Goal: Task Accomplishment & Management: Manage account settings

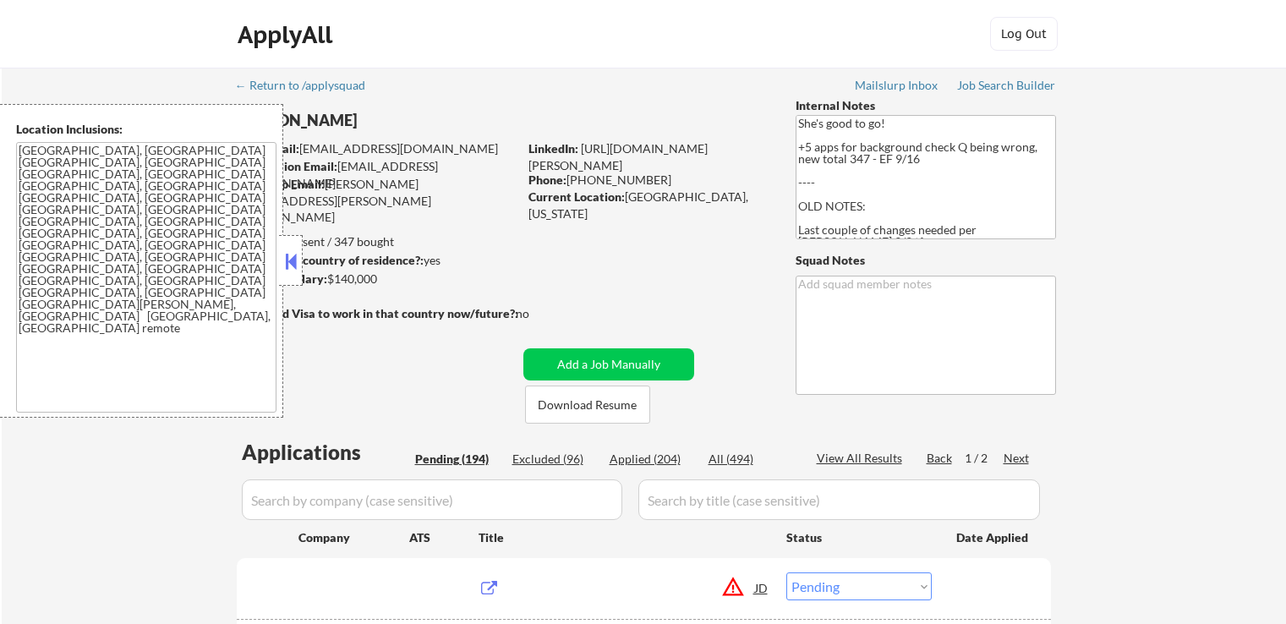
select select ""pending""
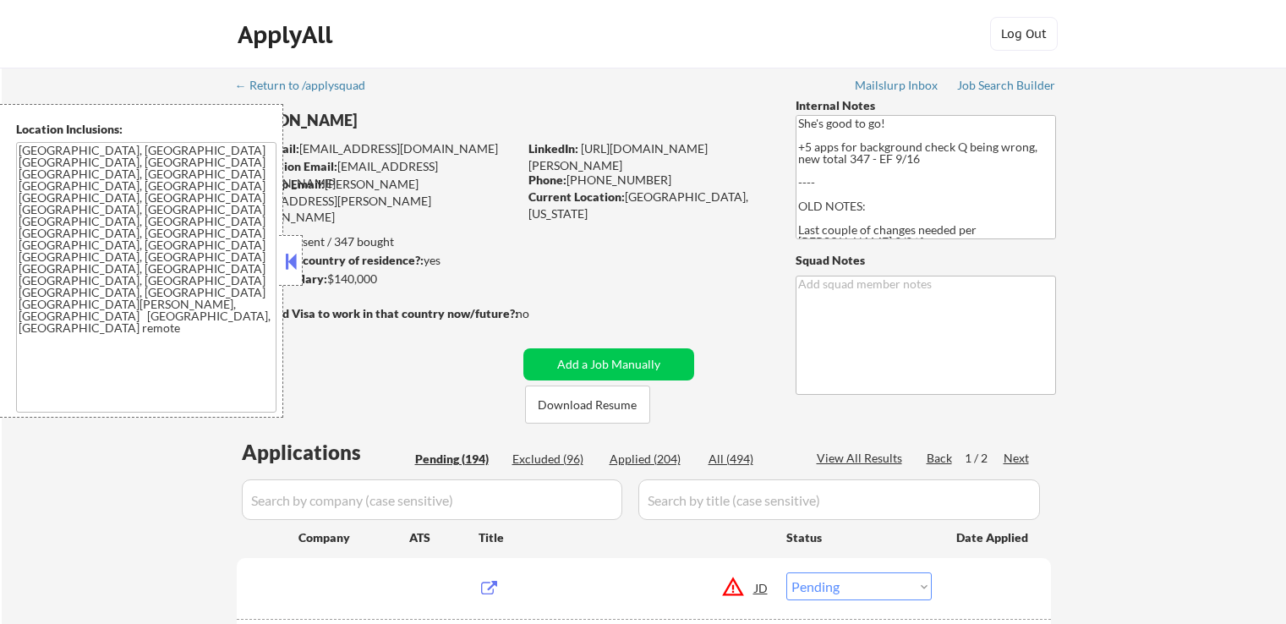
select select ""pending""
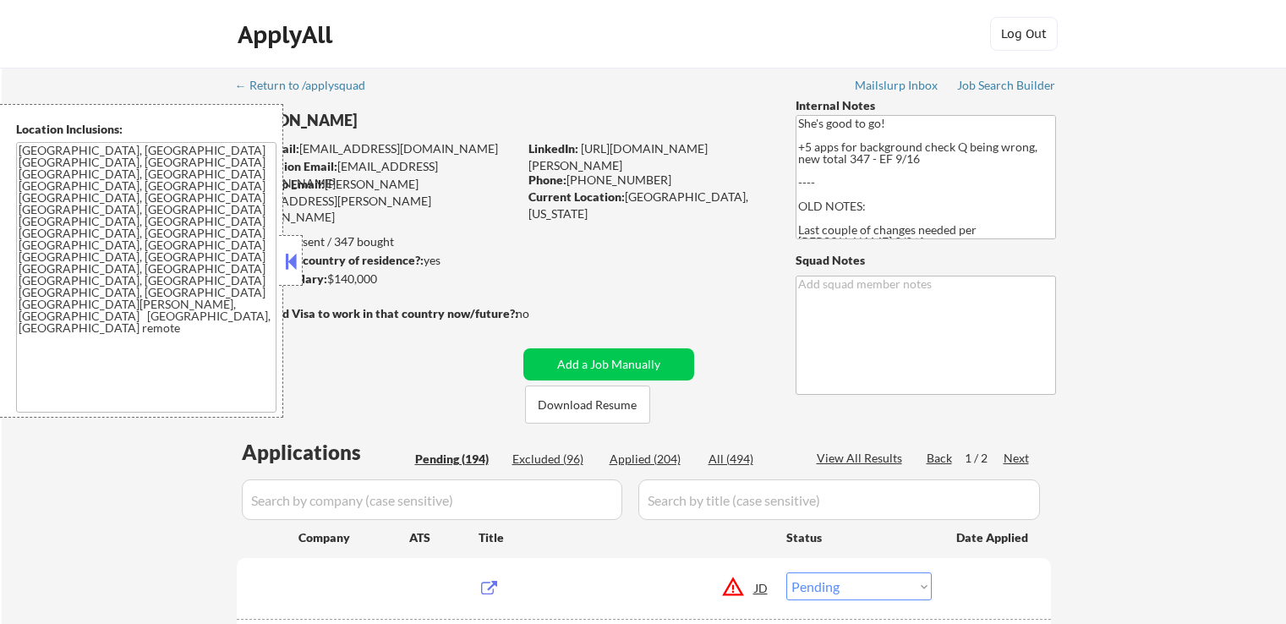
select select ""pending""
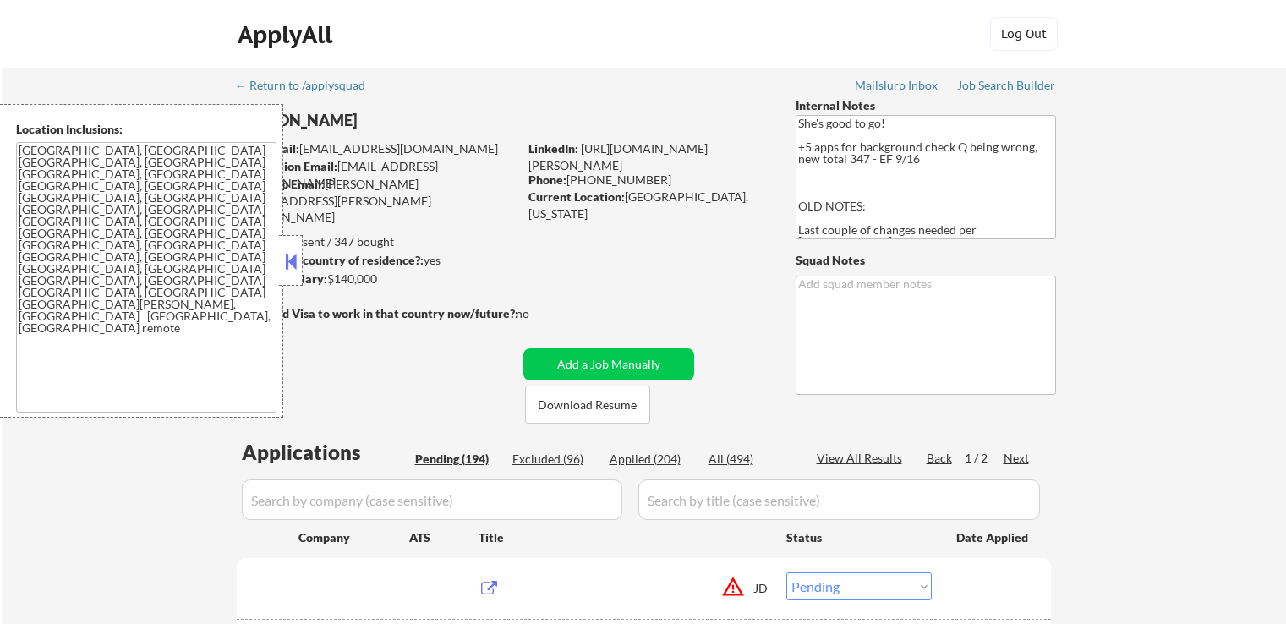
select select ""pending""
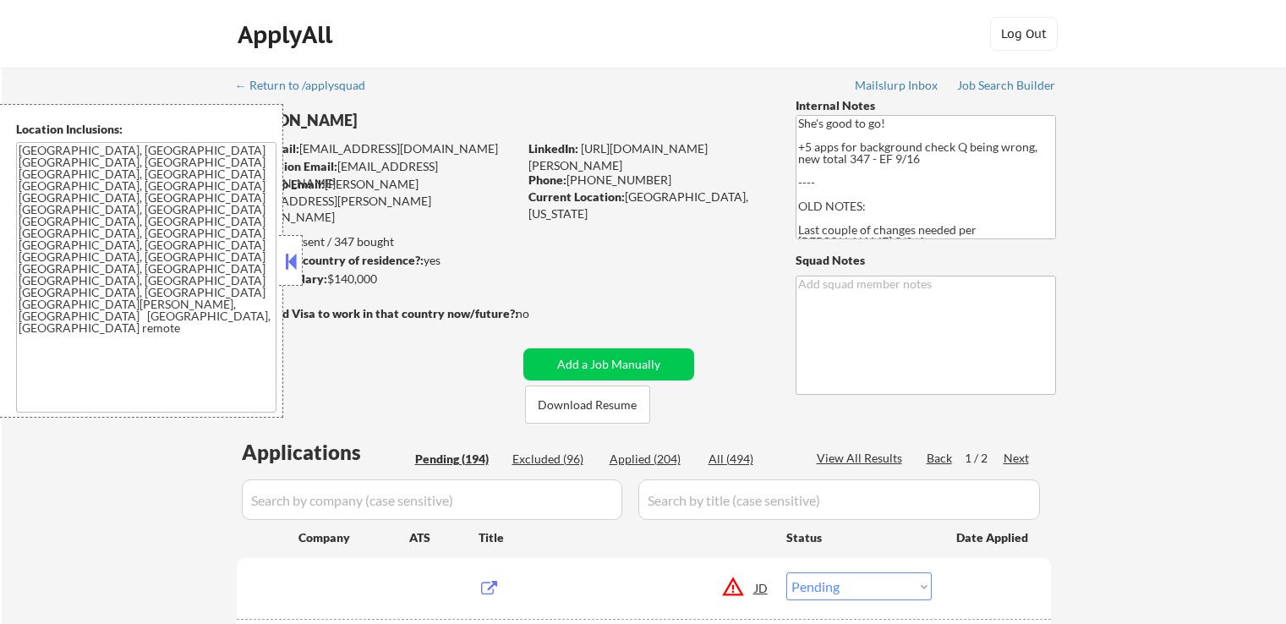
select select ""pending""
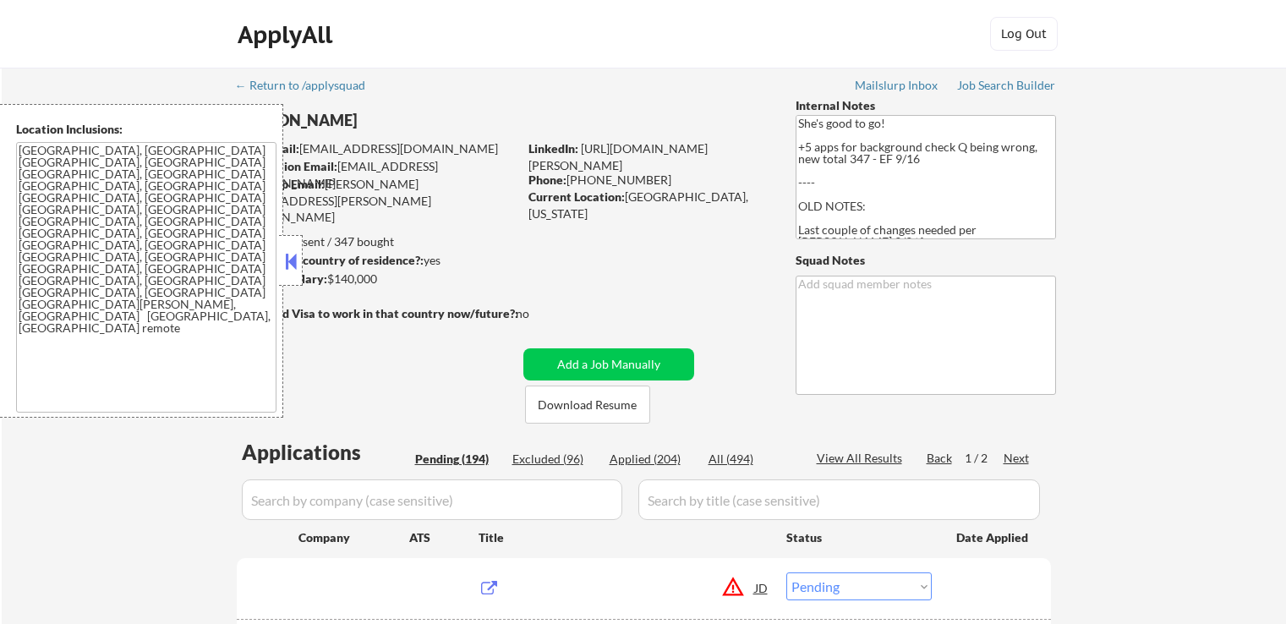
select select ""pending""
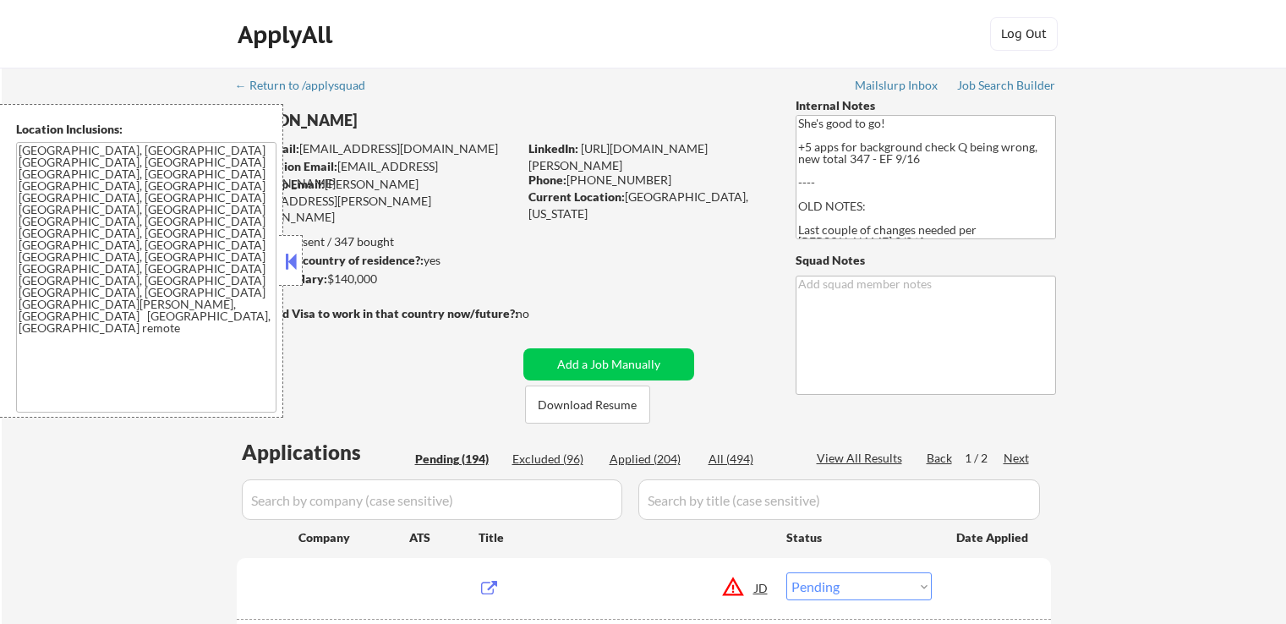
select select ""pending""
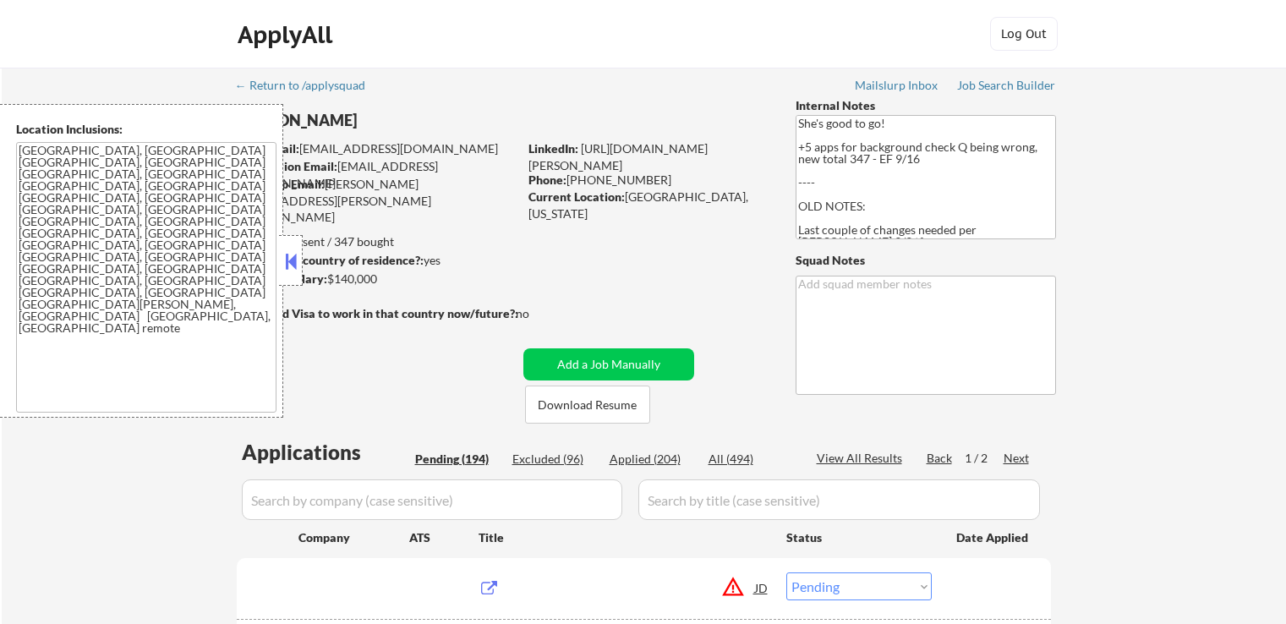
select select ""pending""
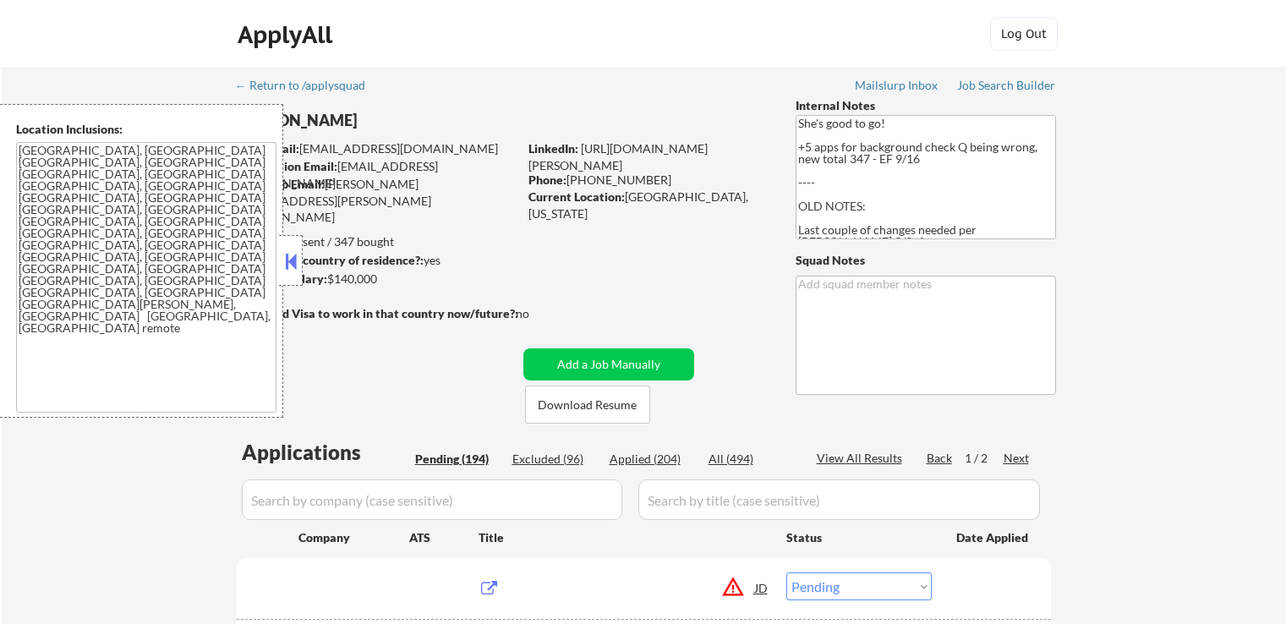
select select ""pending""
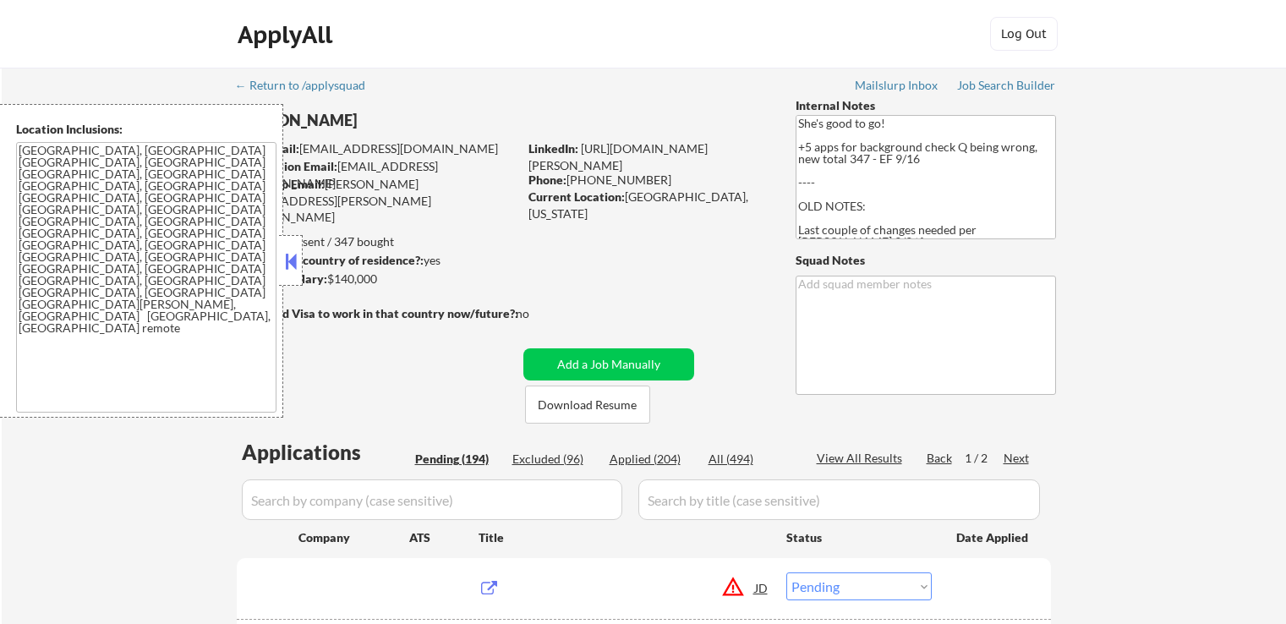
select select ""pending""
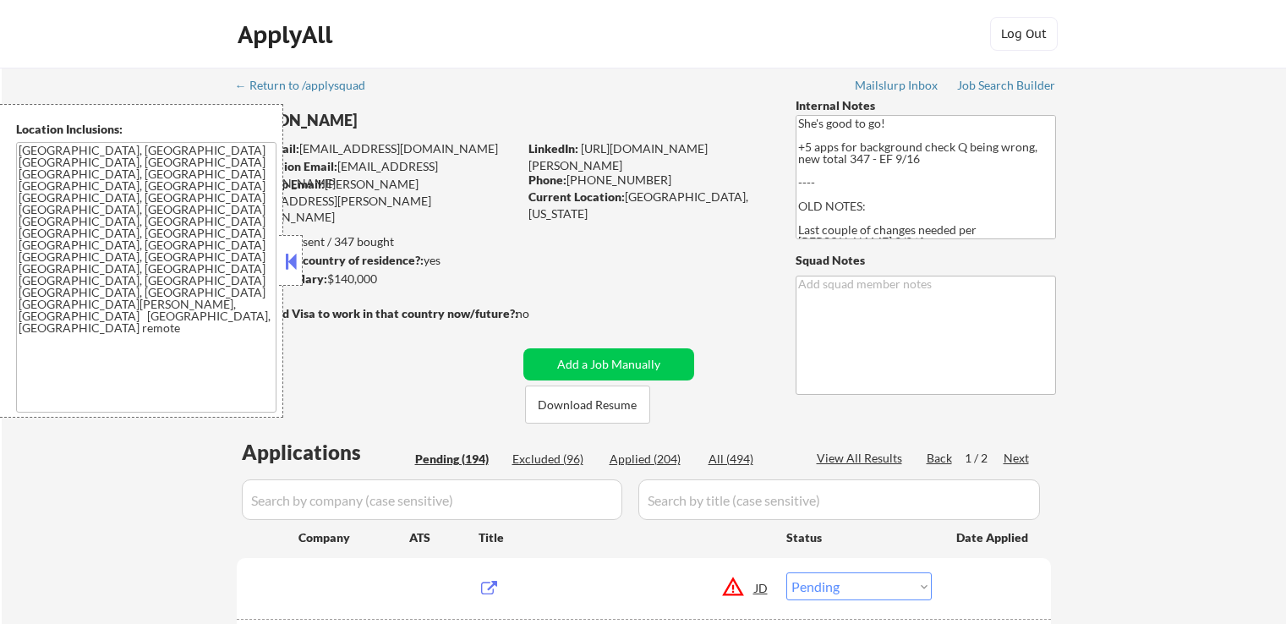
select select ""pending""
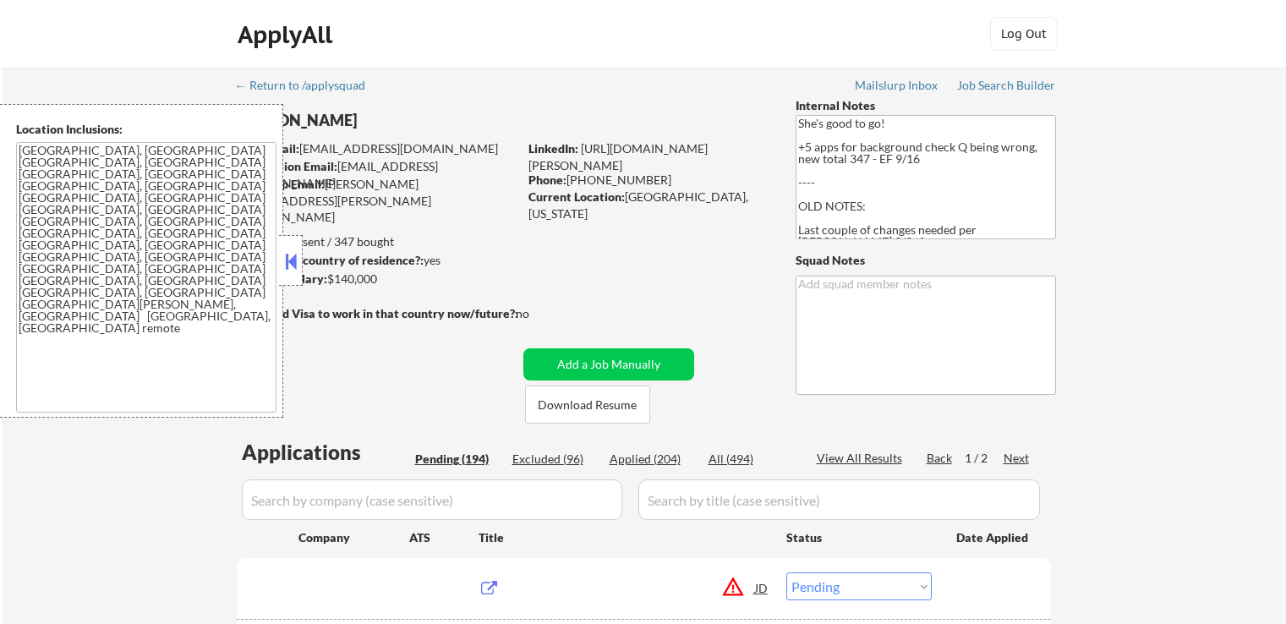
select select ""pending""
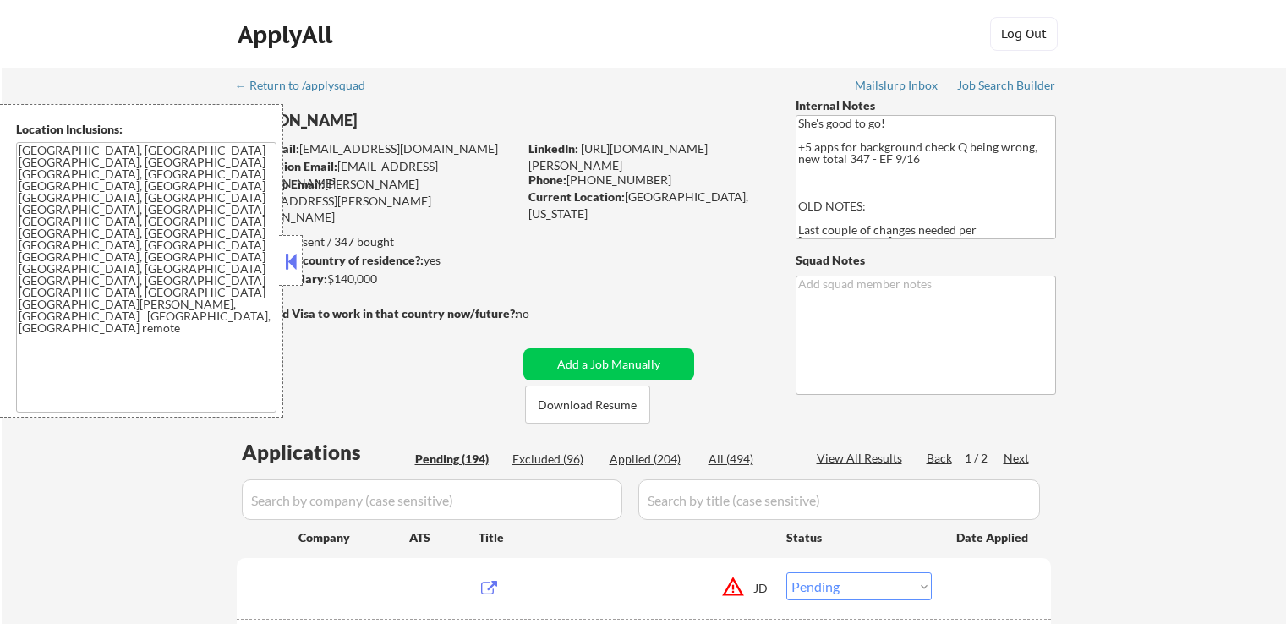
select select ""pending""
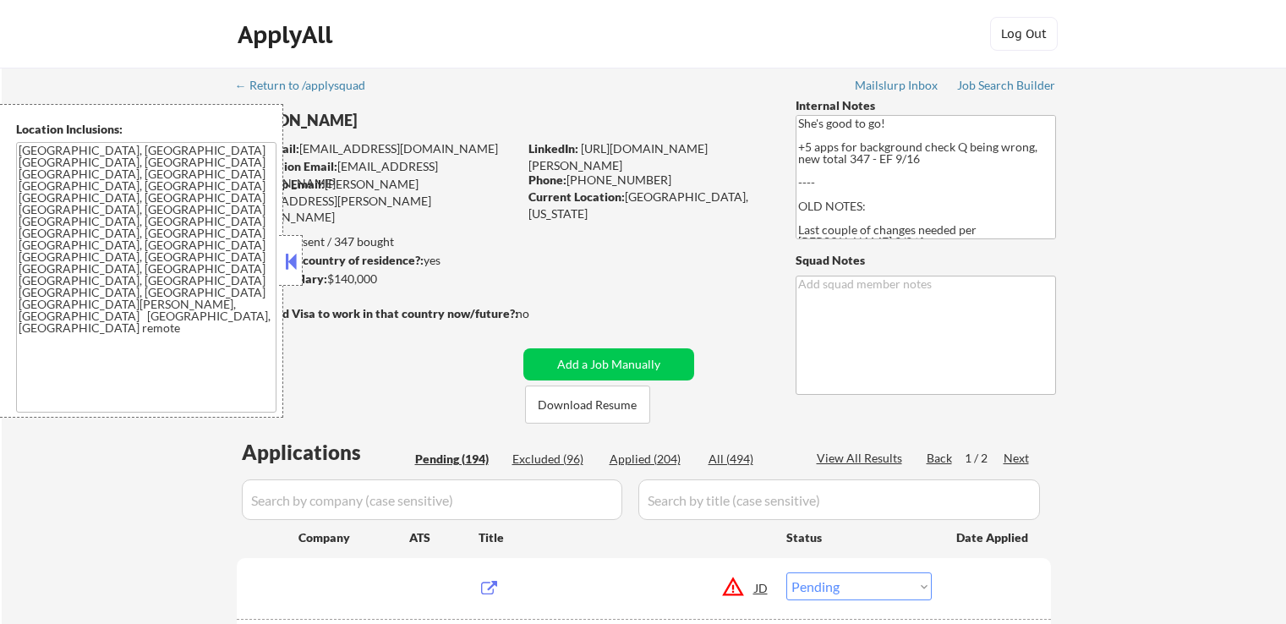
select select ""pending""
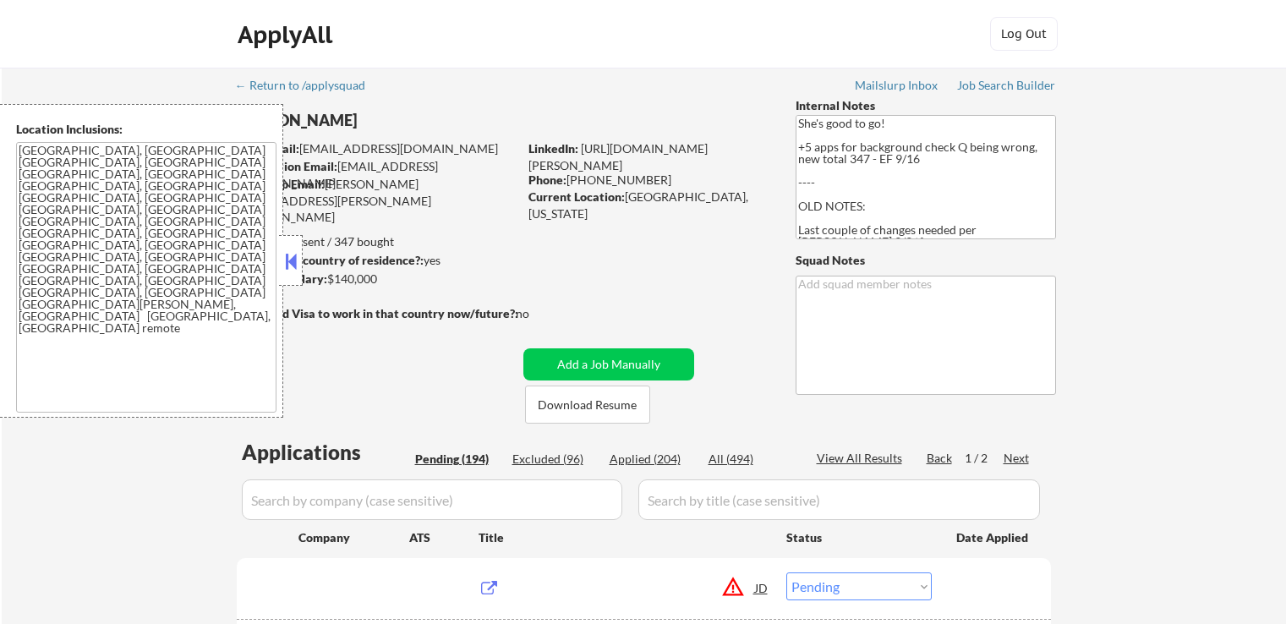
select select ""pending""
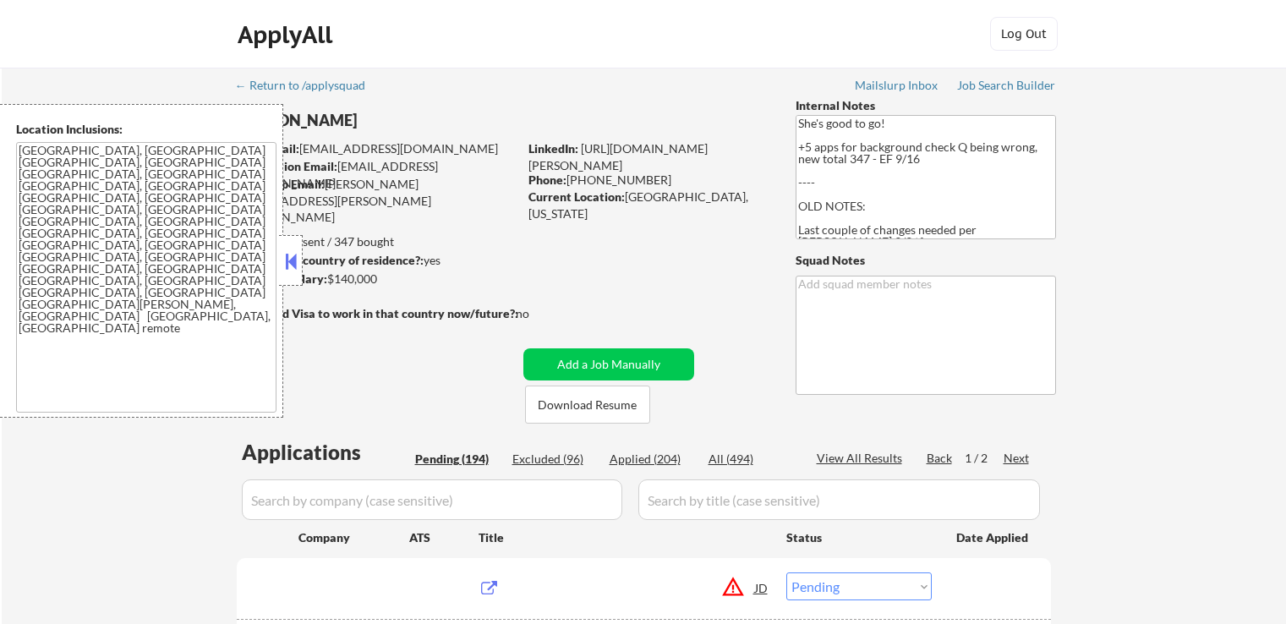
select select ""pending""
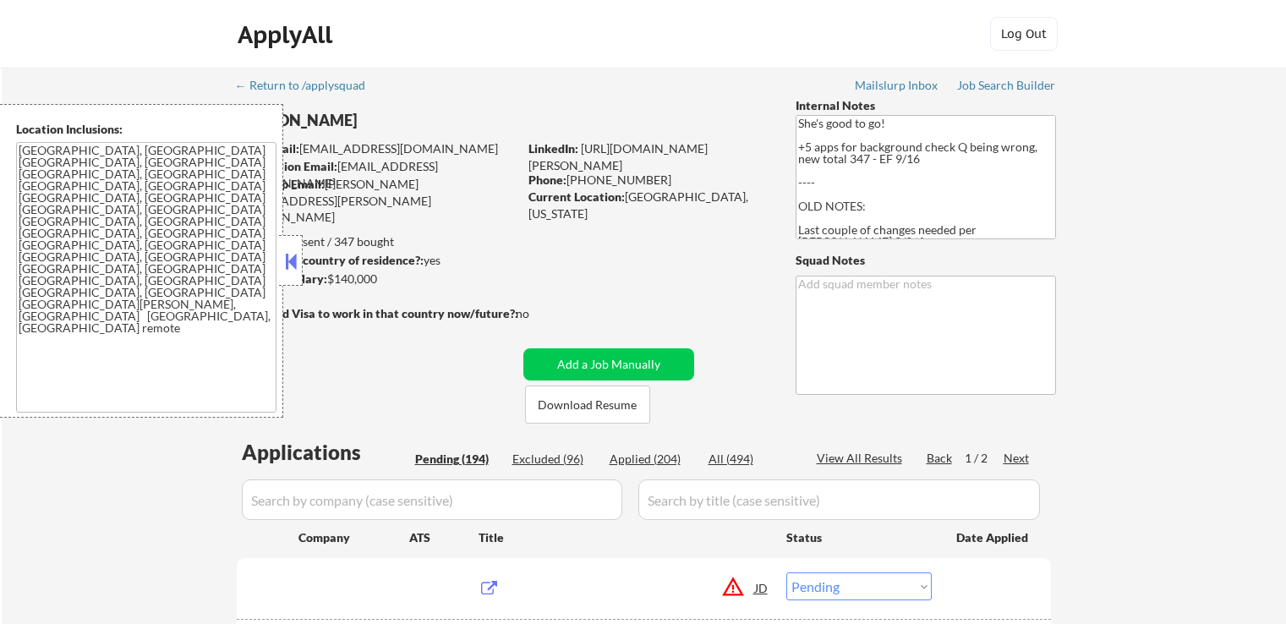
select select ""pending""
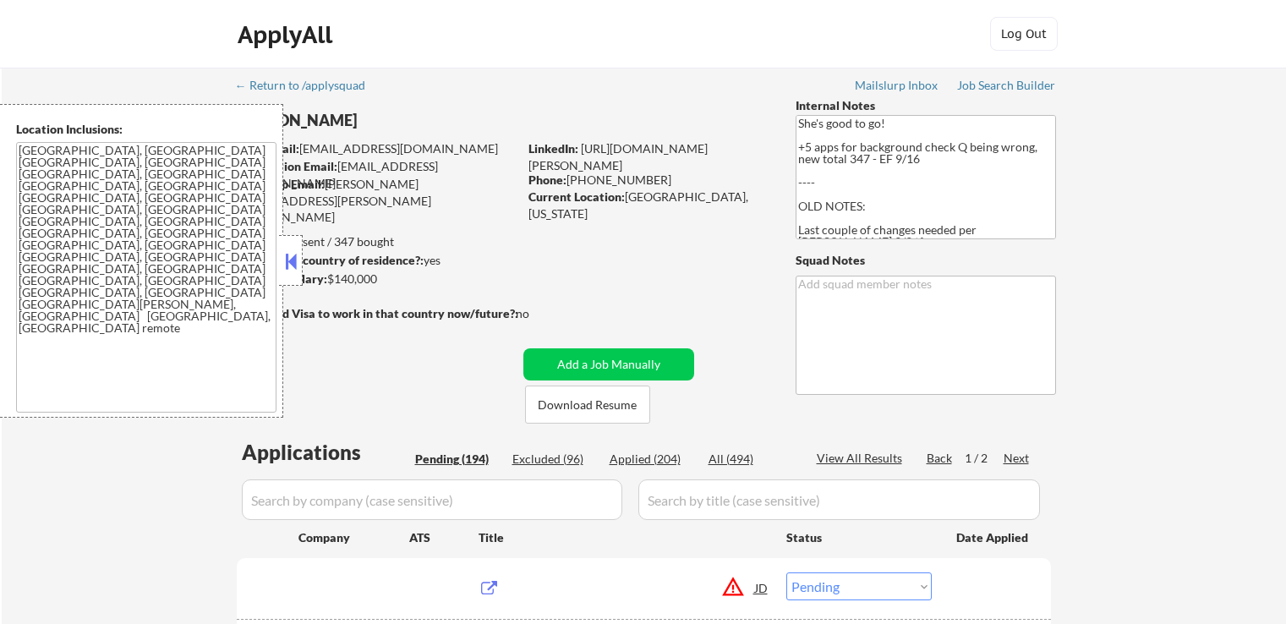
select select ""pending""
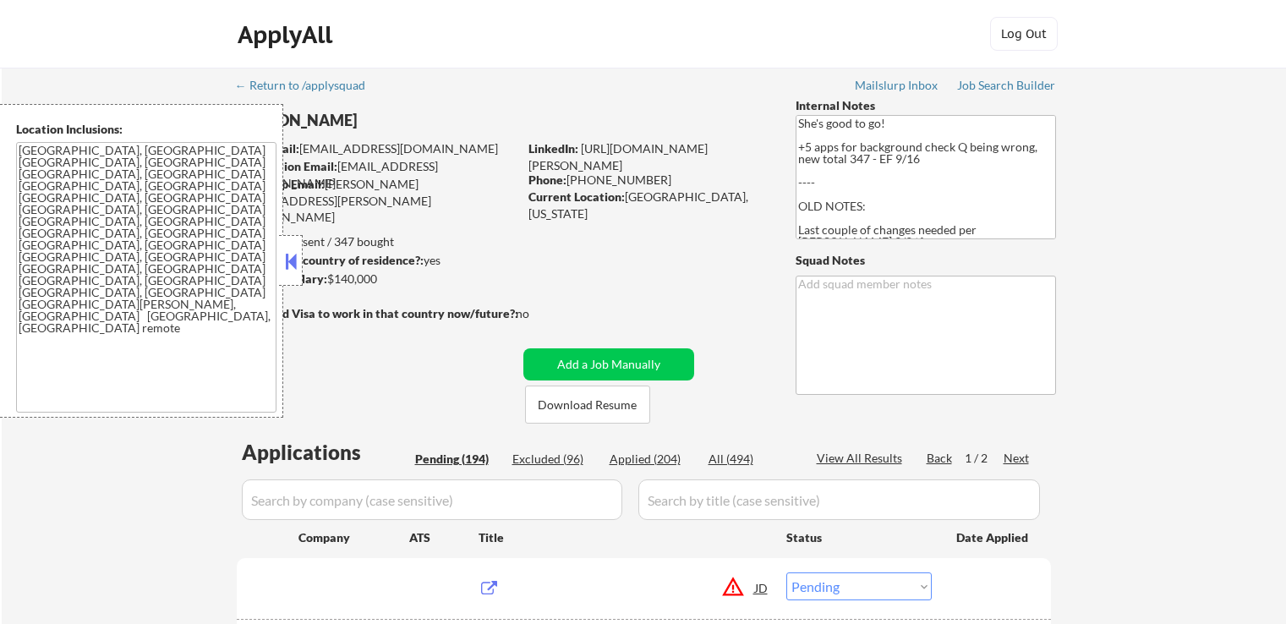
select select ""pending""
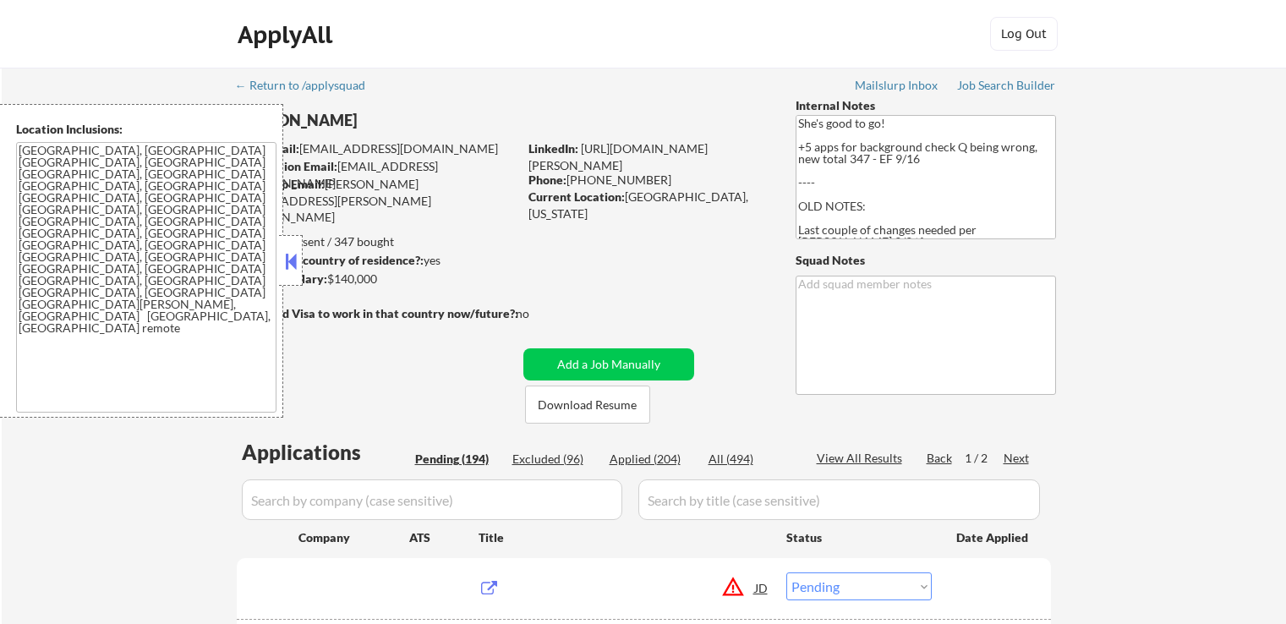
select select ""pending""
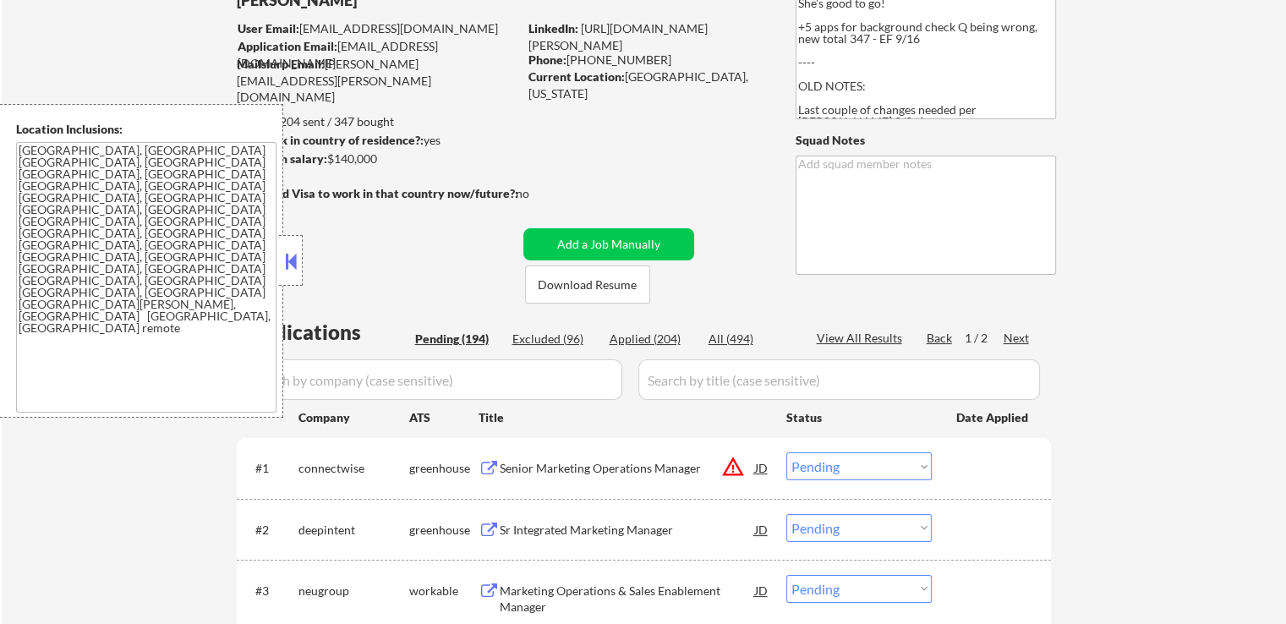
scroll to position [254, 0]
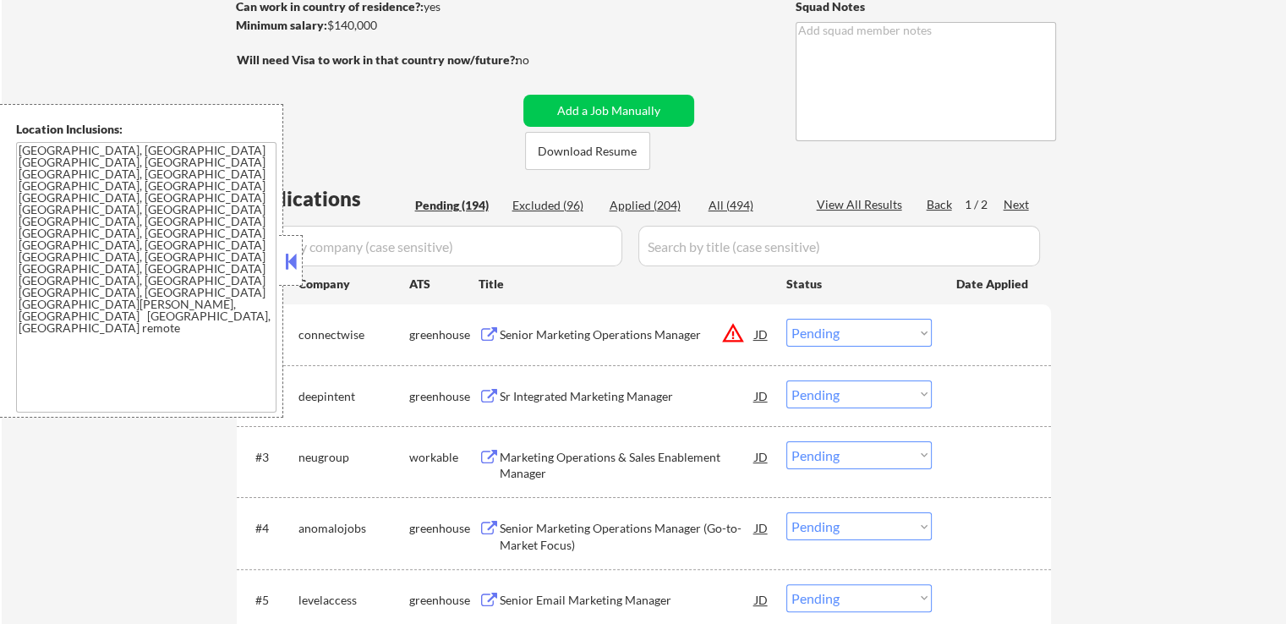
click at [1017, 205] on div "Next" at bounding box center [1016, 204] width 27 height 17
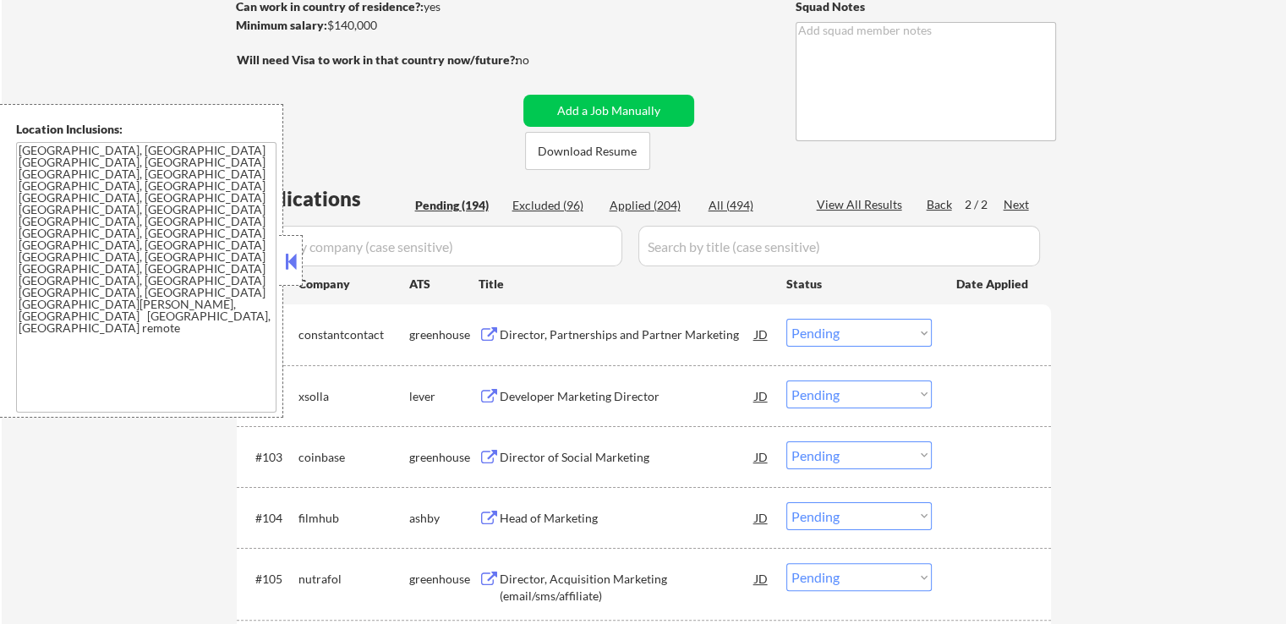
click at [292, 251] on button at bounding box center [291, 261] width 19 height 25
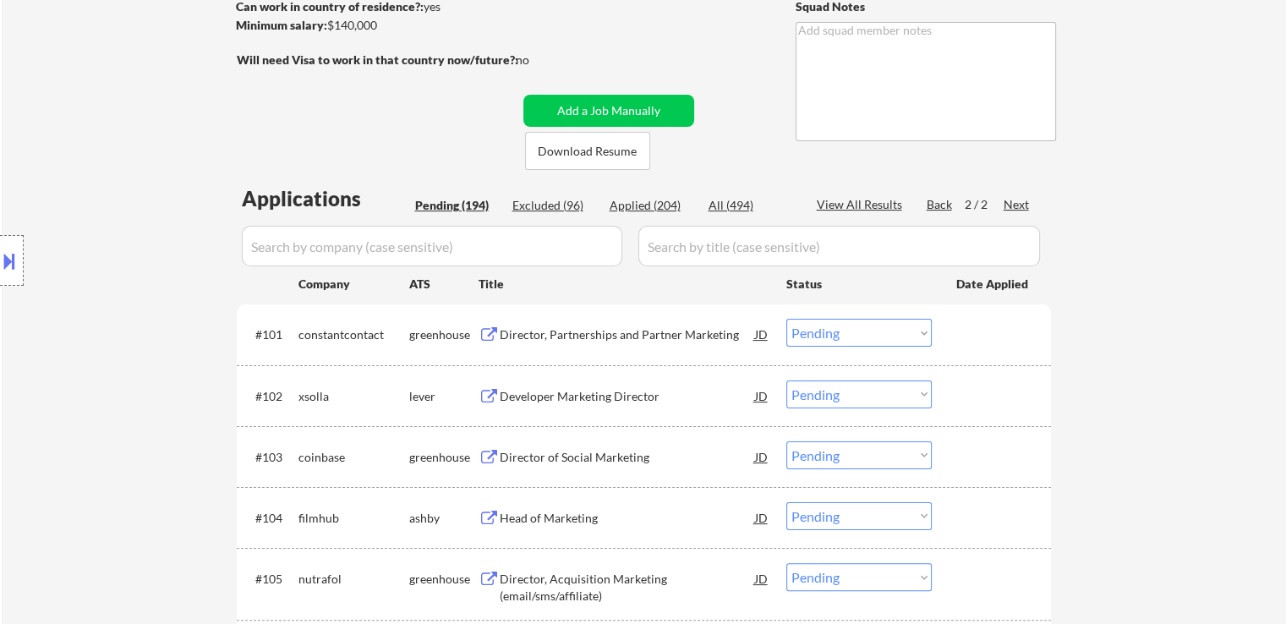
click at [497, 334] on button at bounding box center [488, 335] width 21 height 16
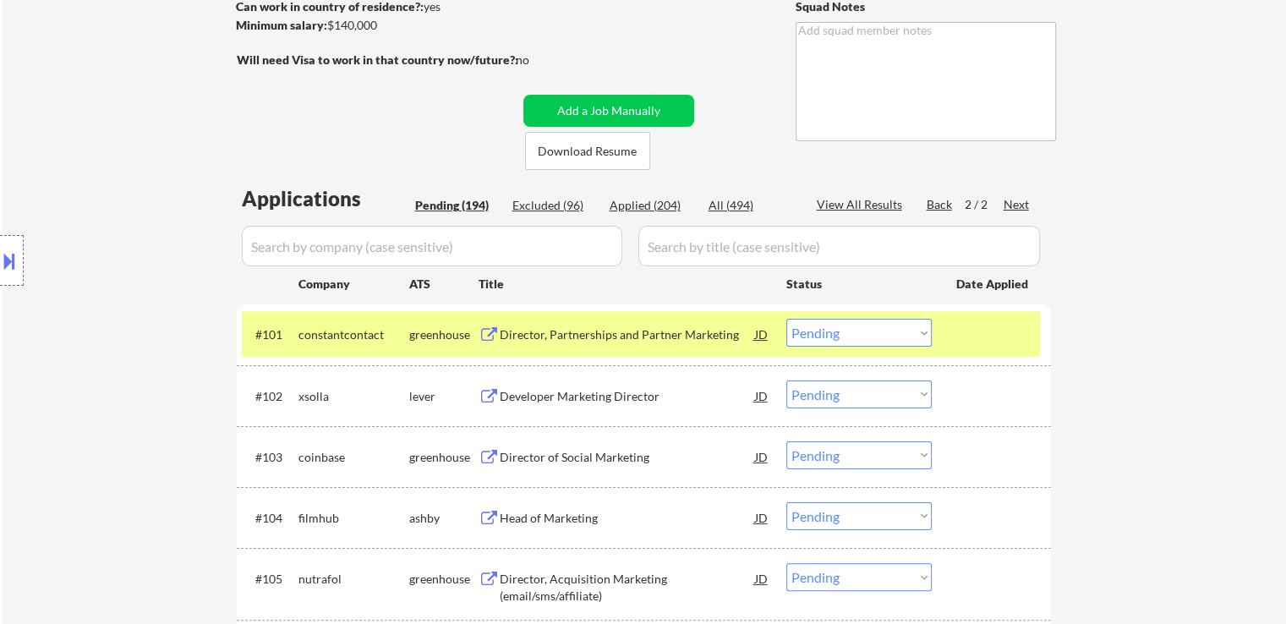
click at [508, 394] on div "Developer Marketing Director" at bounding box center [627, 396] width 255 height 17
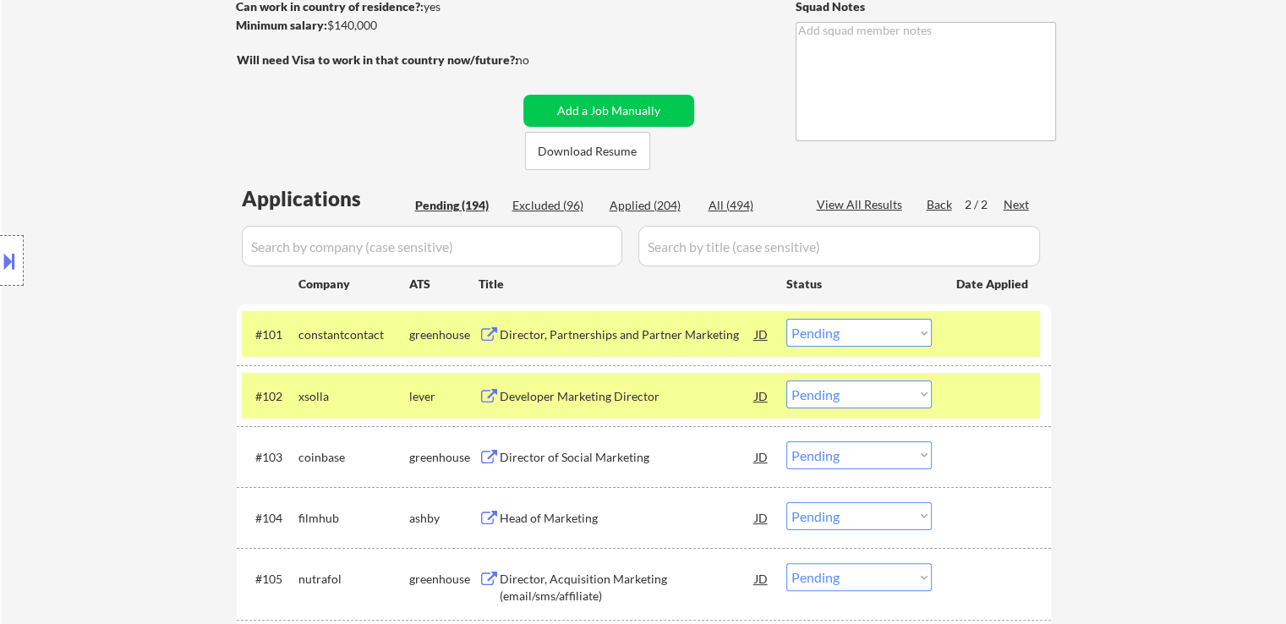
click at [507, 451] on div "Director of Social Marketing" at bounding box center [627, 457] width 255 height 17
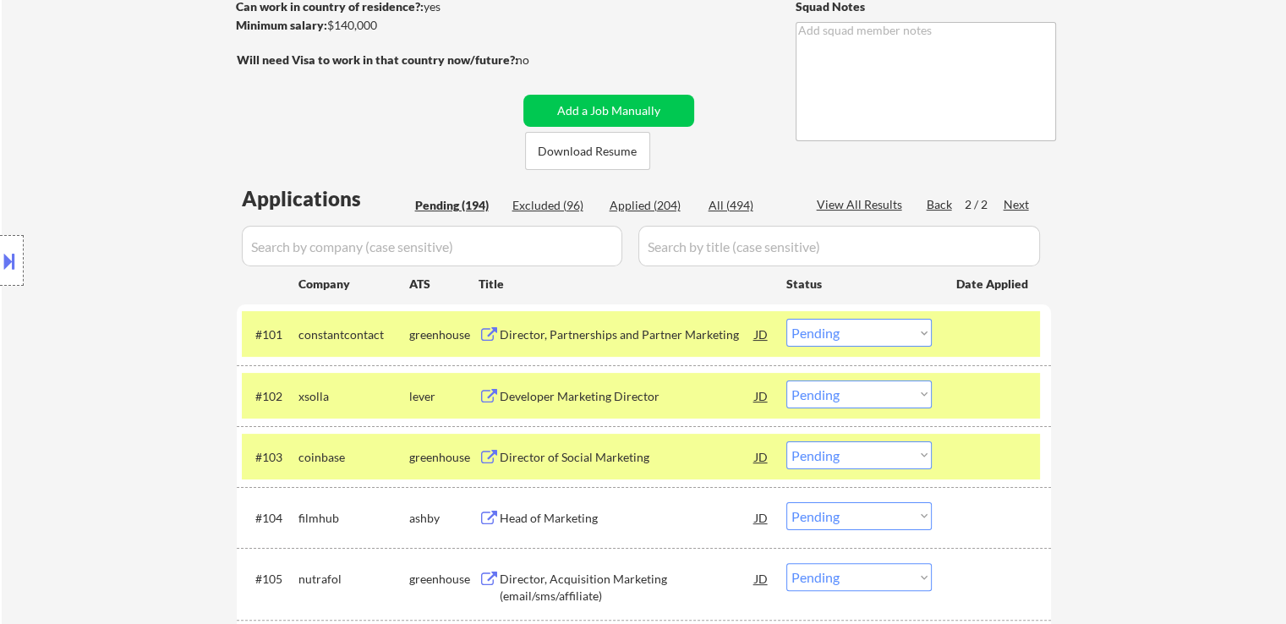
click at [512, 514] on div "Head of Marketing" at bounding box center [627, 518] width 255 height 17
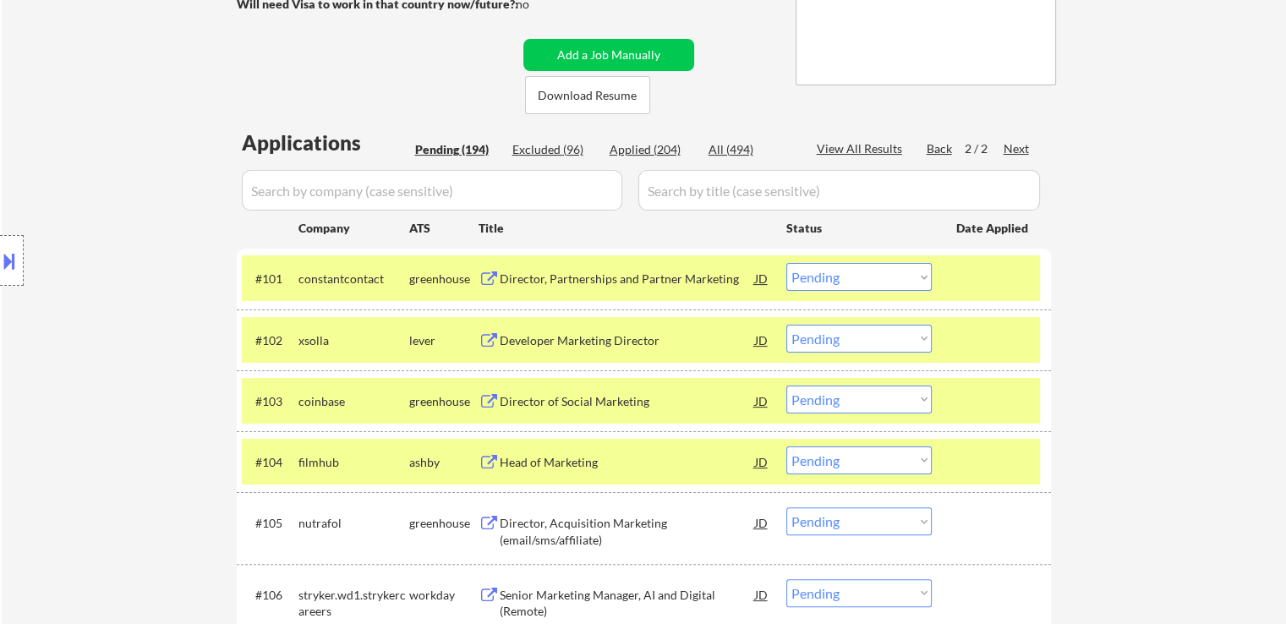
scroll to position [338, 0]
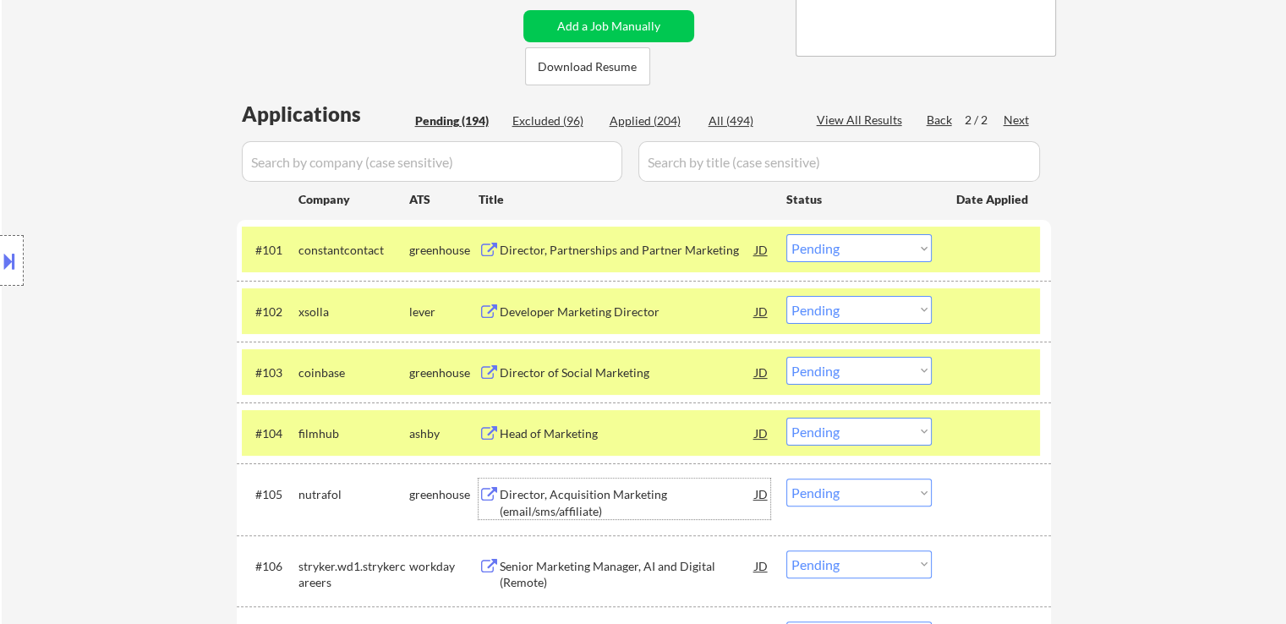
click at [511, 484] on div "Director, Acquisition Marketing (email/sms/affiliate)" at bounding box center [627, 498] width 255 height 41
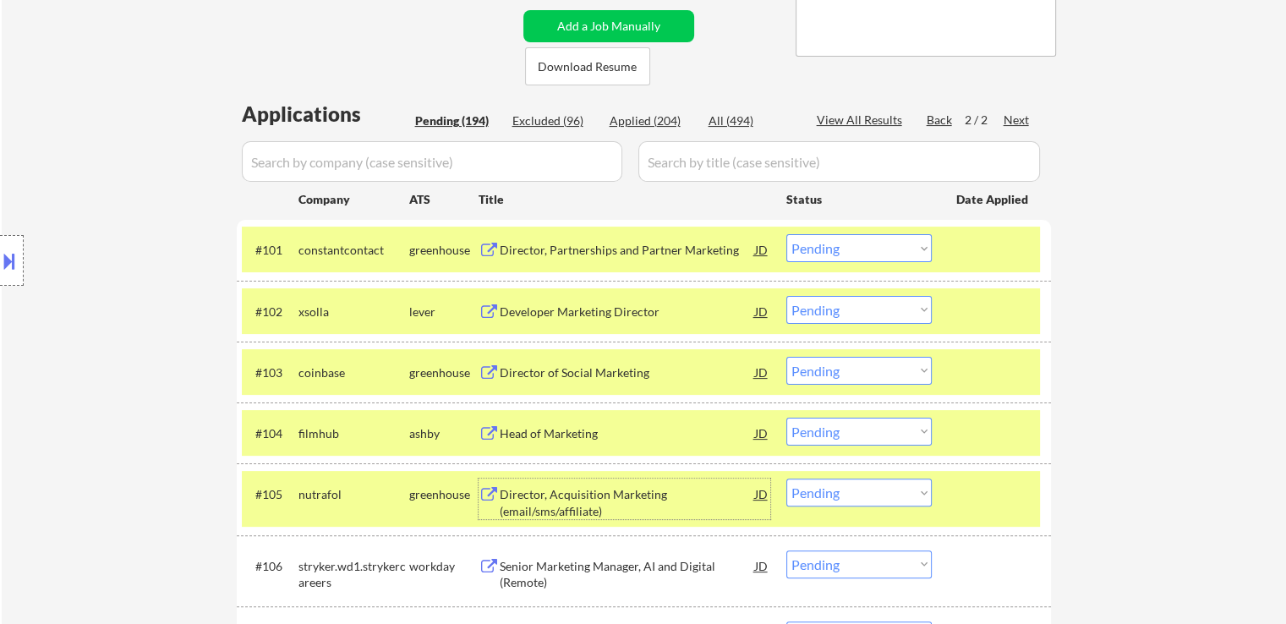
scroll to position [423, 0]
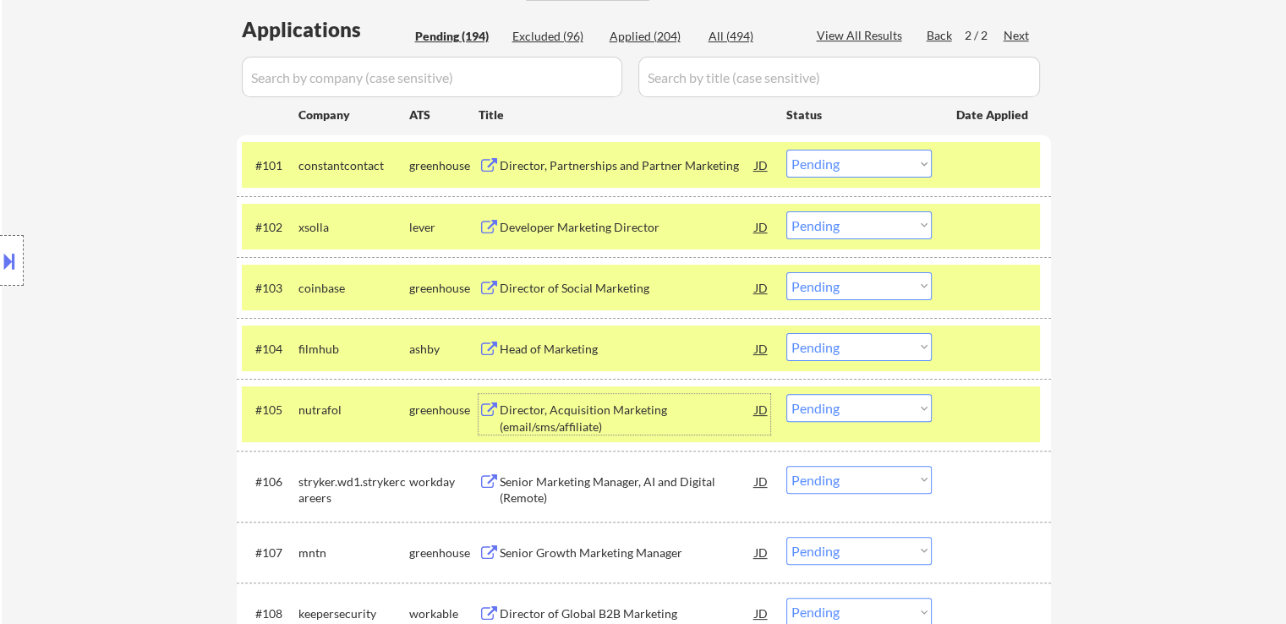
click at [866, 417] on select "Choose an option... Pending Applied Excluded (Questions) Excluded (Expired) Exc…" at bounding box center [858, 408] width 145 height 28
click at [786, 394] on select "Choose an option... Pending Applied Excluded (Questions) Excluded (Expired) Exc…" at bounding box center [858, 408] width 145 height 28
select select ""pending""
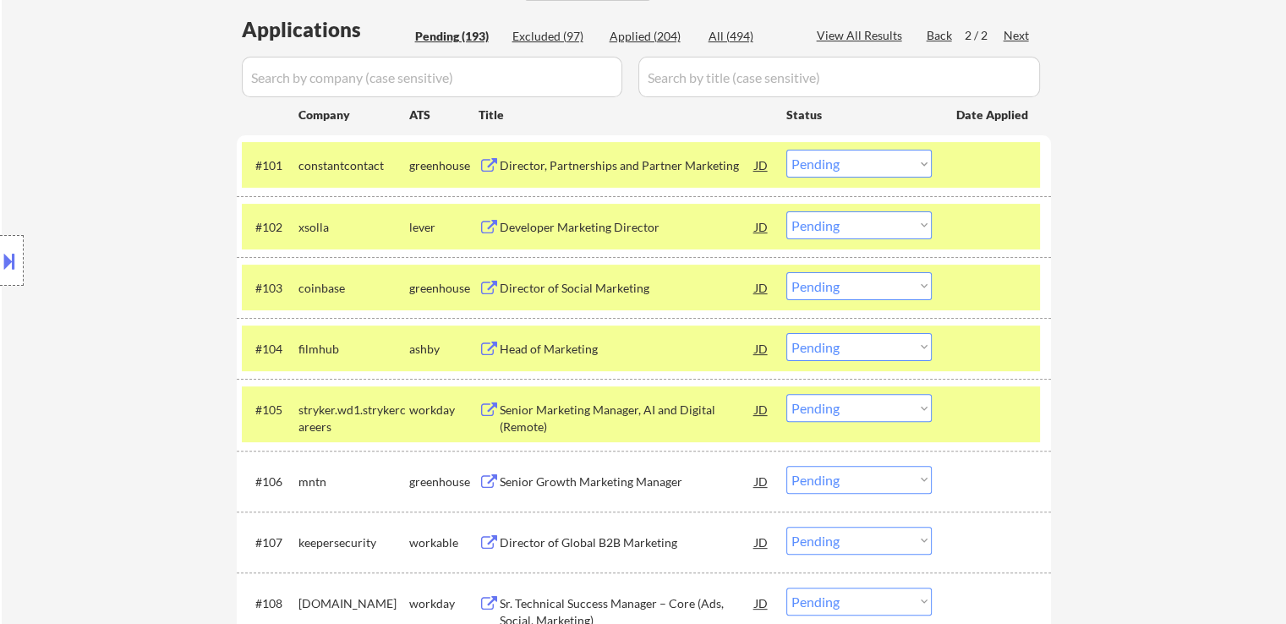
drag, startPoint x: 834, startPoint y: 276, endPoint x: 851, endPoint y: 298, distance: 27.1
click at [835, 277] on select "Choose an option... Pending Applied Excluded (Questions) Excluded (Expired) Exc…" at bounding box center [858, 286] width 145 height 28
click at [786, 272] on select "Choose an option... Pending Applied Excluded (Questions) Excluded (Expired) Exc…" at bounding box center [858, 286] width 145 height 28
select select ""pending""
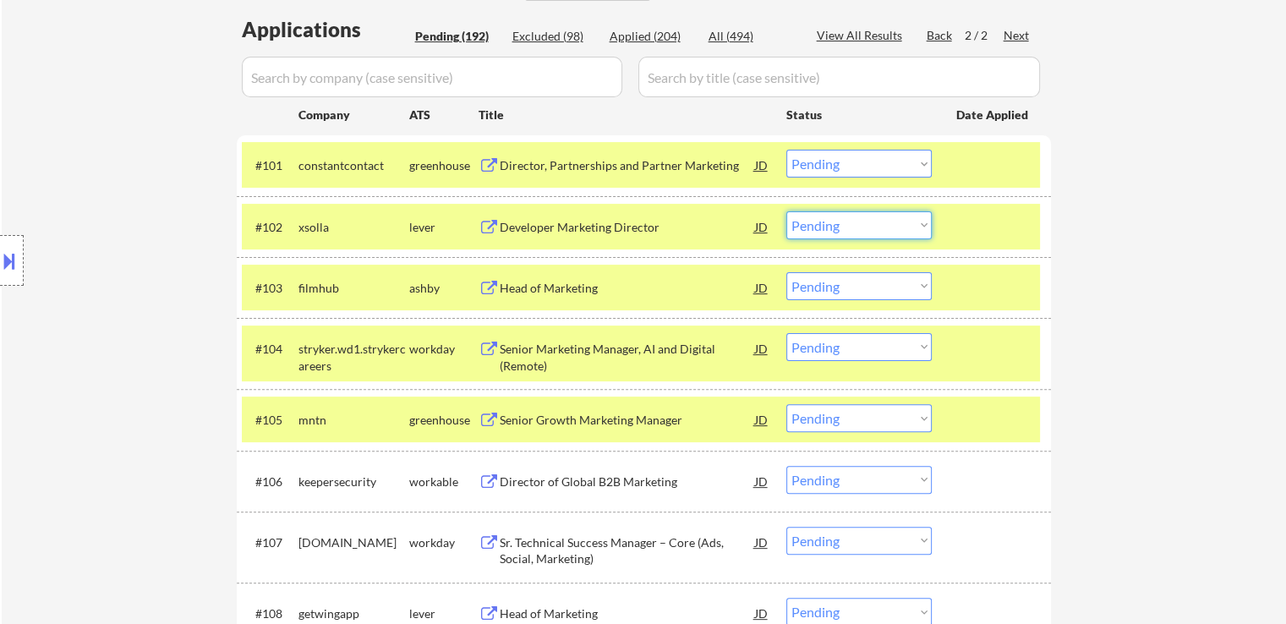
drag, startPoint x: 831, startPoint y: 226, endPoint x: 835, endPoint y: 238, distance: 12.6
click at [831, 226] on select "Choose an option... Pending Applied Excluded (Questions) Excluded (Expired) Exc…" at bounding box center [858, 225] width 145 height 28
click at [786, 211] on select "Choose an option... Pending Applied Excluded (Questions) Excluded (Expired) Exc…" at bounding box center [858, 225] width 145 height 28
select select ""pending""
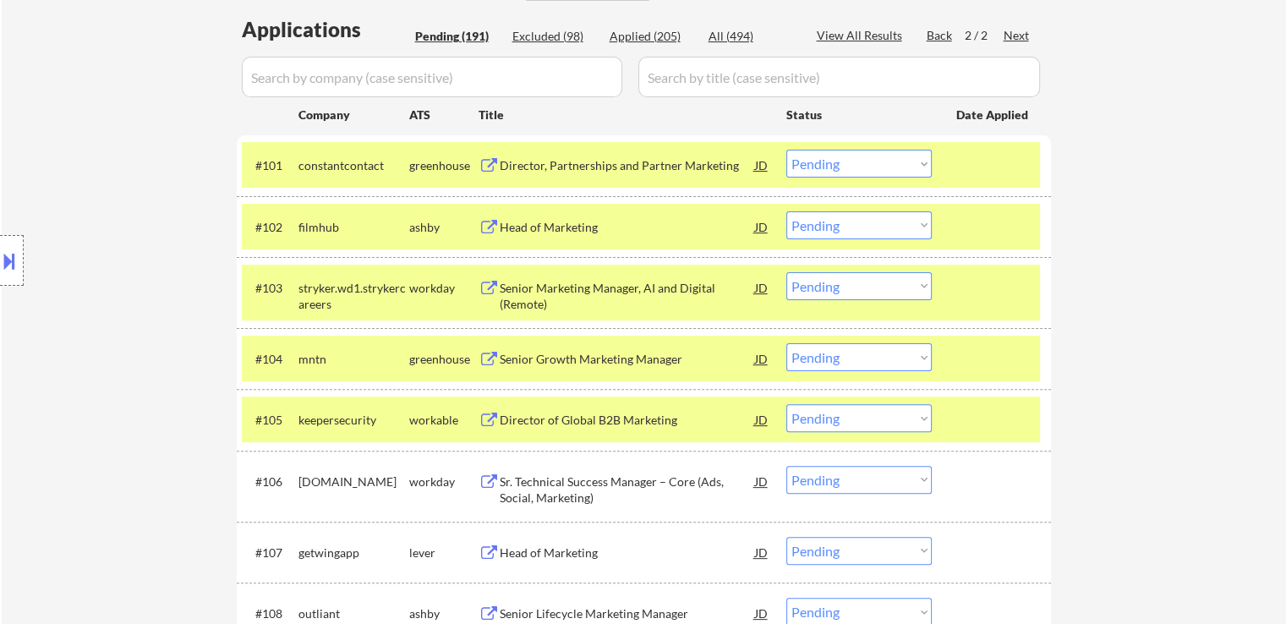
click at [17, 263] on button at bounding box center [9, 261] width 19 height 28
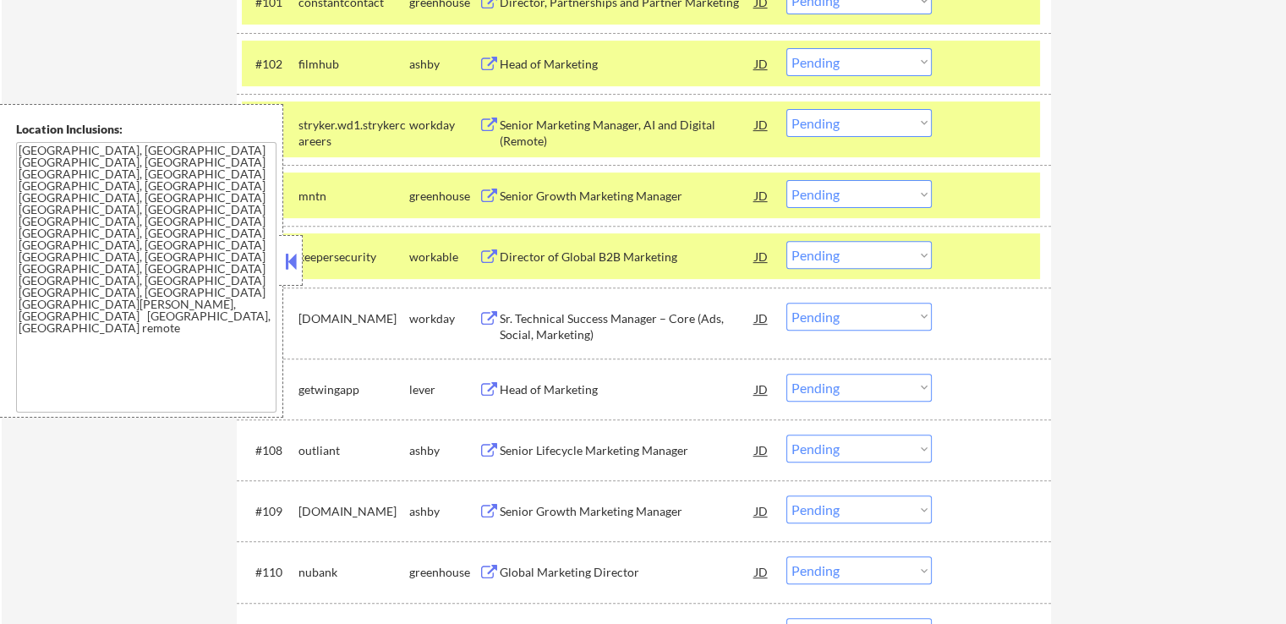
scroll to position [676, 0]
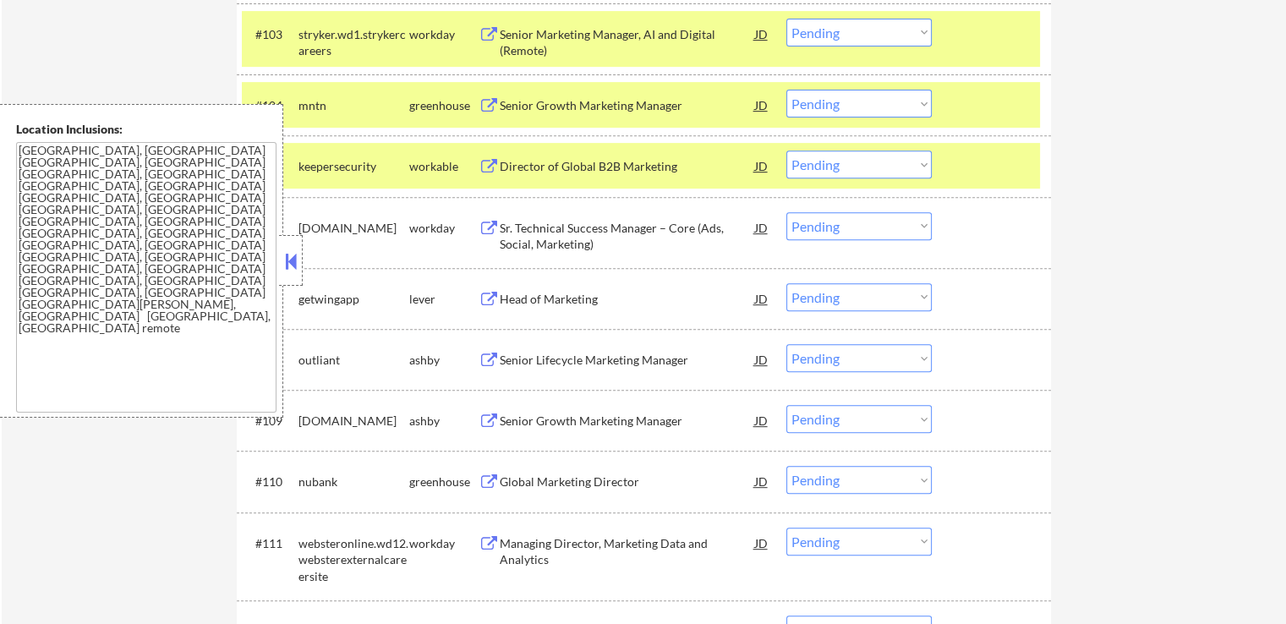
click at [533, 105] on div "Senior Growth Marketing Manager" at bounding box center [627, 105] width 255 height 17
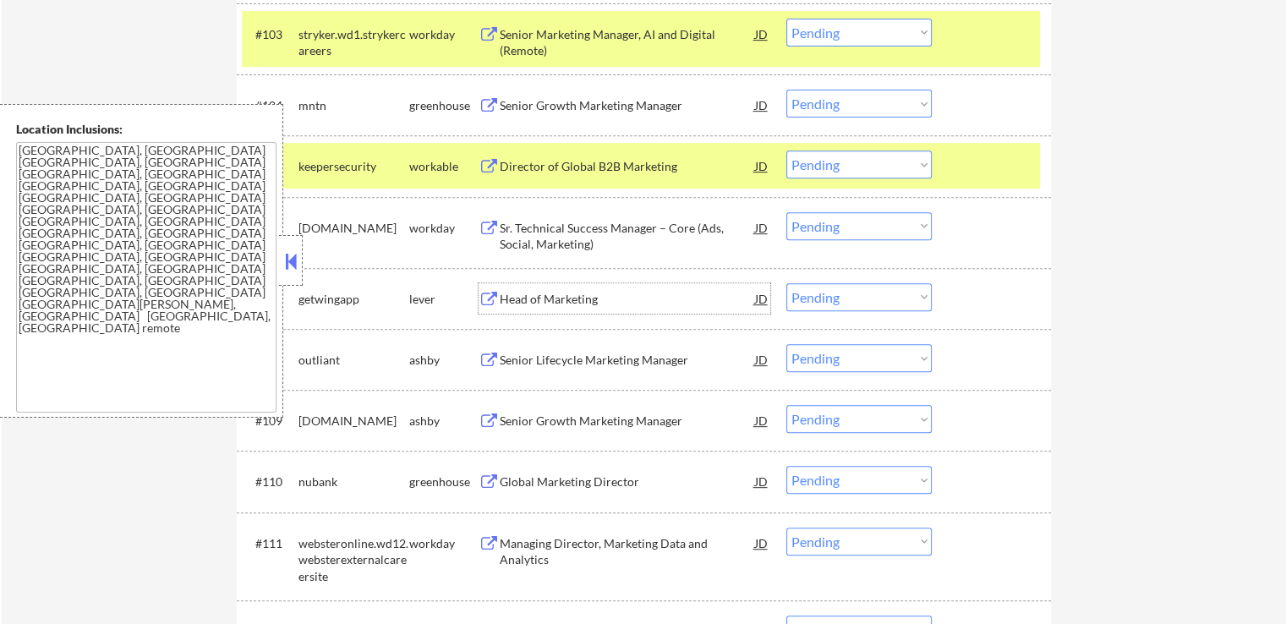
click at [518, 295] on div "Head of Marketing" at bounding box center [627, 299] width 255 height 17
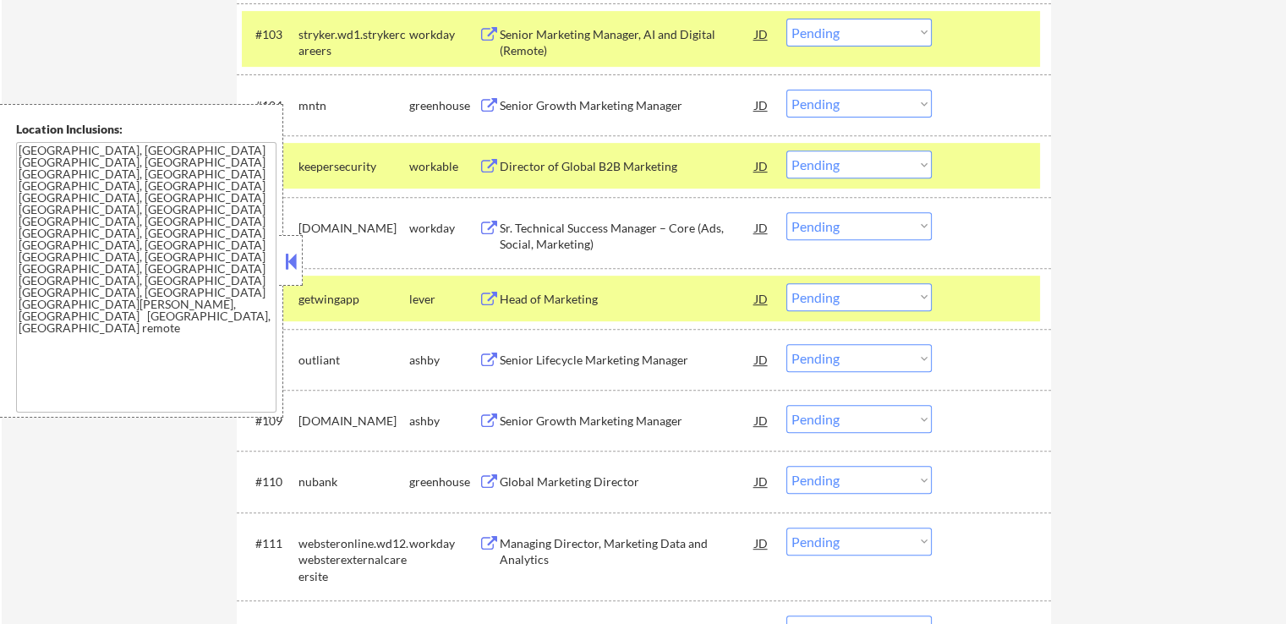
click at [511, 347] on div "Senior Lifecycle Marketing Manager" at bounding box center [627, 359] width 255 height 30
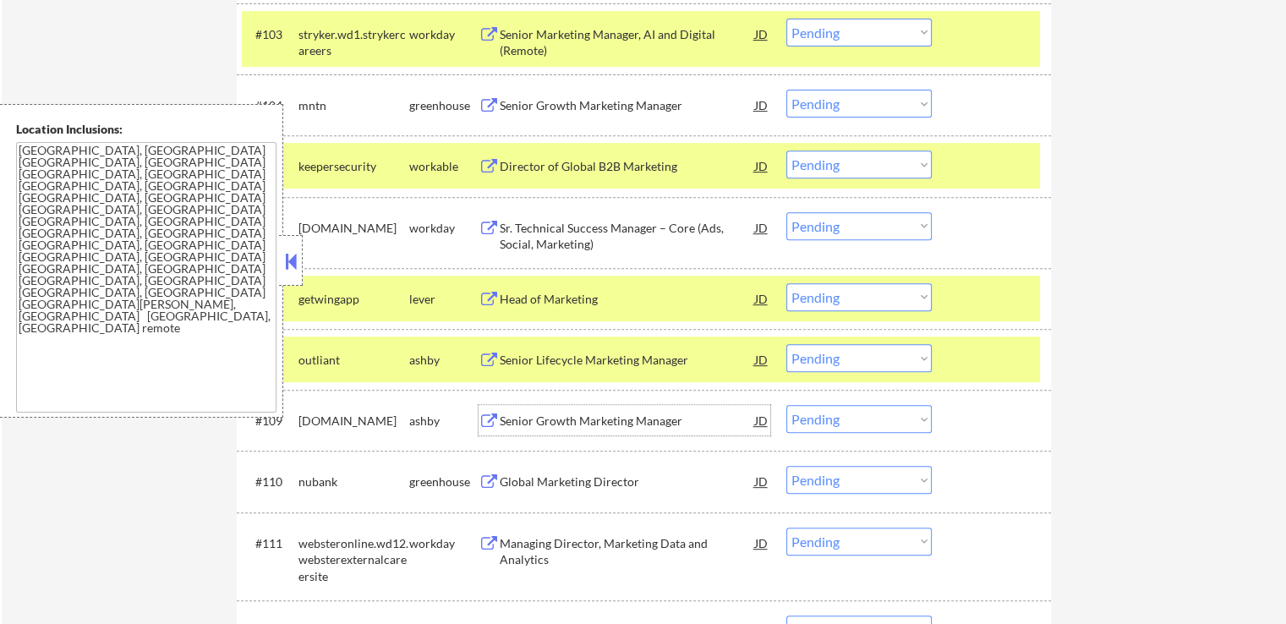
click at [507, 417] on div "Senior Growth Marketing Manager" at bounding box center [627, 421] width 255 height 17
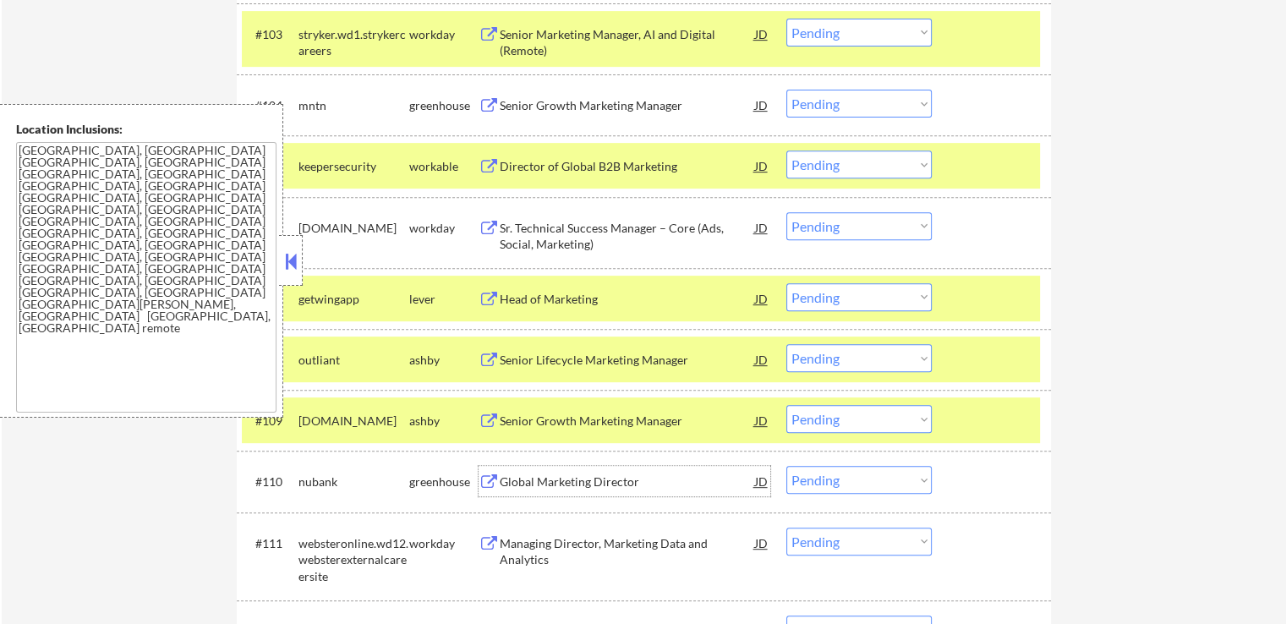
click at [520, 483] on div "Global Marketing Director" at bounding box center [627, 481] width 255 height 17
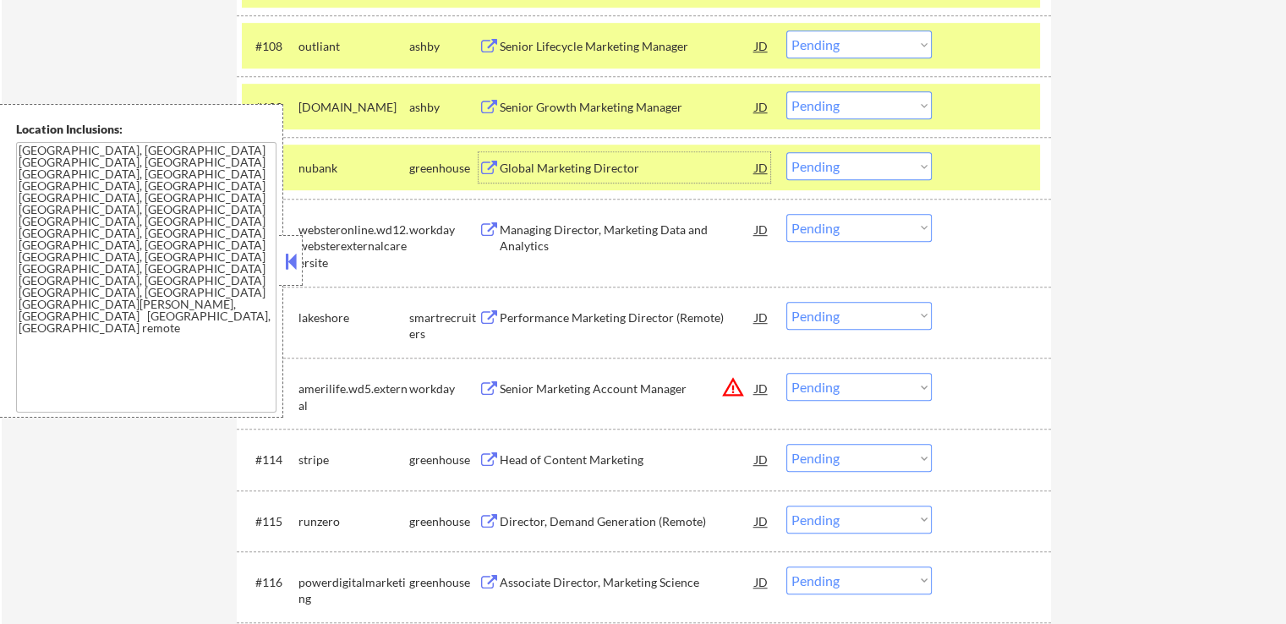
scroll to position [1099, 0]
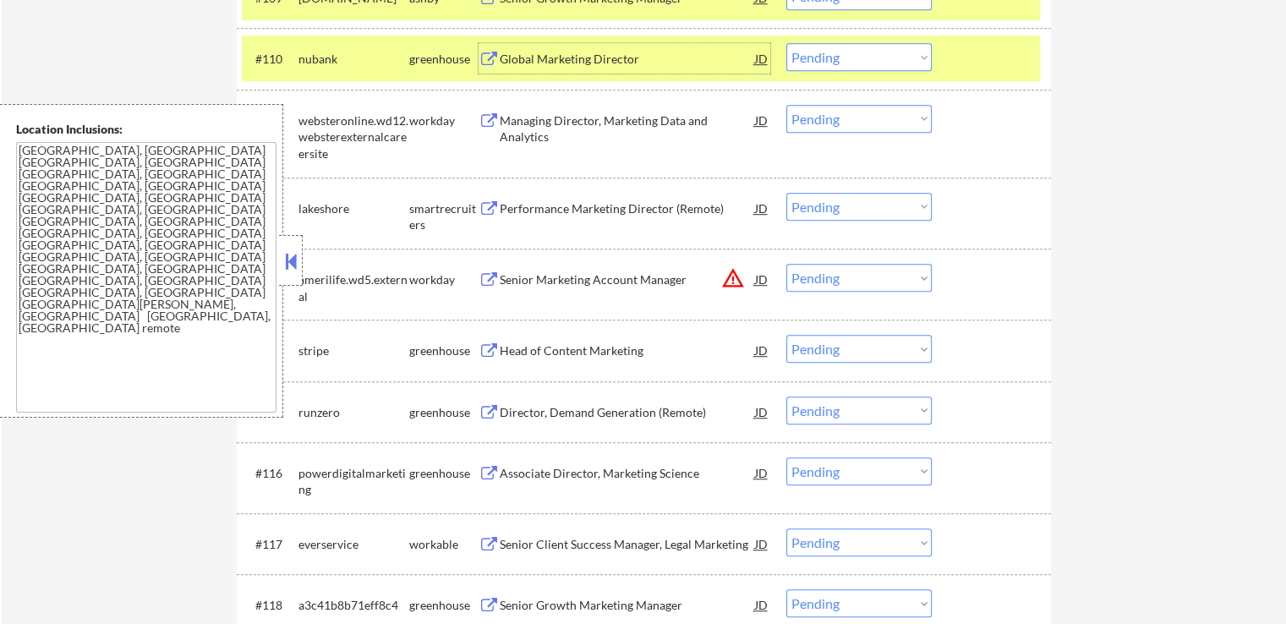
click at [533, 210] on div "Performance Marketing Director (Remote)" at bounding box center [627, 208] width 255 height 17
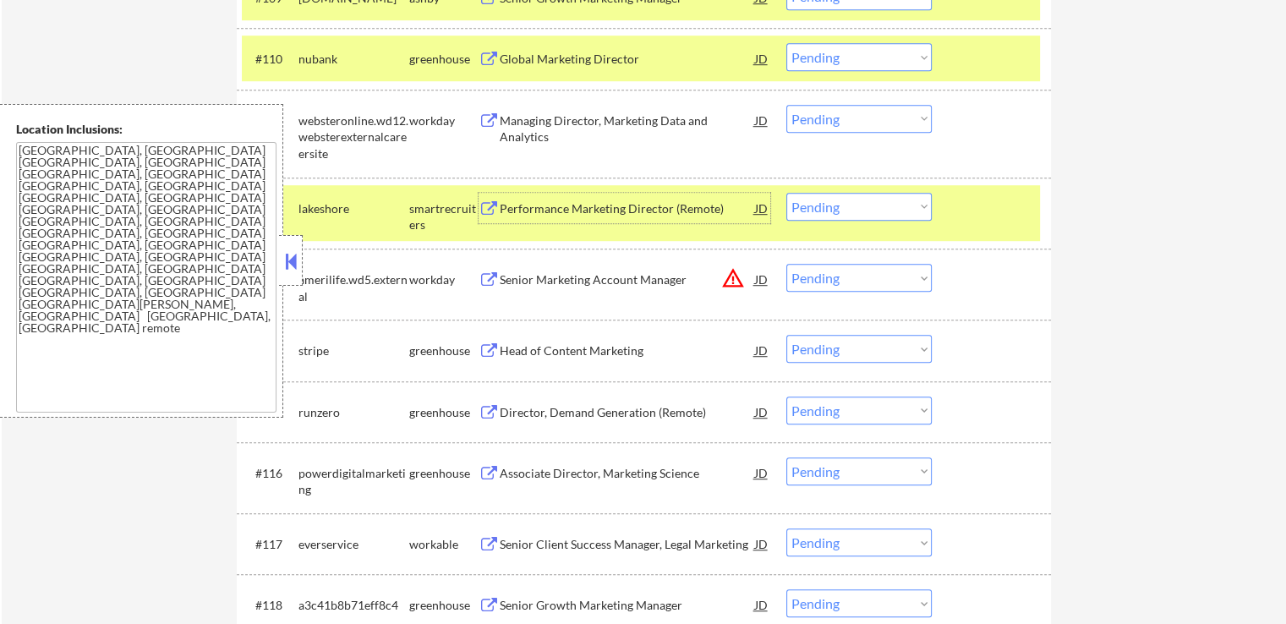
click at [495, 351] on button at bounding box center [488, 351] width 21 height 16
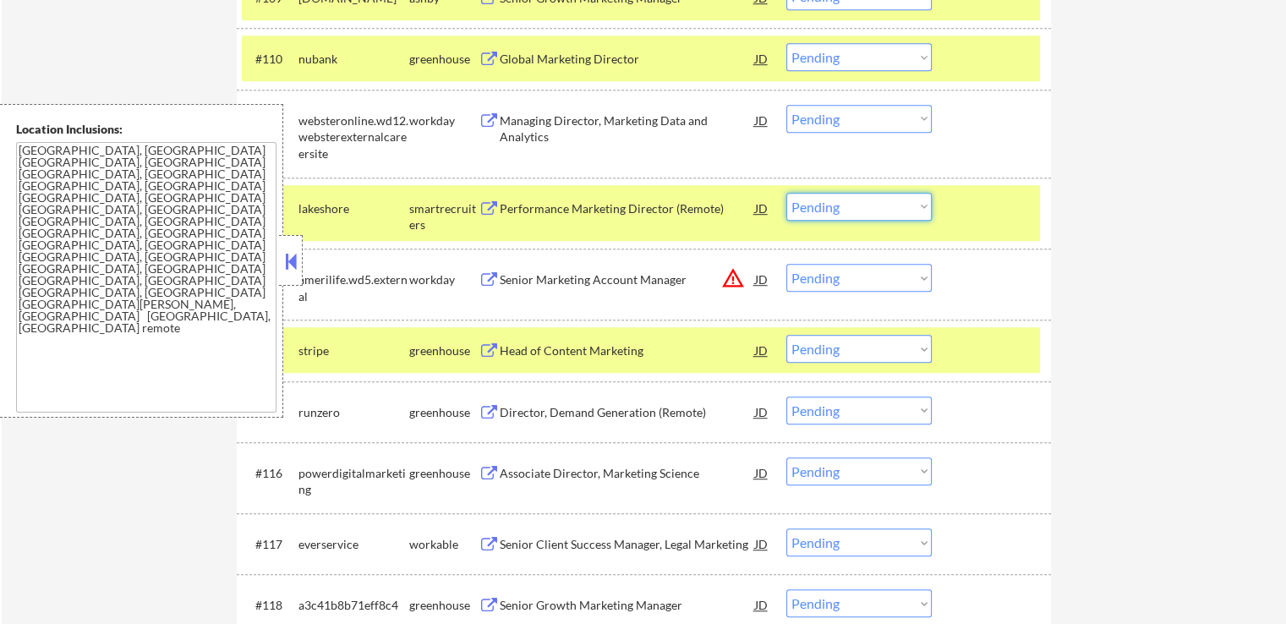
click at [841, 214] on select "Choose an option... Pending Applied Excluded (Questions) Excluded (Expired) Exc…" at bounding box center [858, 207] width 145 height 28
click at [786, 193] on select "Choose an option... Pending Applied Excluded (Questions) Excluded (Expired) Exc…" at bounding box center [858, 207] width 145 height 28
select select ""pending""
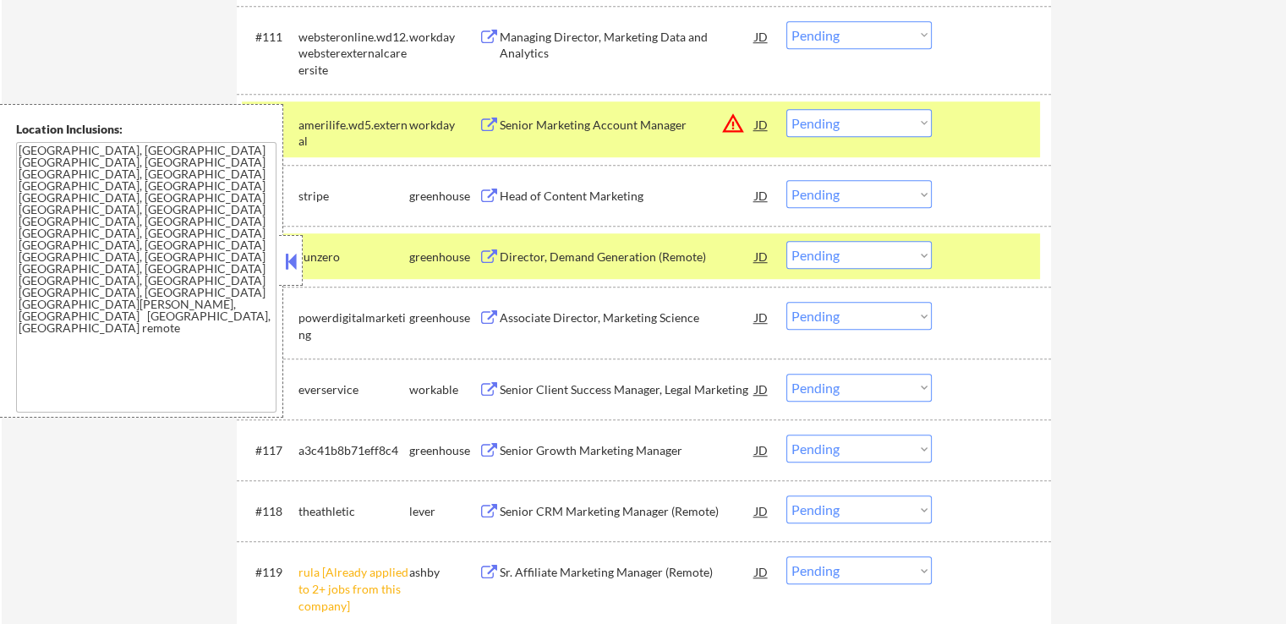
scroll to position [1184, 0]
click at [498, 198] on button at bounding box center [488, 196] width 21 height 16
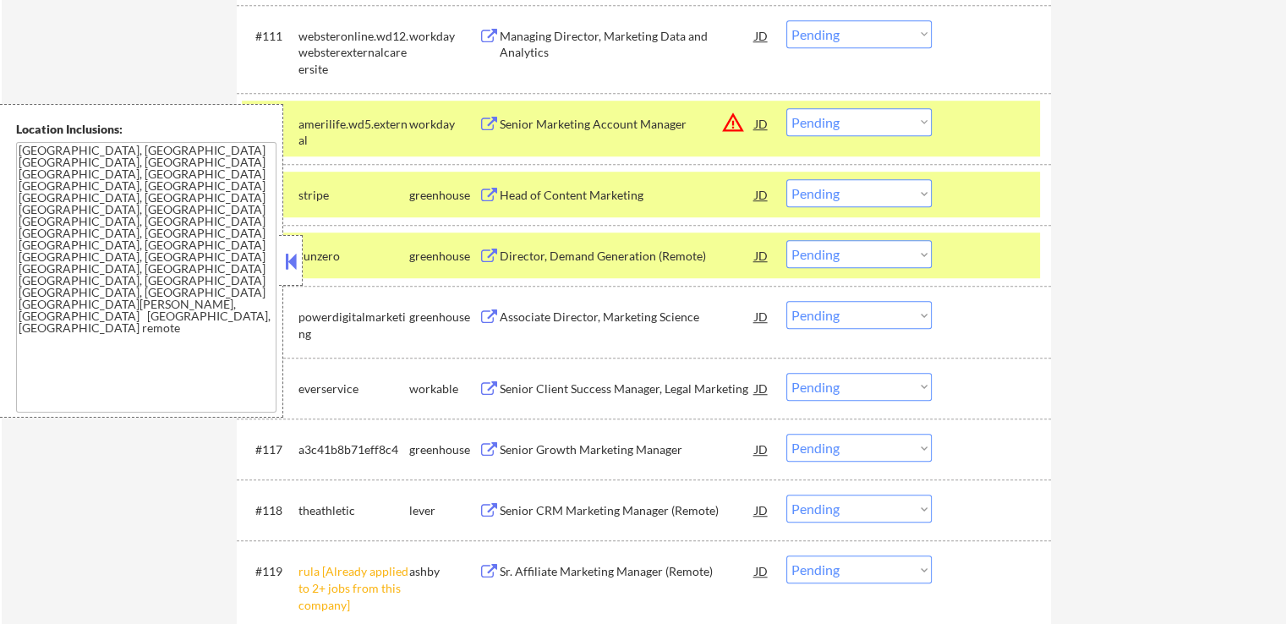
scroll to position [1268, 0]
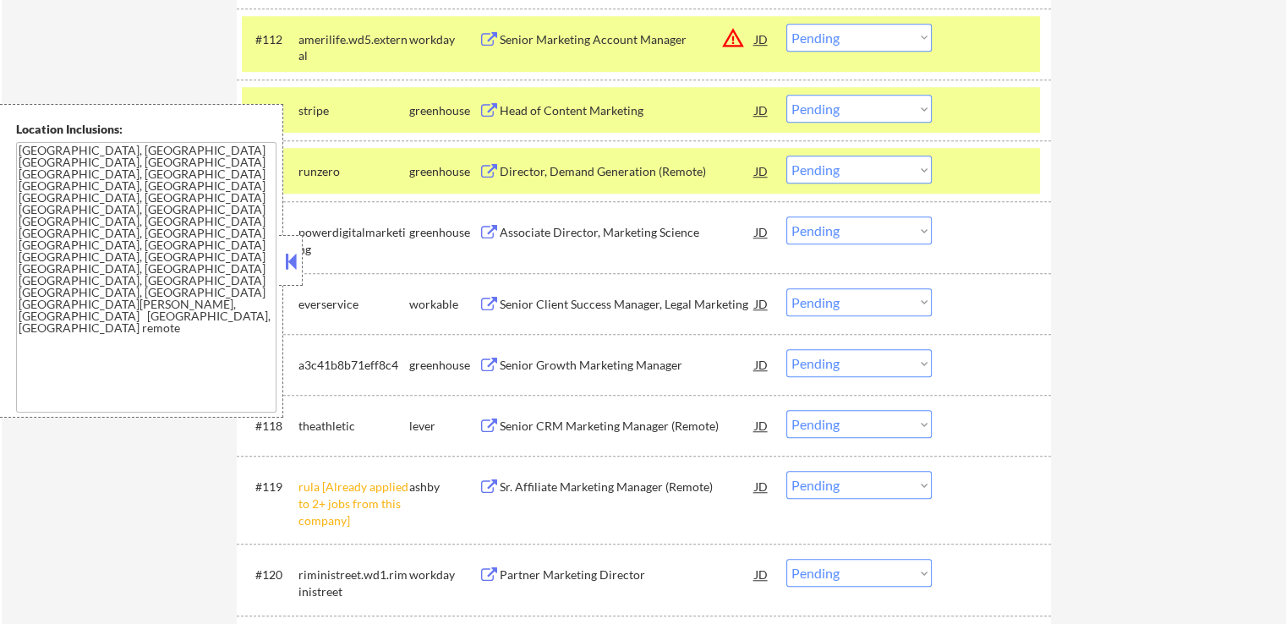
click at [517, 167] on div "Director, Demand Generation (Remote)" at bounding box center [627, 171] width 255 height 17
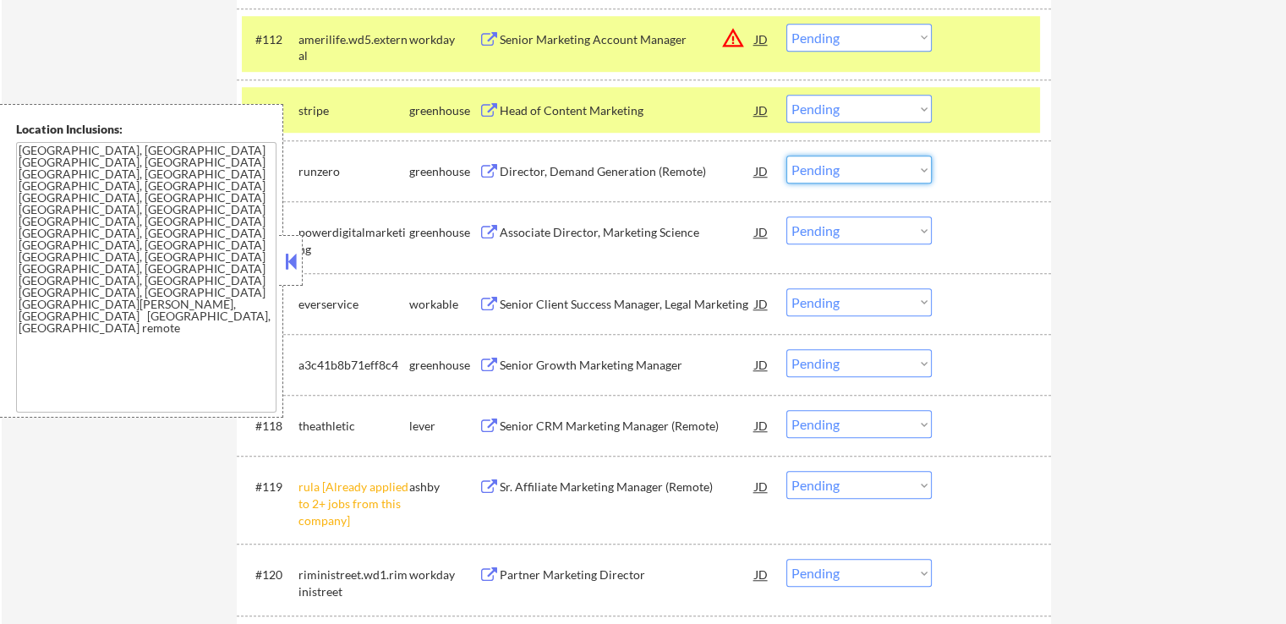
drag, startPoint x: 807, startPoint y: 175, endPoint x: 818, endPoint y: 181, distance: 12.5
click at [809, 176] on select "Choose an option... Pending Applied Excluded (Questions) Excluded (Expired) Exc…" at bounding box center [858, 170] width 145 height 28
click at [786, 156] on select "Choose an option... Pending Applied Excluded (Questions) Excluded (Expired) Exc…" at bounding box center [858, 170] width 145 height 28
click at [511, 234] on div "Associate Director, Marketing Science" at bounding box center [627, 232] width 255 height 17
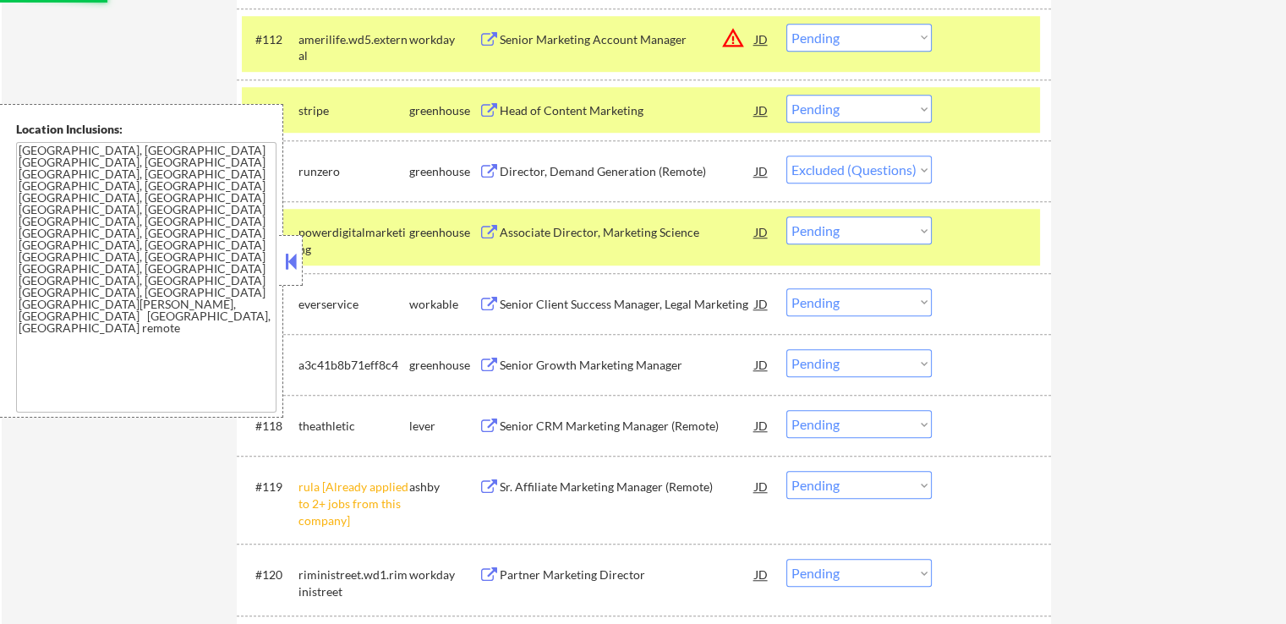
select select ""pending""
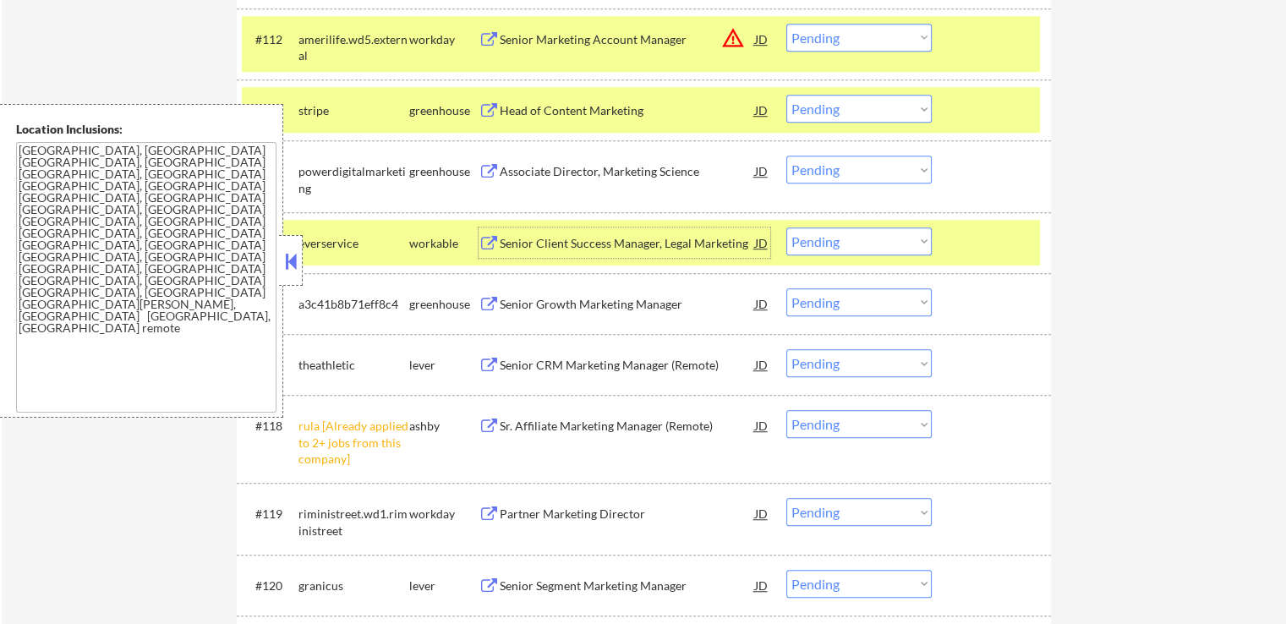
scroll to position [1353, 0]
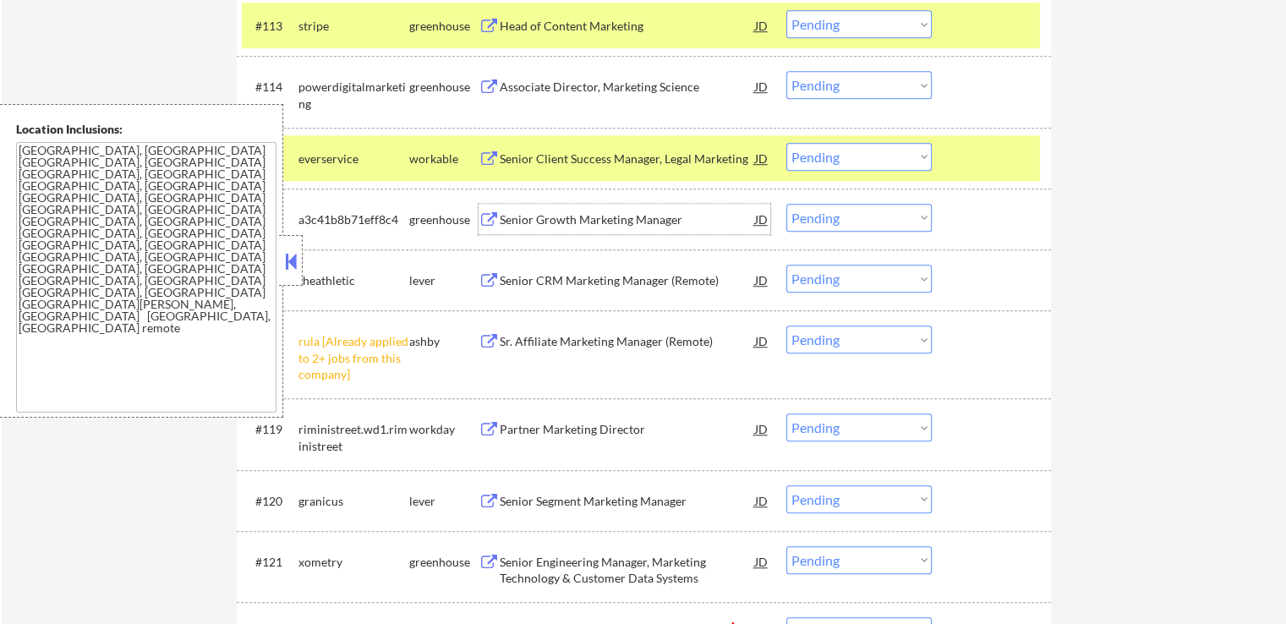
click at [516, 221] on div "Senior Growth Marketing Manager" at bounding box center [627, 219] width 255 height 17
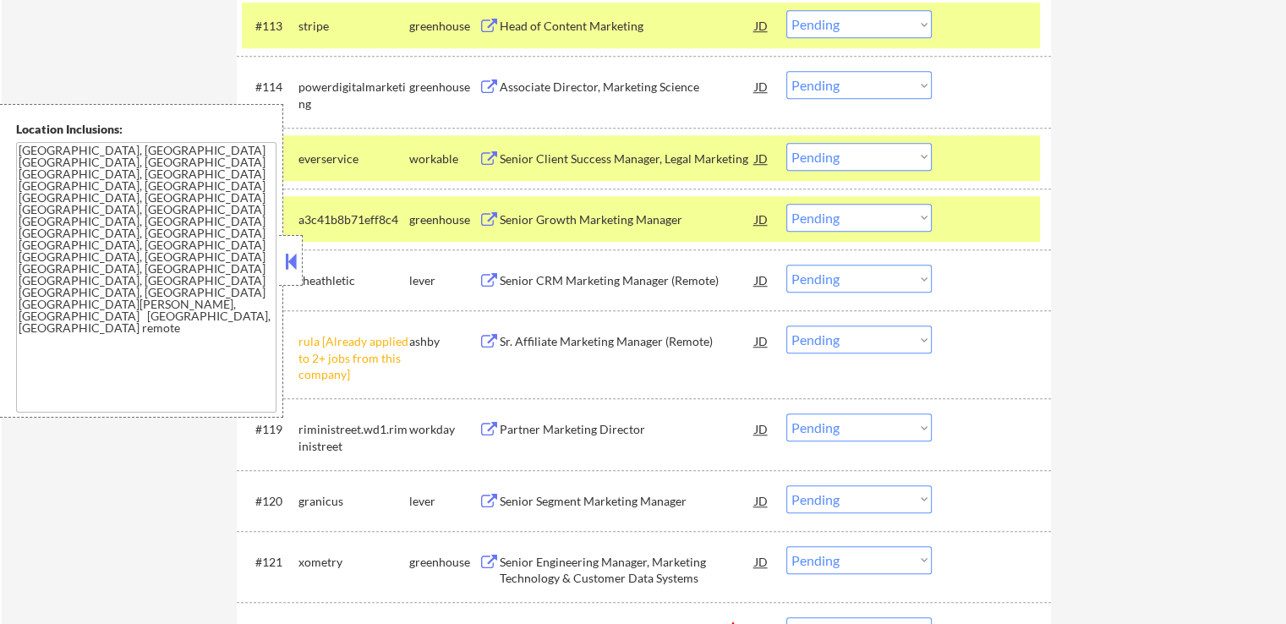
click at [508, 285] on div "Senior CRM Marketing Manager (Remote)" at bounding box center [627, 280] width 255 height 17
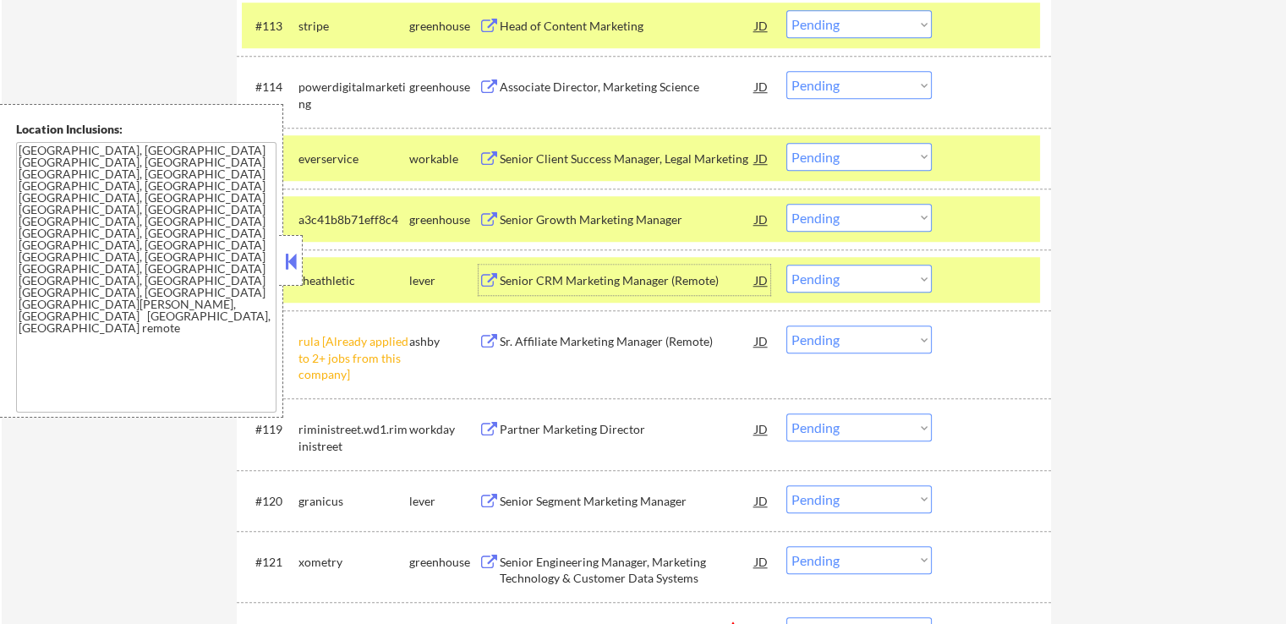
scroll to position [1437, 0]
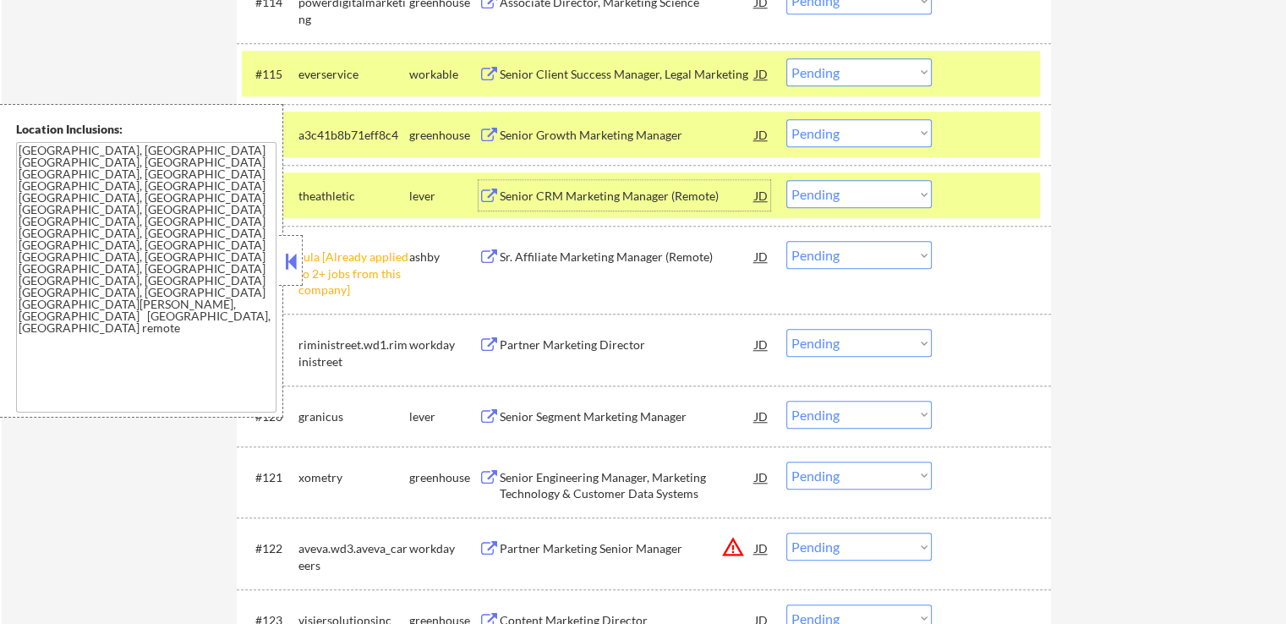
click at [849, 198] on select "Choose an option... Pending Applied Excluded (Questions) Excluded (Expired) Exc…" at bounding box center [858, 194] width 145 height 28
click at [786, 180] on select "Choose an option... Pending Applied Excluded (Questions) Excluded (Expired) Exc…" at bounding box center [858, 194] width 145 height 28
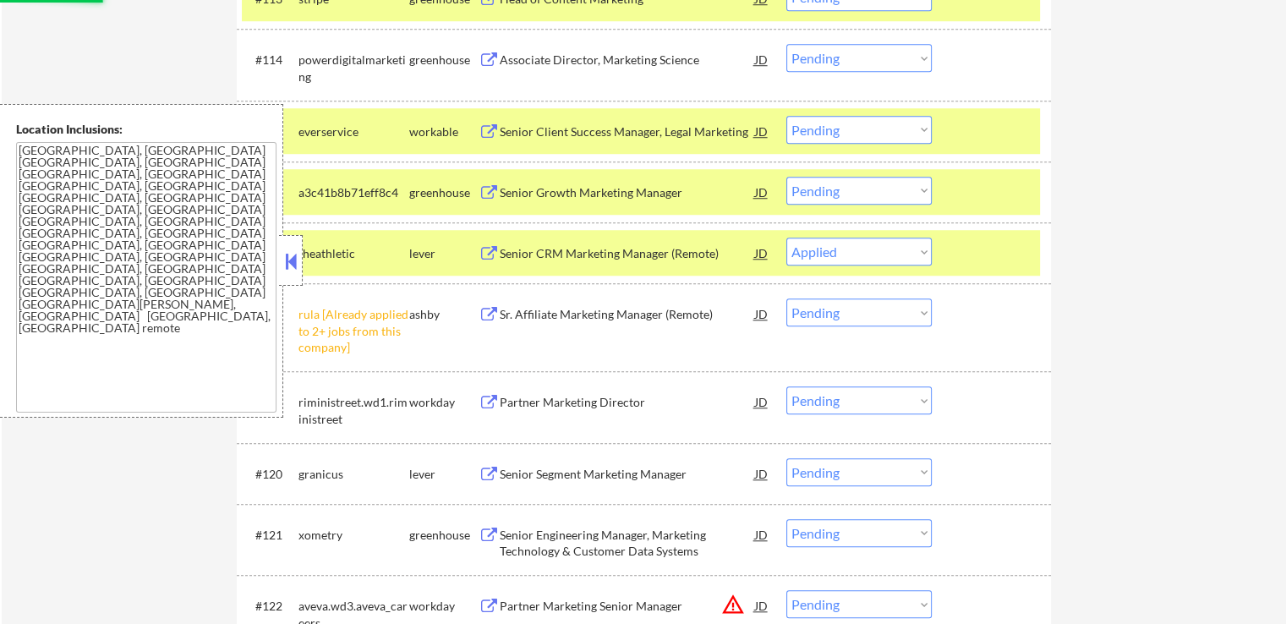
scroll to position [1268, 0]
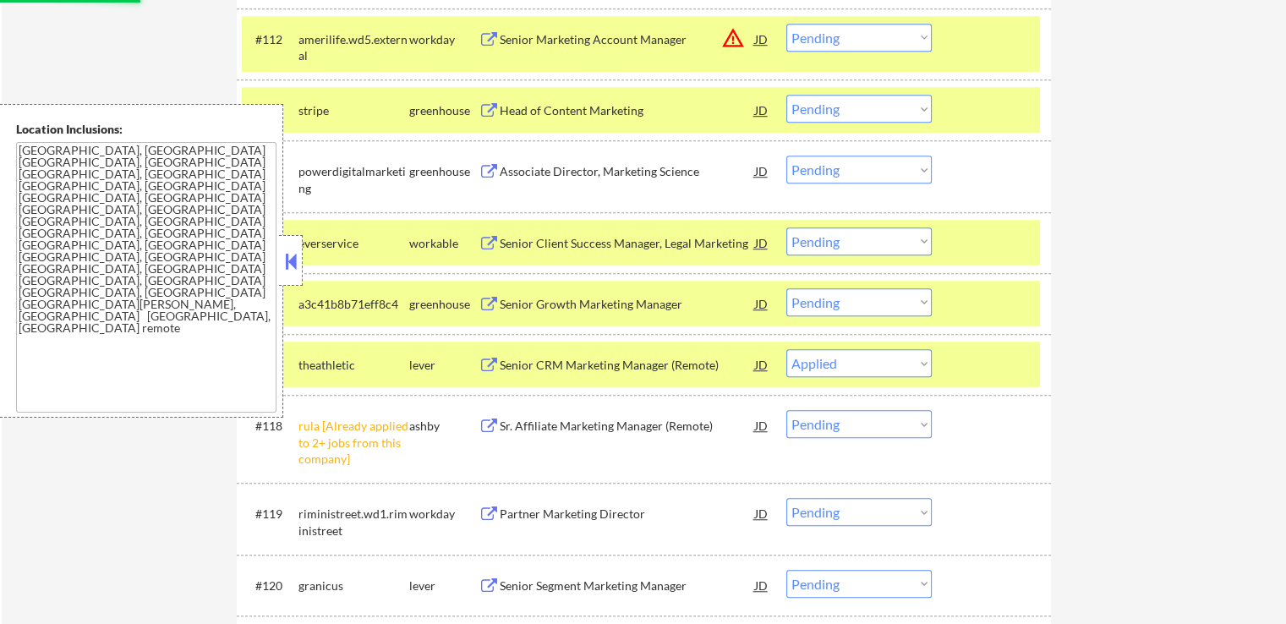
click at [547, 309] on div "Senior Growth Marketing Manager" at bounding box center [627, 304] width 255 height 17
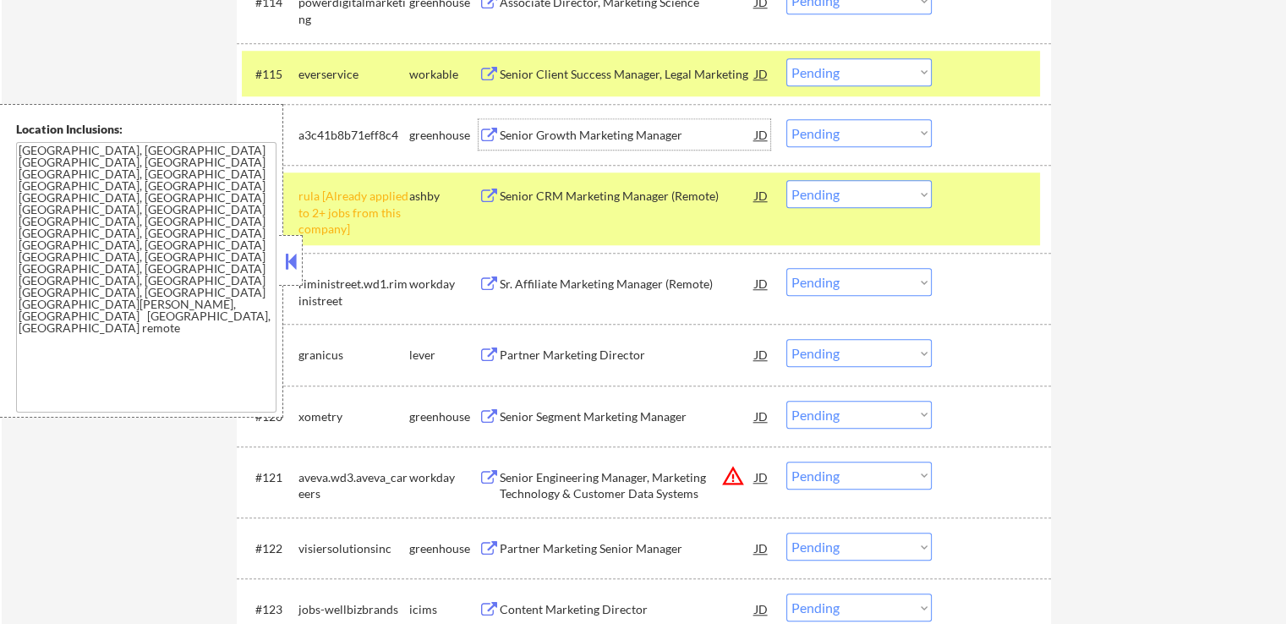
scroll to position [1353, 0]
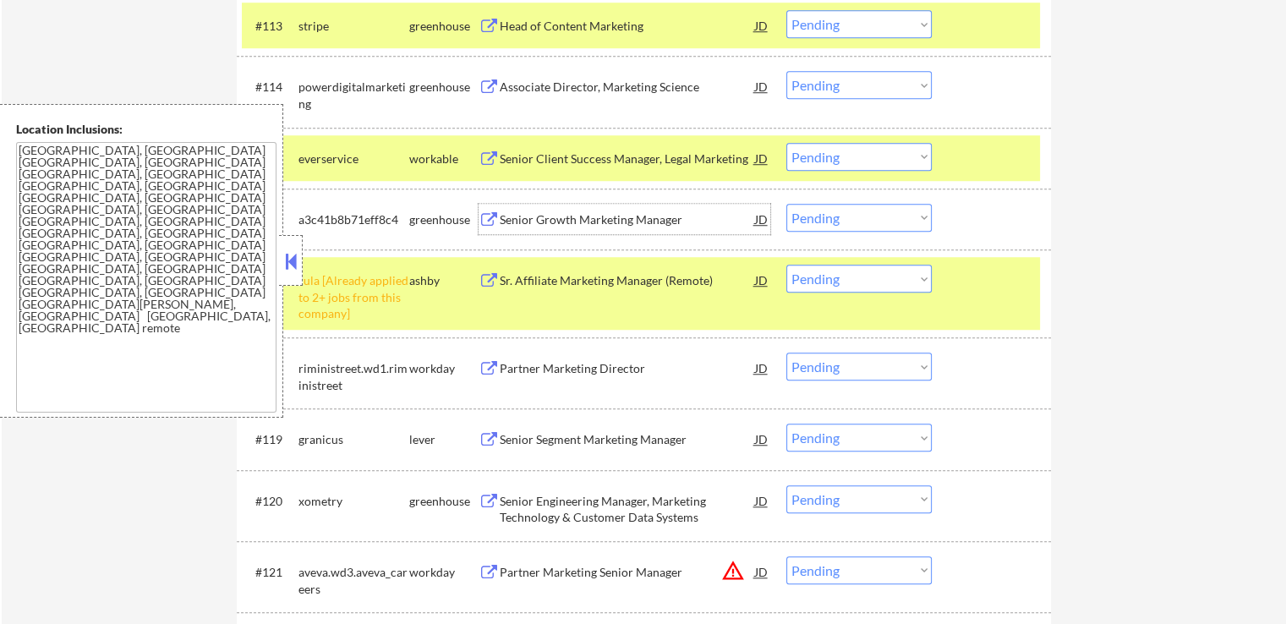
drag, startPoint x: 861, startPoint y: 278, endPoint x: 872, endPoint y: 285, distance: 12.2
click at [863, 278] on select "Choose an option... Pending Applied Excluded (Questions) Excluded (Expired) Exc…" at bounding box center [858, 279] width 145 height 28
click at [786, 265] on select "Choose an option... Pending Applied Excluded (Questions) Excluded (Expired) Exc…" at bounding box center [858, 279] width 145 height 28
drag, startPoint x: 827, startPoint y: 217, endPoint x: 831, endPoint y: 228, distance: 11.8
click at [827, 217] on select "Choose an option... Pending Applied Excluded (Questions) Excluded (Expired) Exc…" at bounding box center [858, 218] width 145 height 28
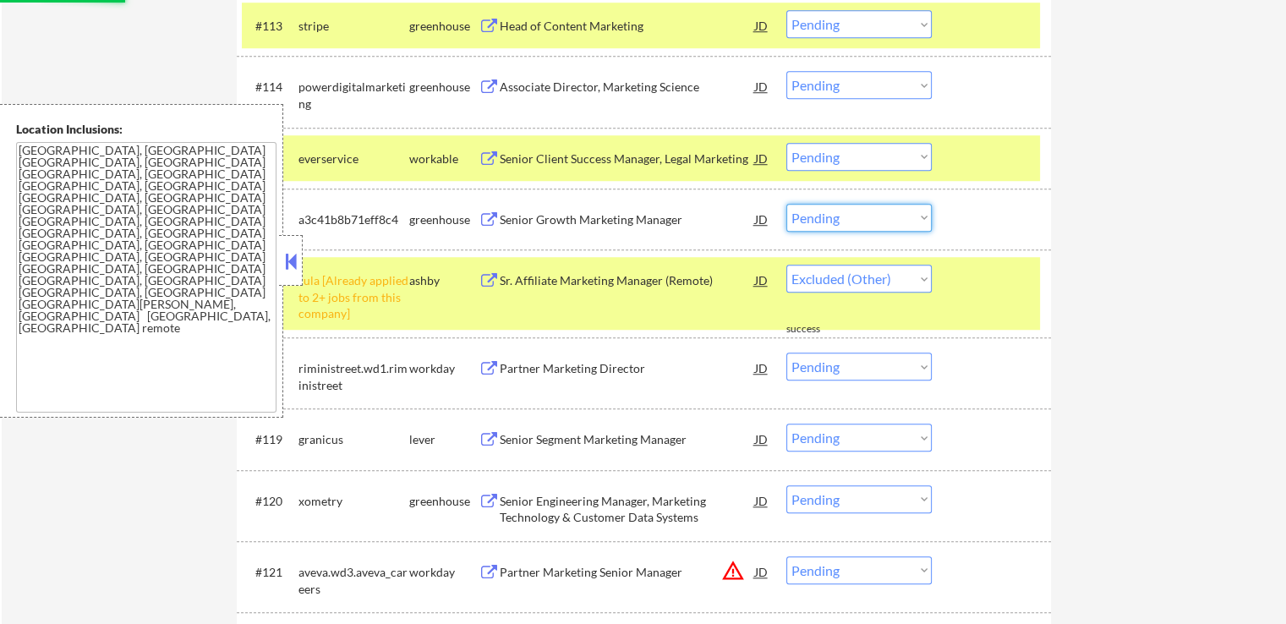
select select ""pending""
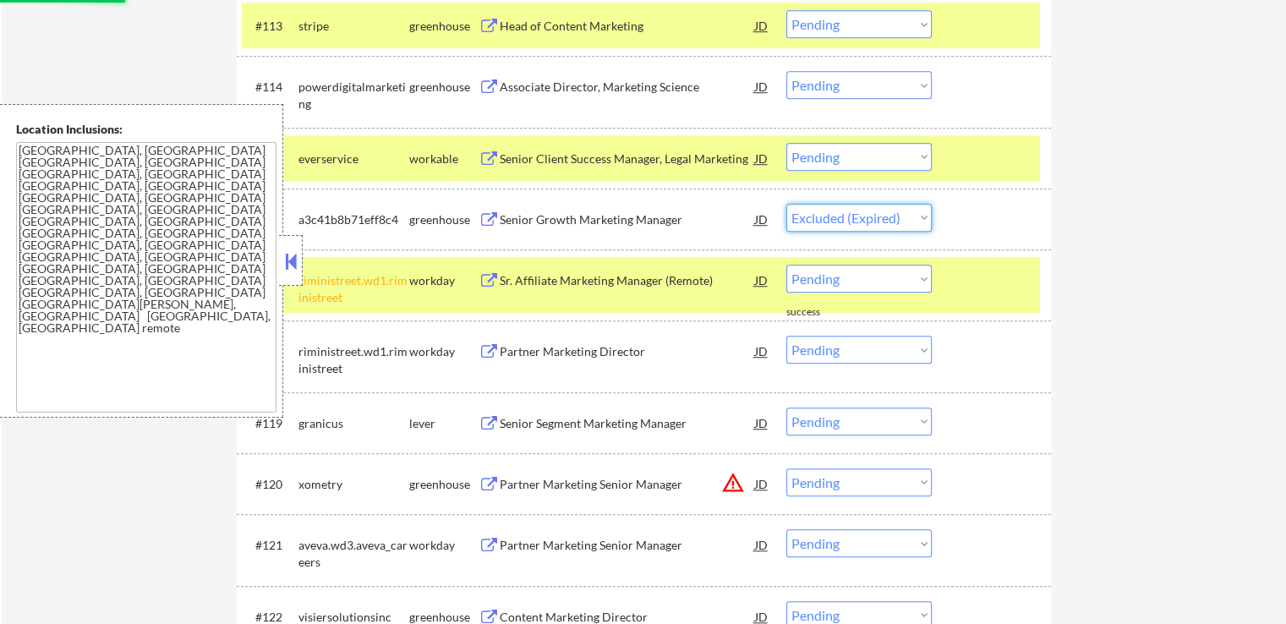
click at [786, 204] on select "Choose an option... Pending Applied Excluded (Questions) Excluded (Expired) Exc…" at bounding box center [858, 218] width 145 height 28
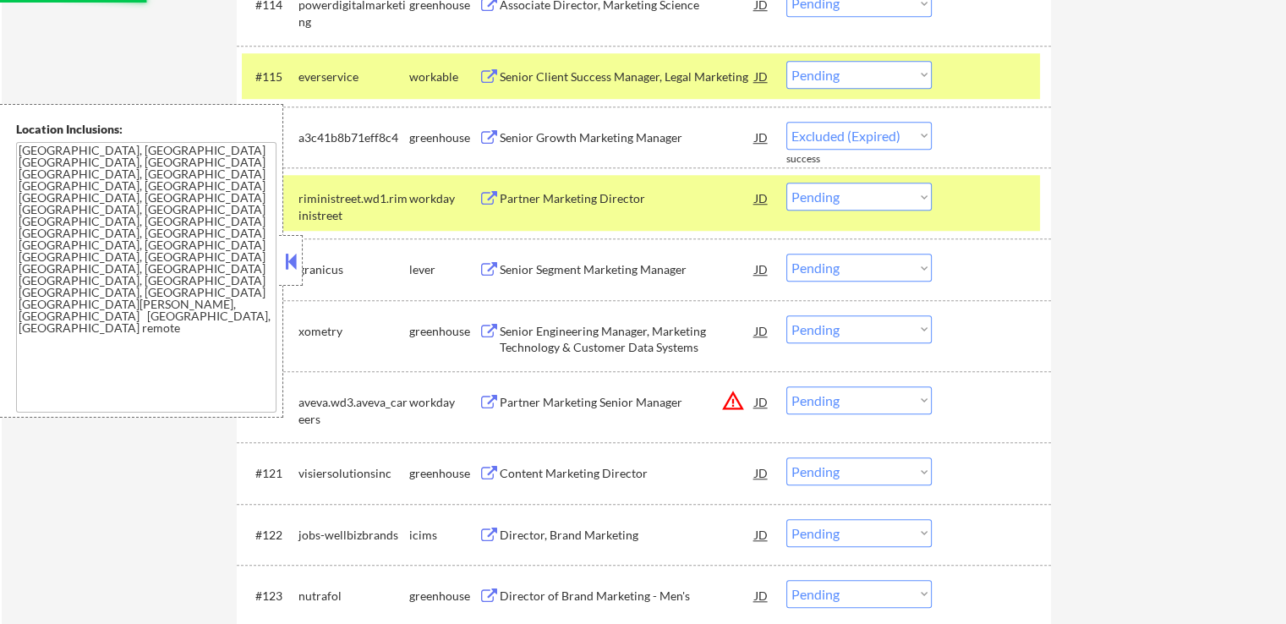
scroll to position [1606, 0]
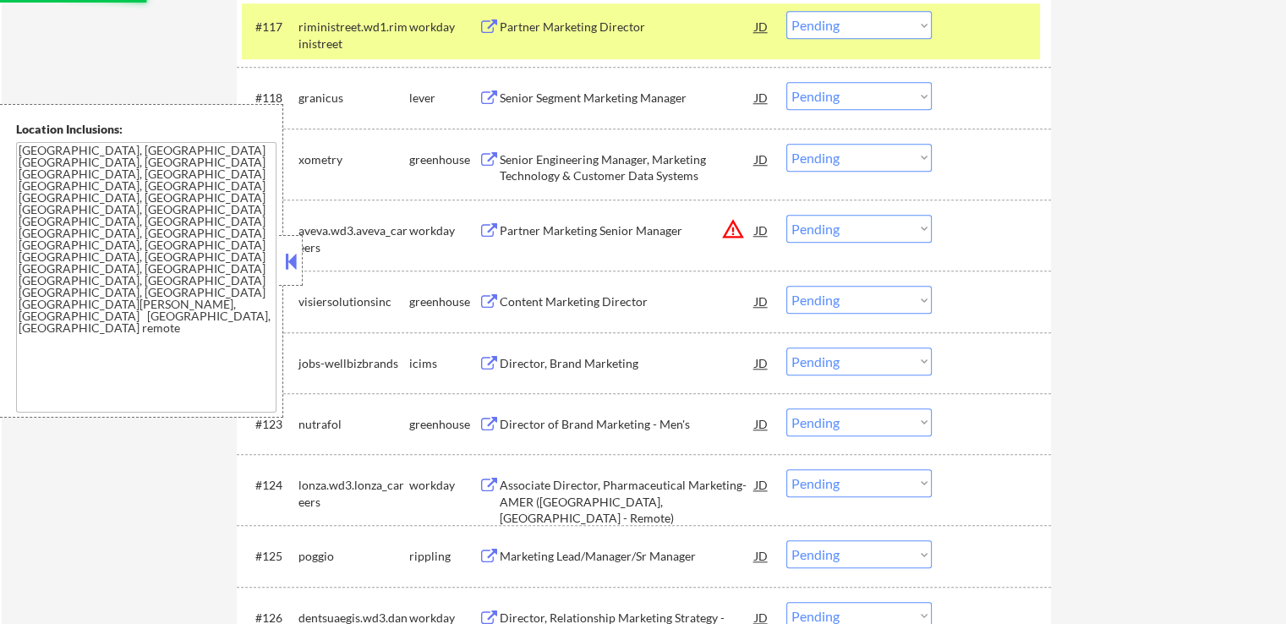
select select ""pending""
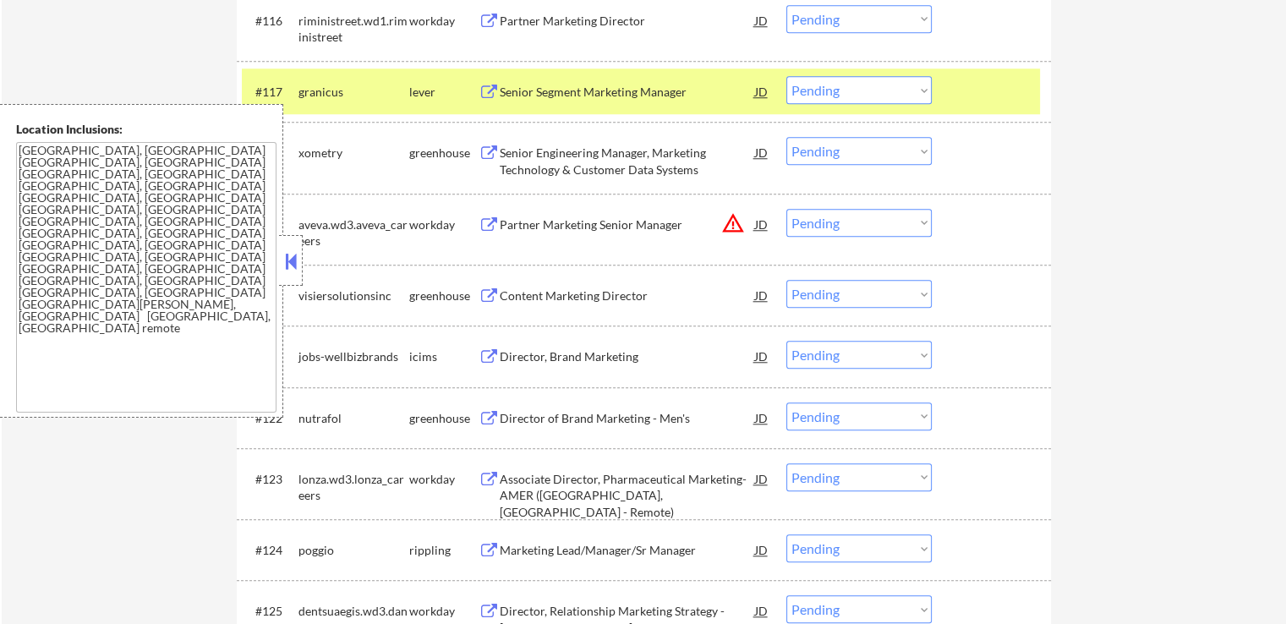
scroll to position [1522, 0]
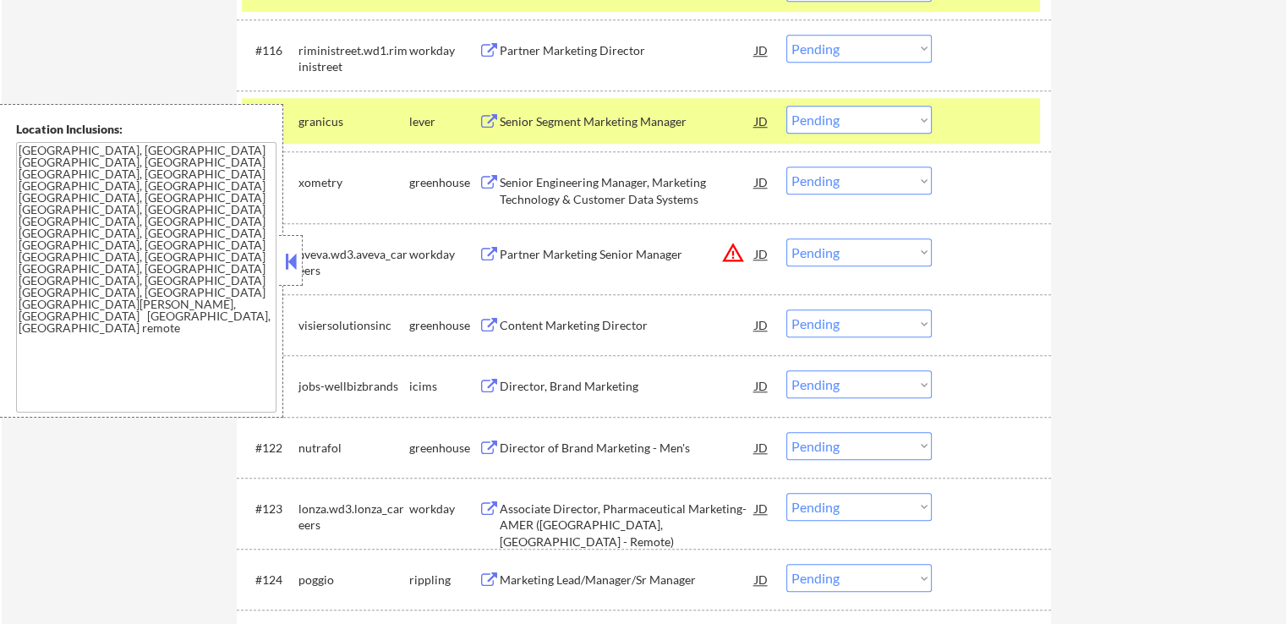
click at [517, 126] on div "Senior Segment Marketing Manager" at bounding box center [627, 121] width 255 height 17
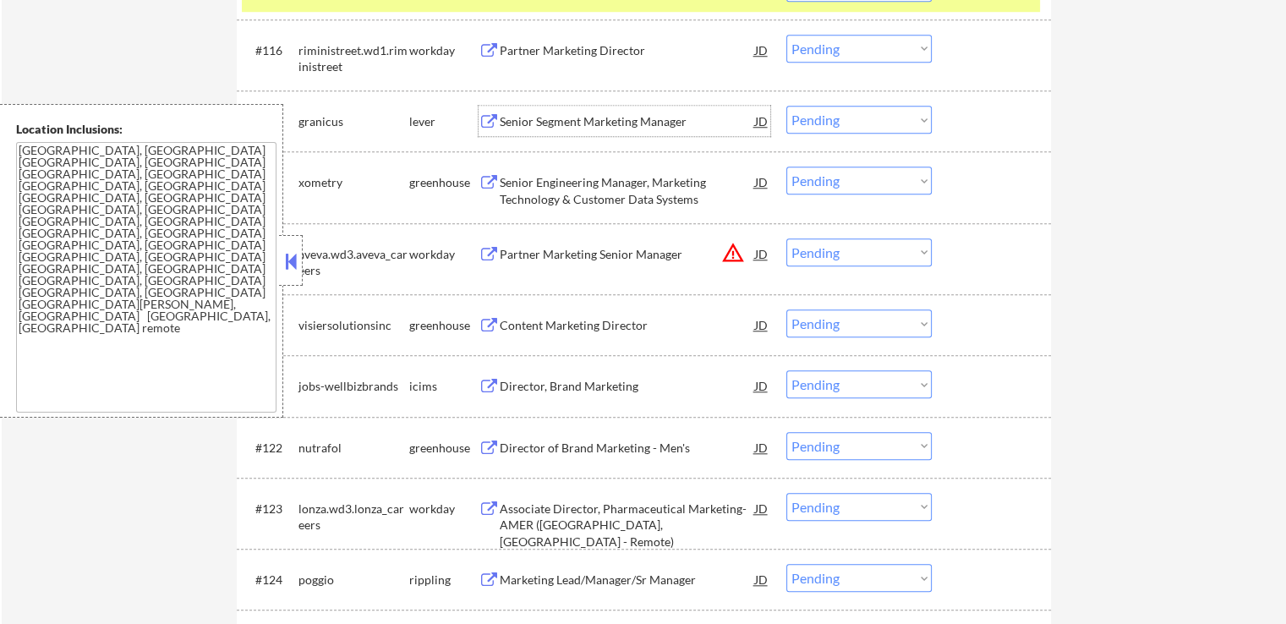
click at [832, 124] on select "Choose an option... Pending Applied Excluded (Questions) Excluded (Expired) Exc…" at bounding box center [858, 120] width 145 height 28
click at [786, 106] on select "Choose an option... Pending Applied Excluded (Questions) Excluded (Expired) Exc…" at bounding box center [858, 120] width 145 height 28
click at [541, 200] on div "Senior Engineering Manager, Marketing Technology & Customer Data Systems" at bounding box center [627, 190] width 255 height 33
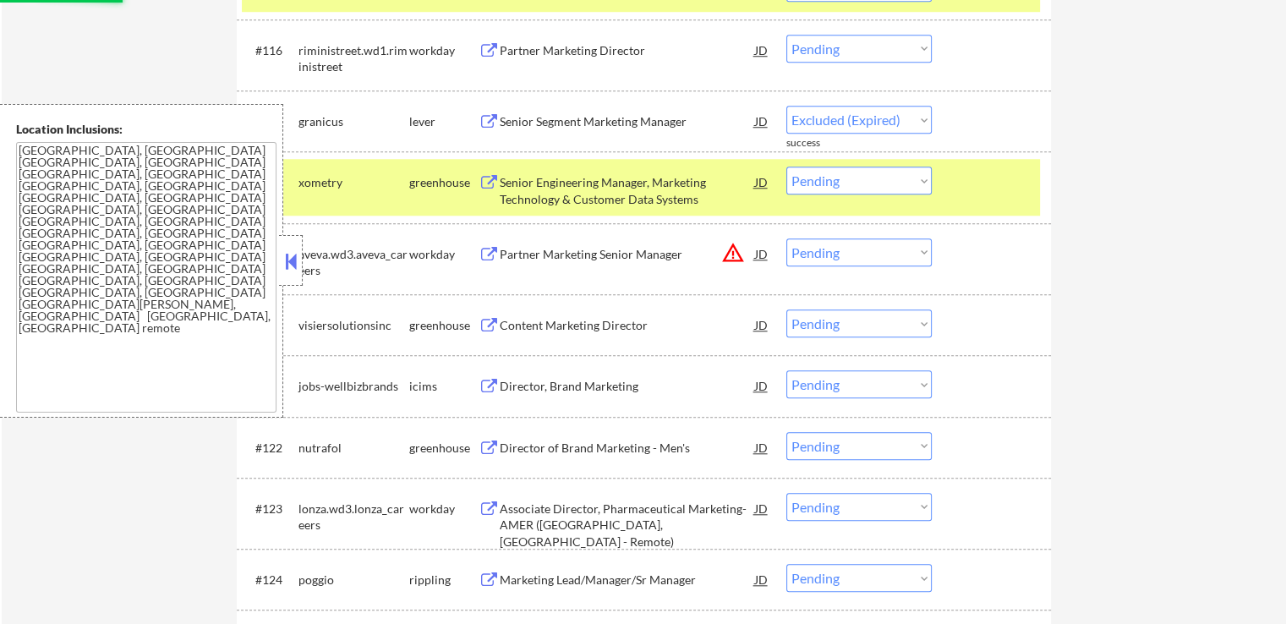
select select ""pending""
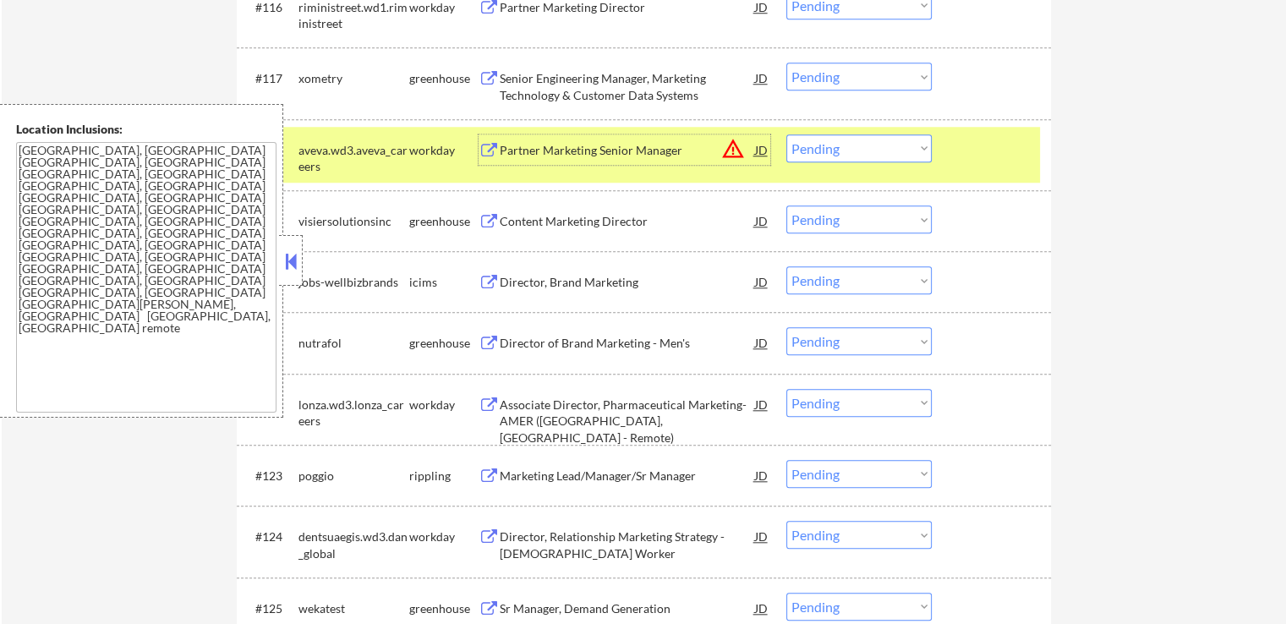
scroll to position [1606, 0]
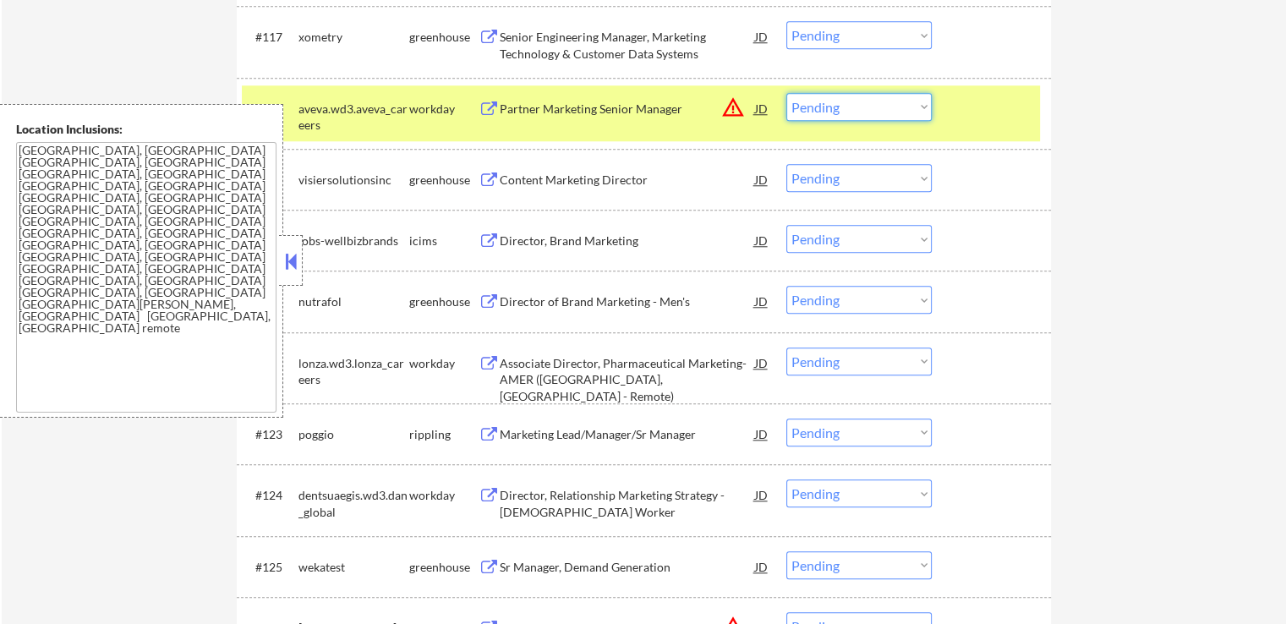
click at [824, 110] on select "Choose an option... Pending Applied Excluded (Questions) Excluded (Expired) Exc…" at bounding box center [858, 107] width 145 height 28
click at [786, 93] on select "Choose an option... Pending Applied Excluded (Questions) Excluded (Expired) Exc…" at bounding box center [858, 107] width 145 height 28
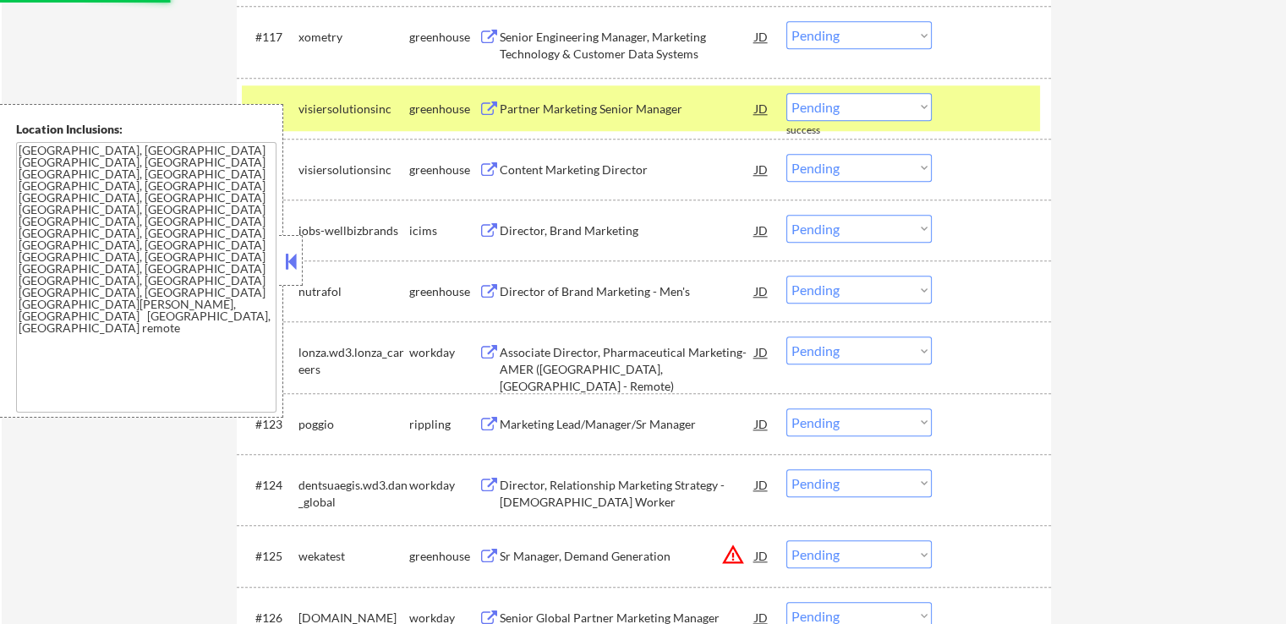
click at [491, 183] on div "Content Marketing Director JD warning_amber" at bounding box center [624, 169] width 292 height 30
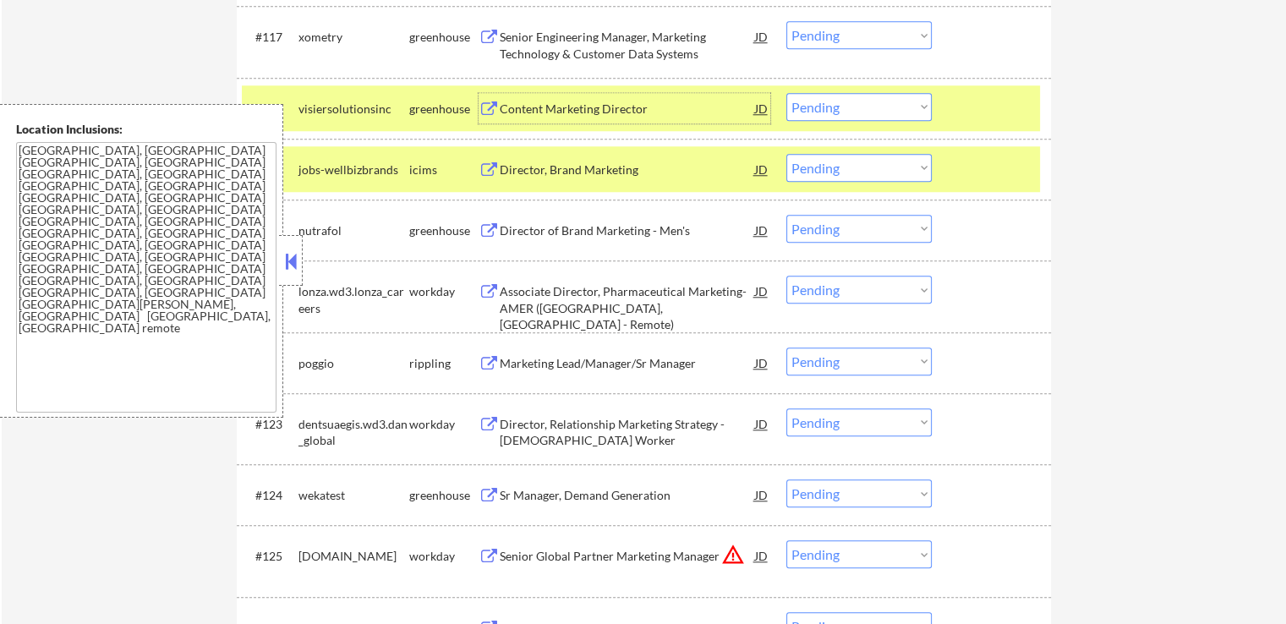
click at [508, 110] on div "Content Marketing Director" at bounding box center [627, 109] width 255 height 17
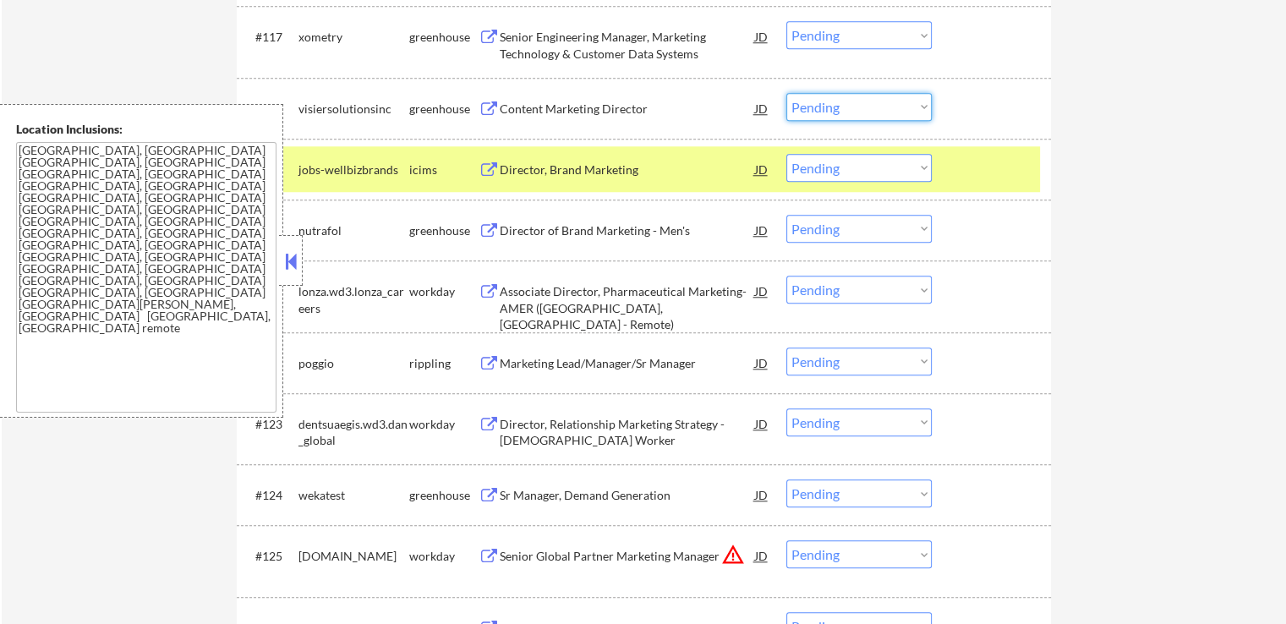
drag, startPoint x: 867, startPoint y: 102, endPoint x: 869, endPoint y: 117, distance: 14.5
click at [867, 102] on select "Choose an option... Pending Applied Excluded (Questions) Excluded (Expired) Exc…" at bounding box center [858, 107] width 145 height 28
click at [786, 93] on select "Choose an option... Pending Applied Excluded (Questions) Excluded (Expired) Exc…" at bounding box center [858, 107] width 145 height 28
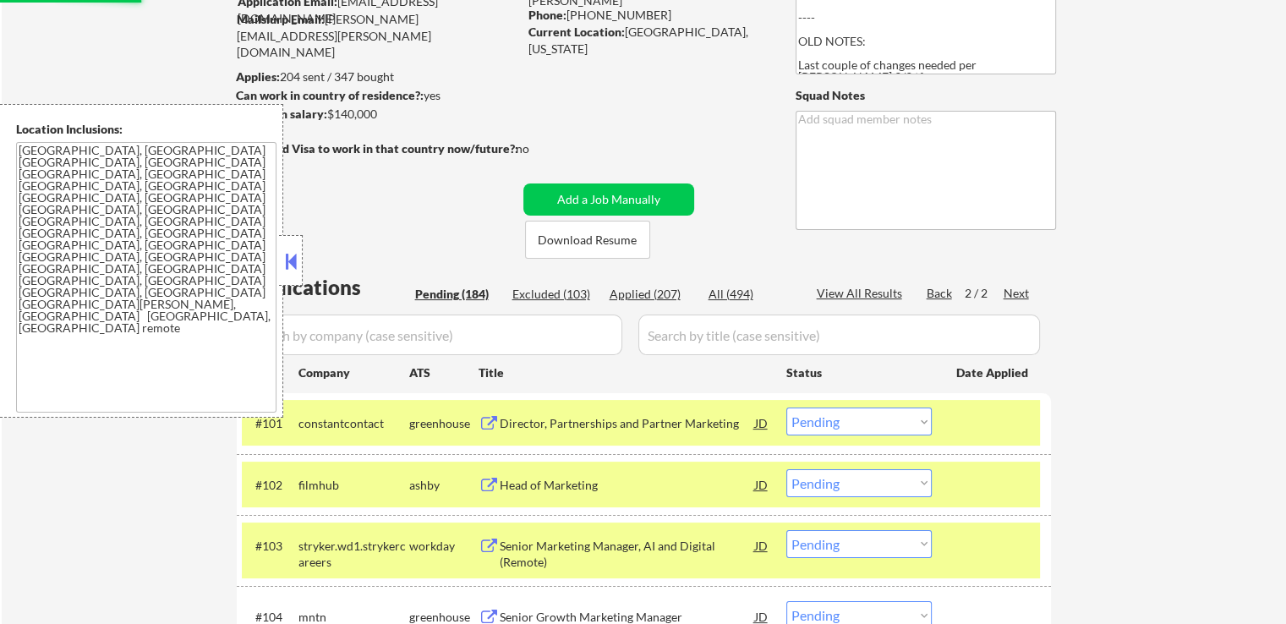
scroll to position [169, 0]
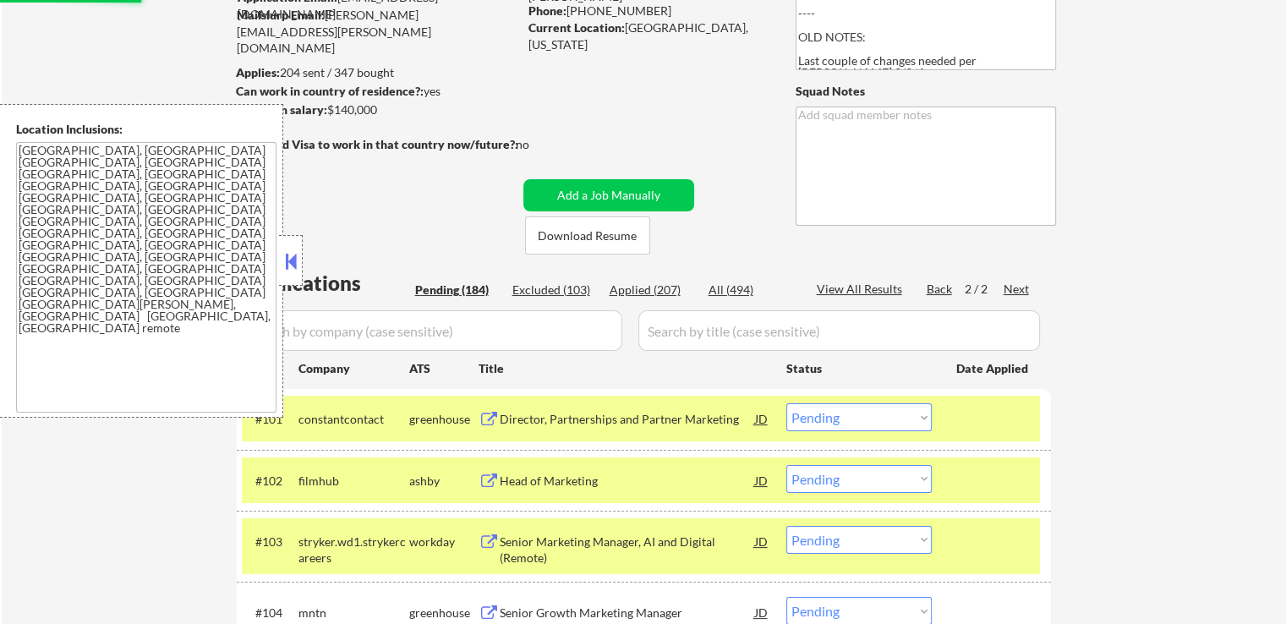
select select ""pending""
click at [641, 290] on div "Applied (207)" at bounding box center [652, 290] width 85 height 17
select select ""applied""
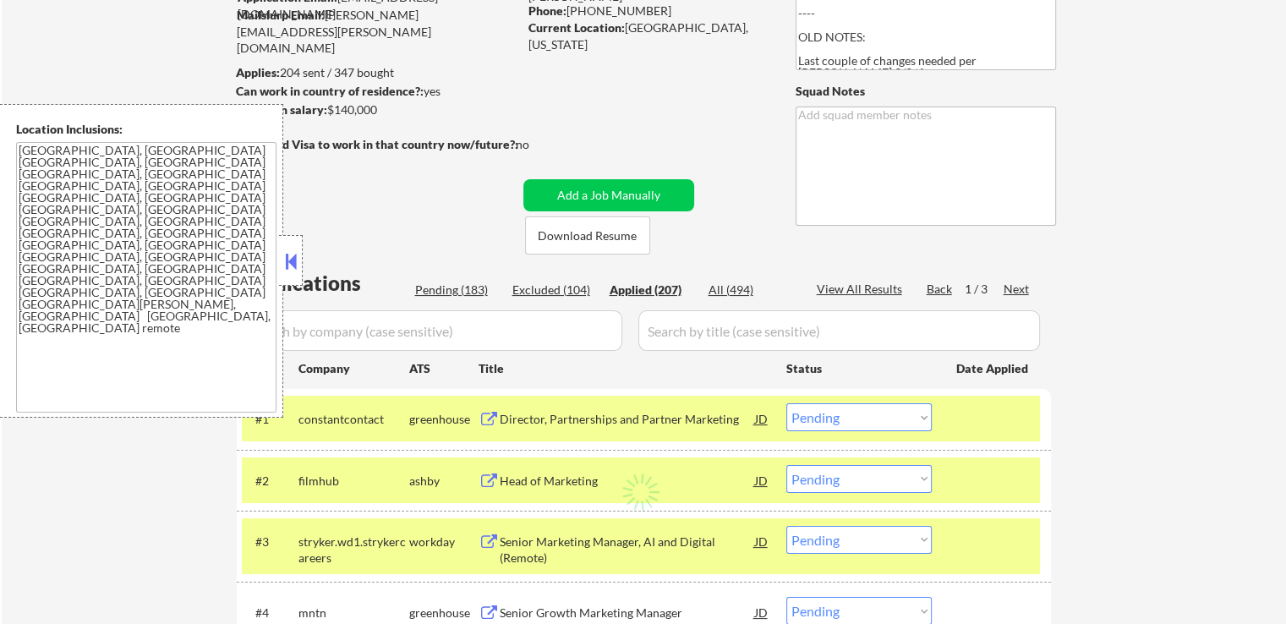
select select ""applied""
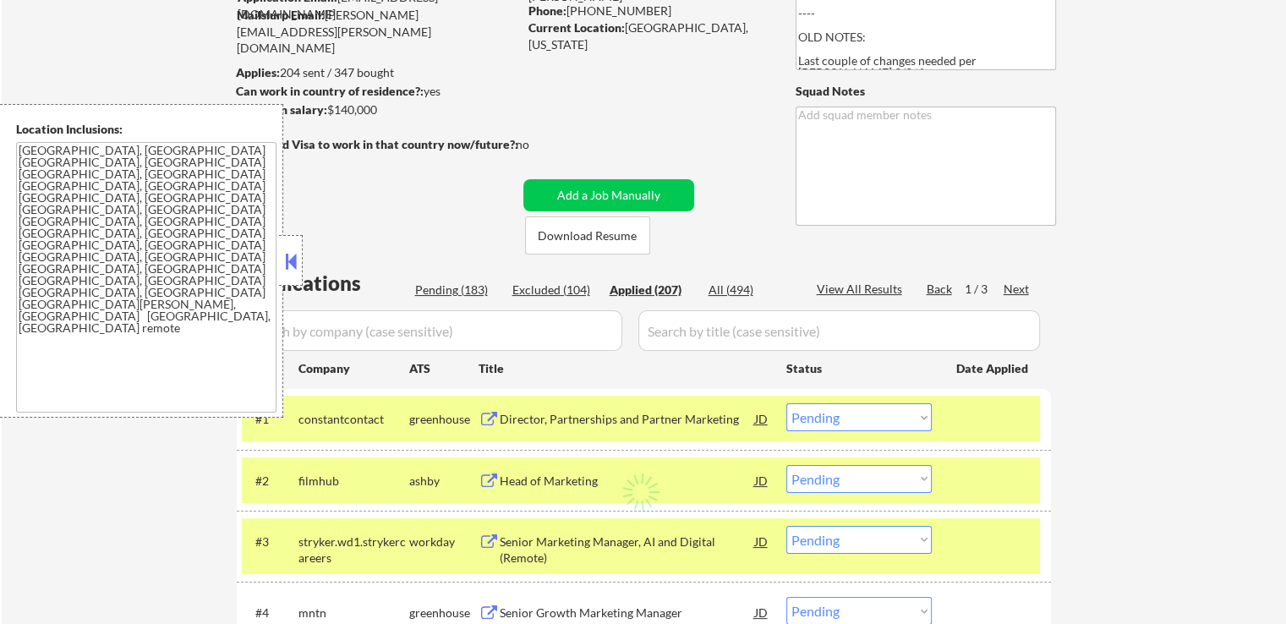
select select ""applied""
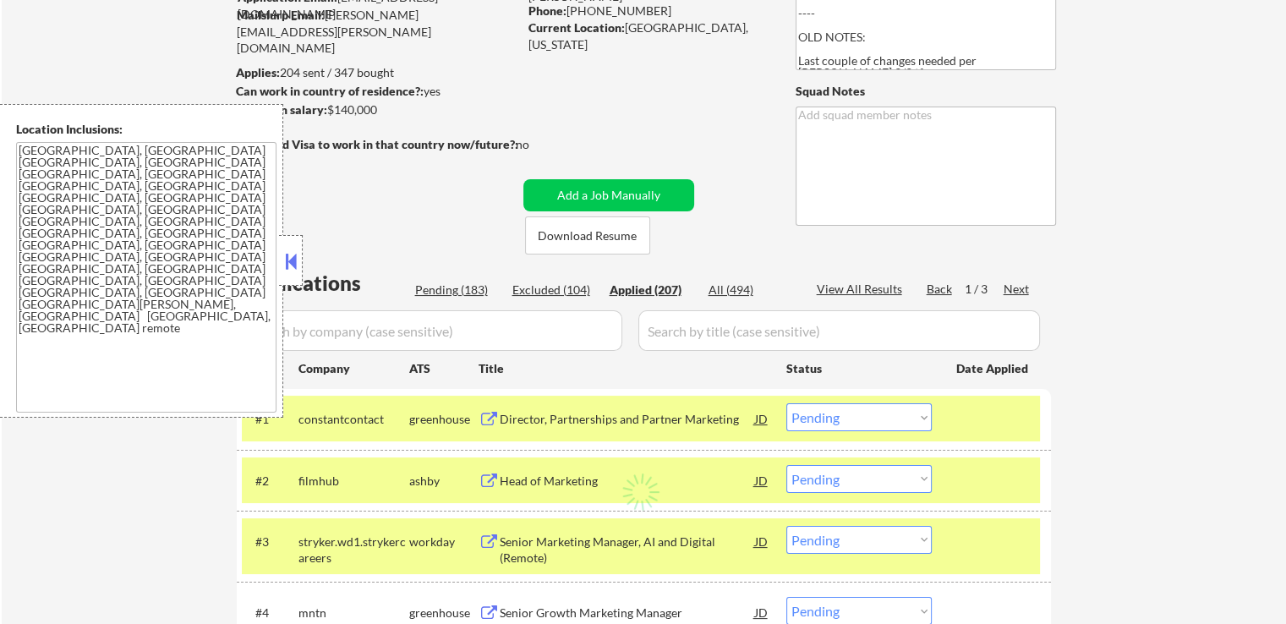
select select ""applied""
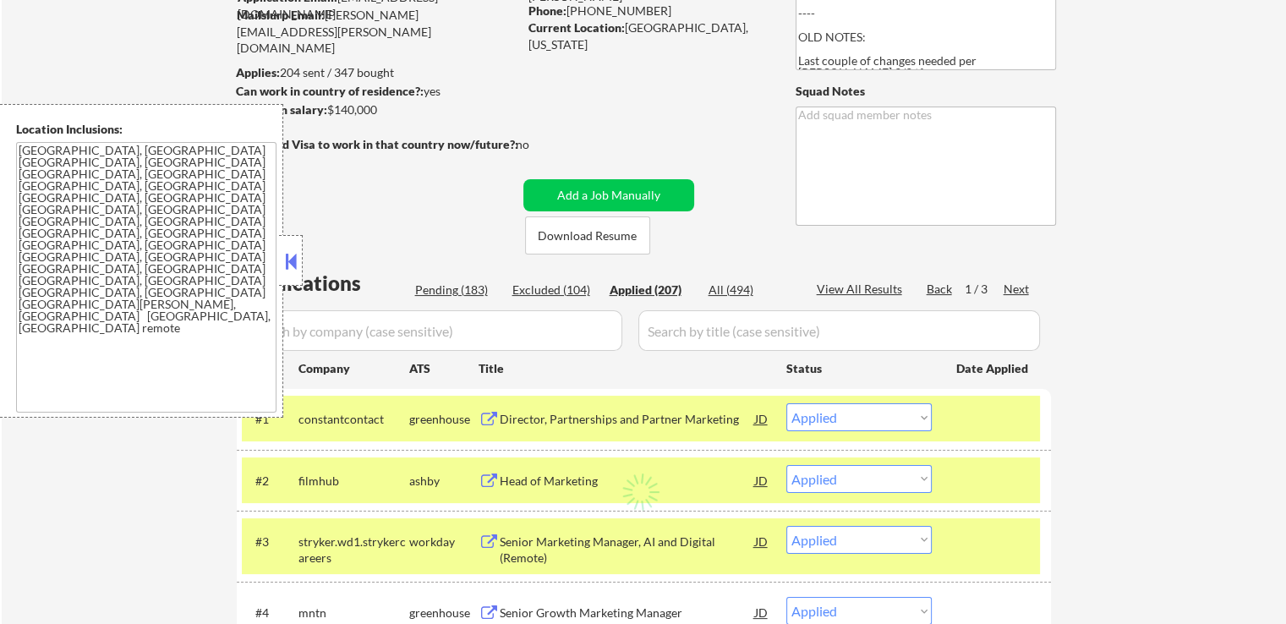
select select ""applied""
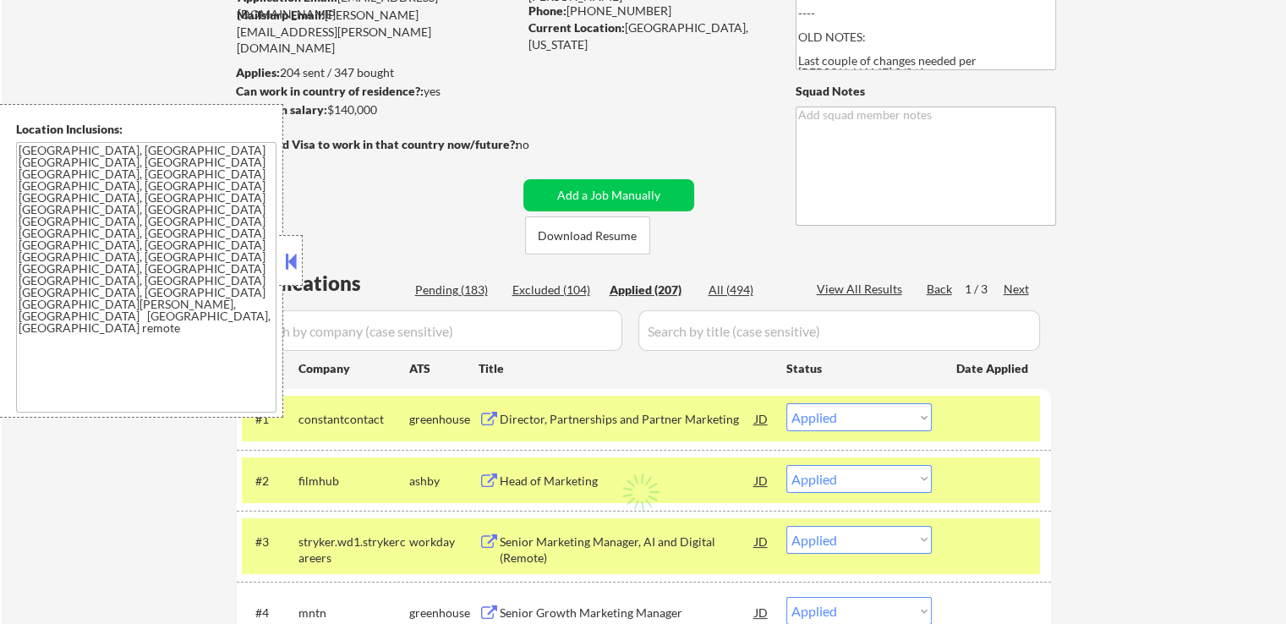
select select ""applied""
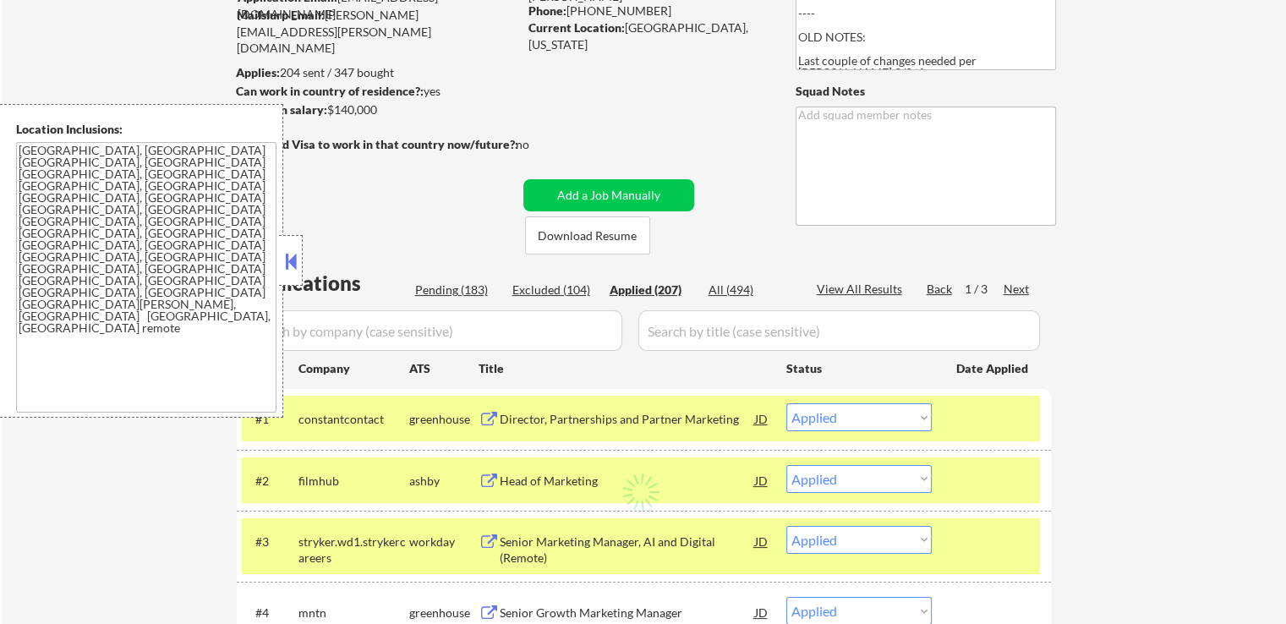
select select ""applied""
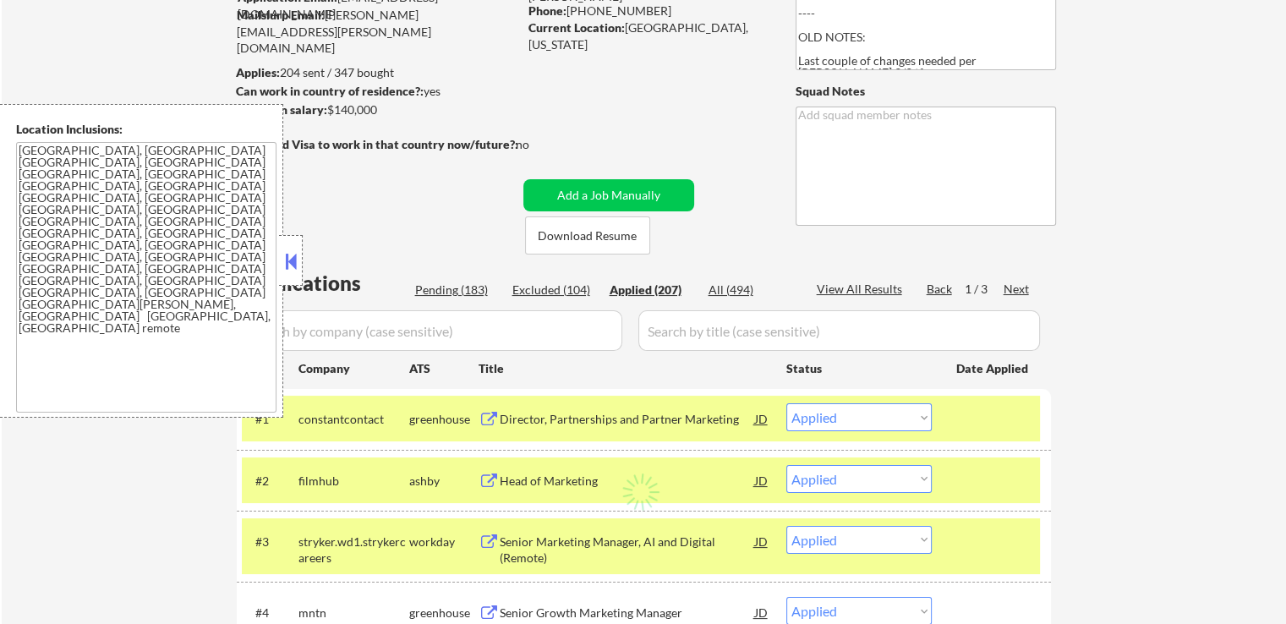
select select ""applied""
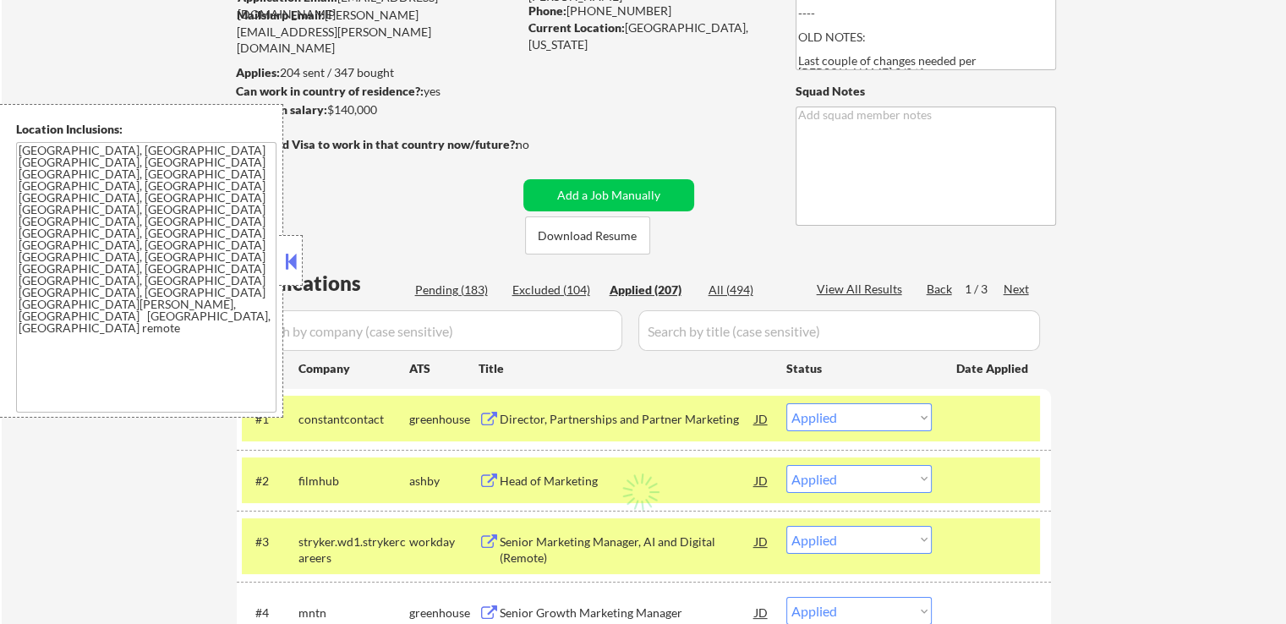
select select ""applied""
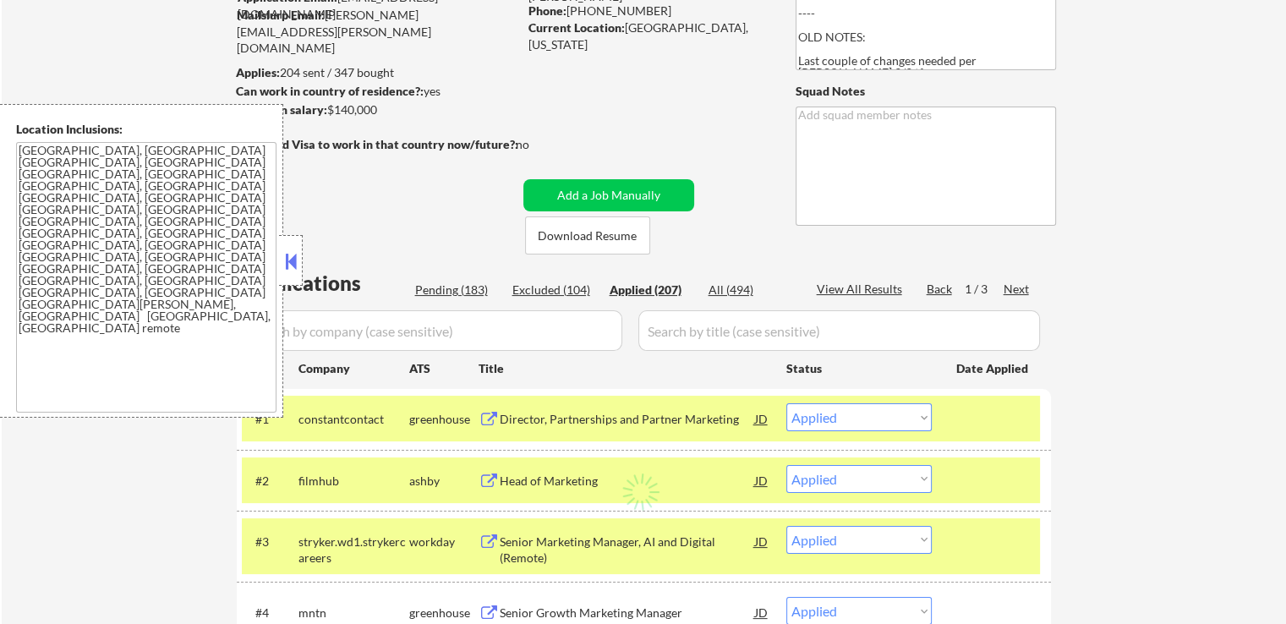
select select ""applied""
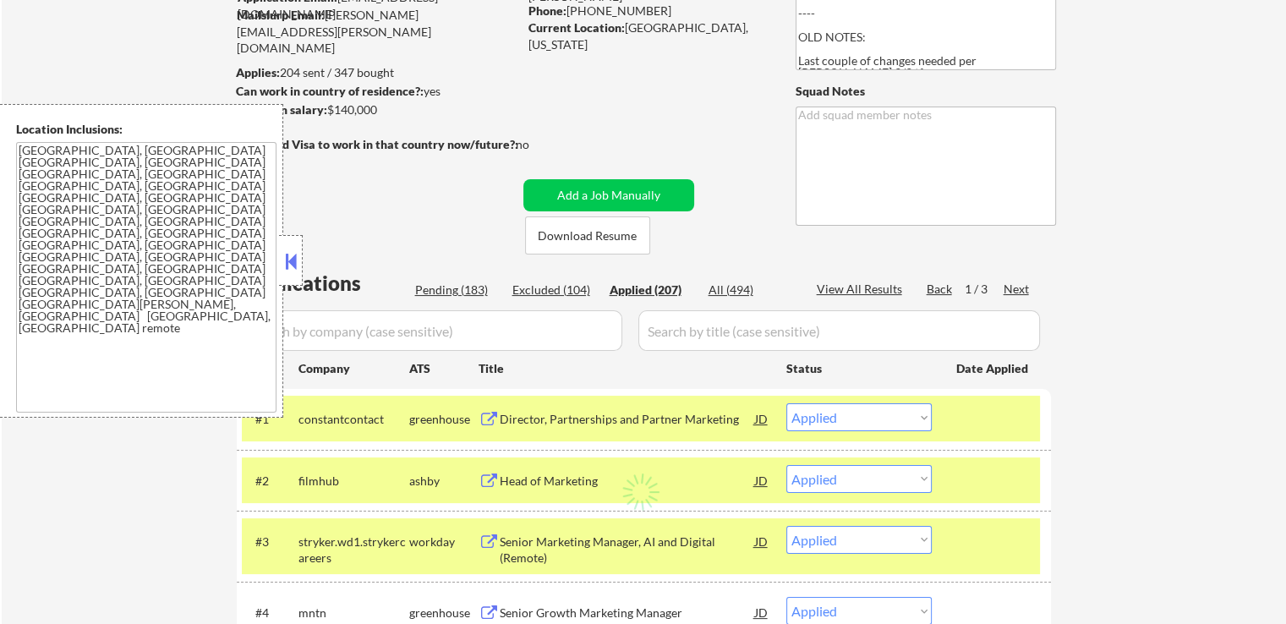
select select ""applied""
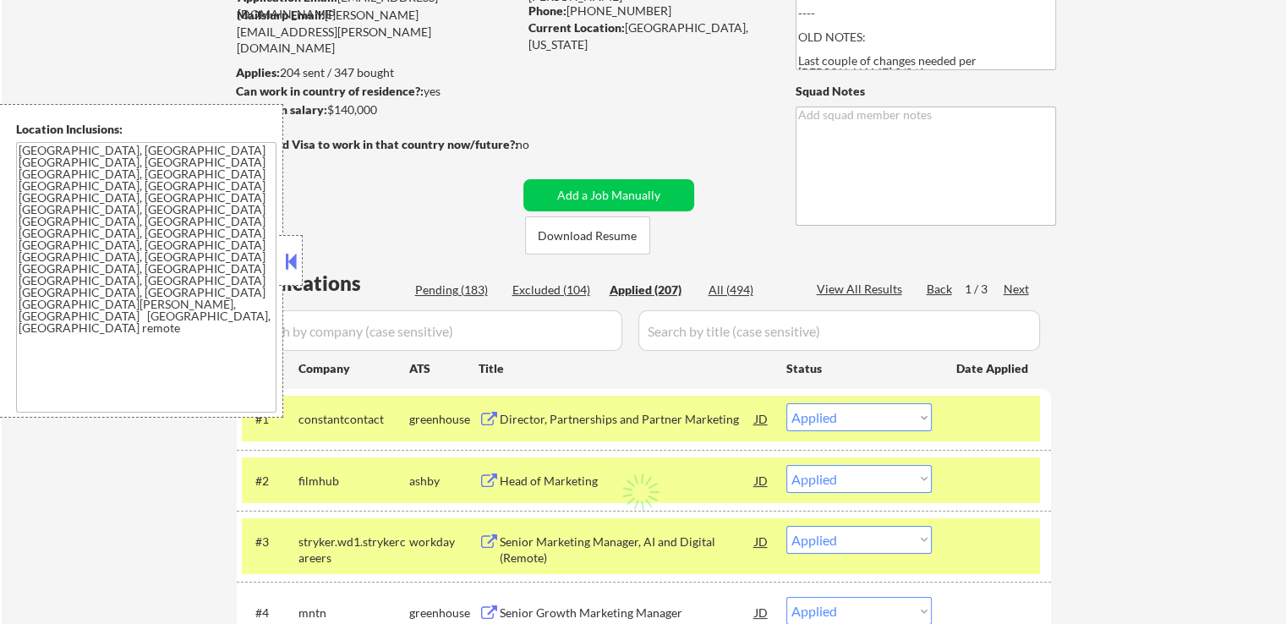
select select ""applied""
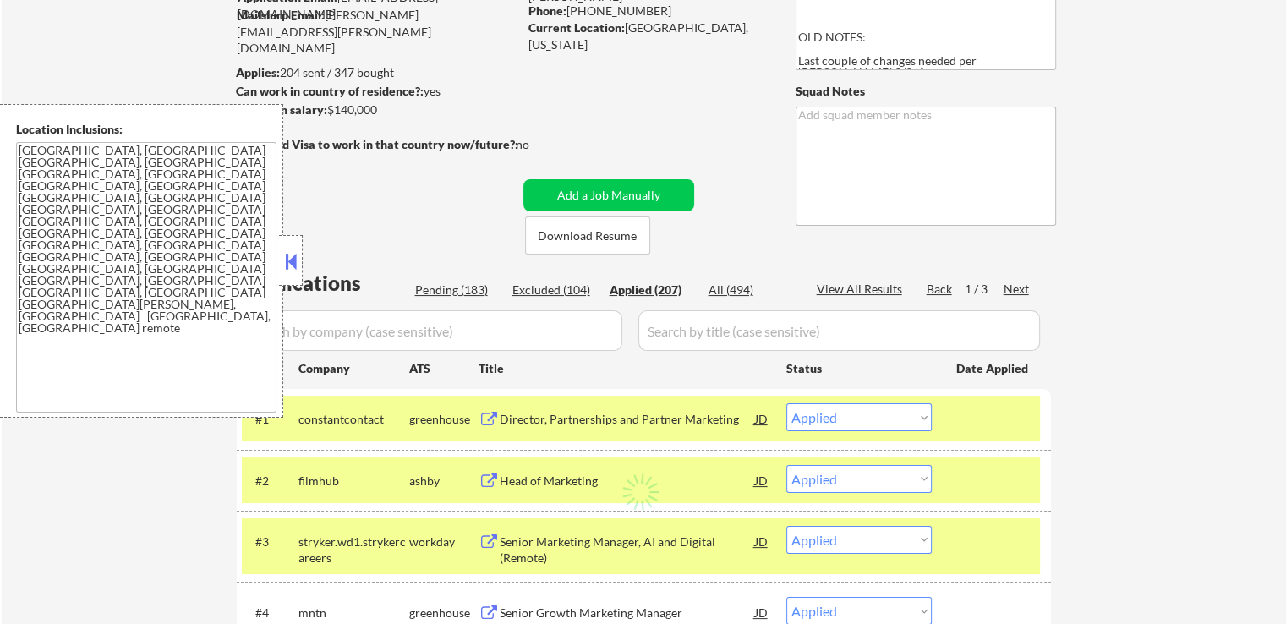
select select ""applied""
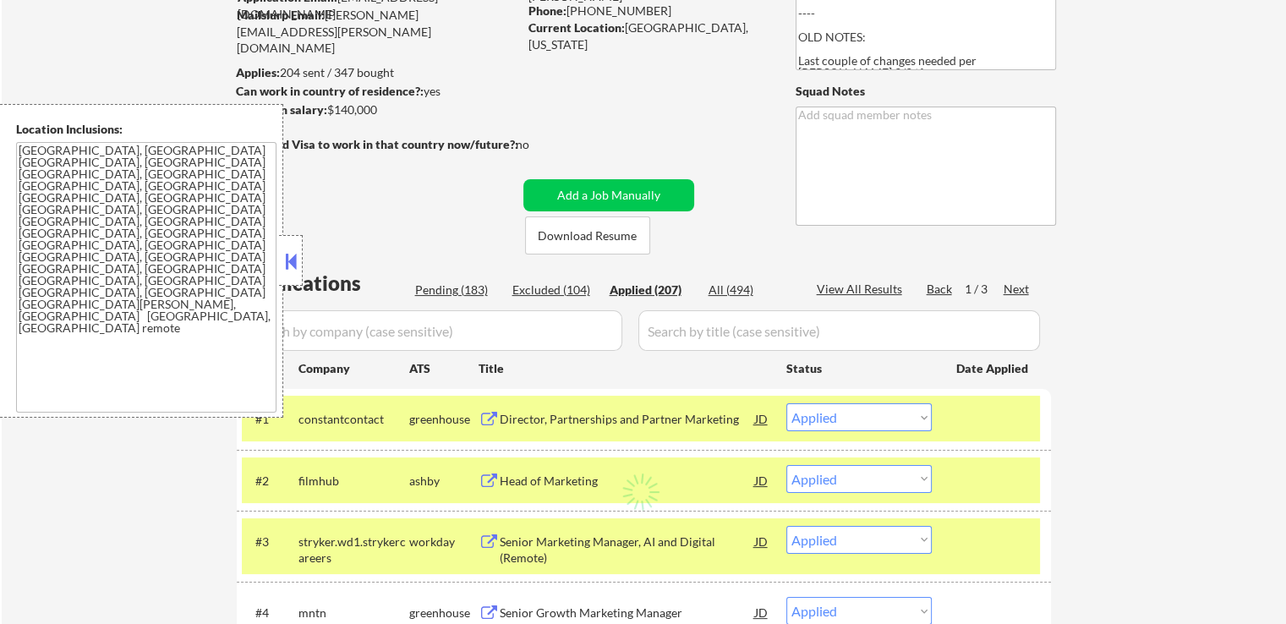
select select ""applied""
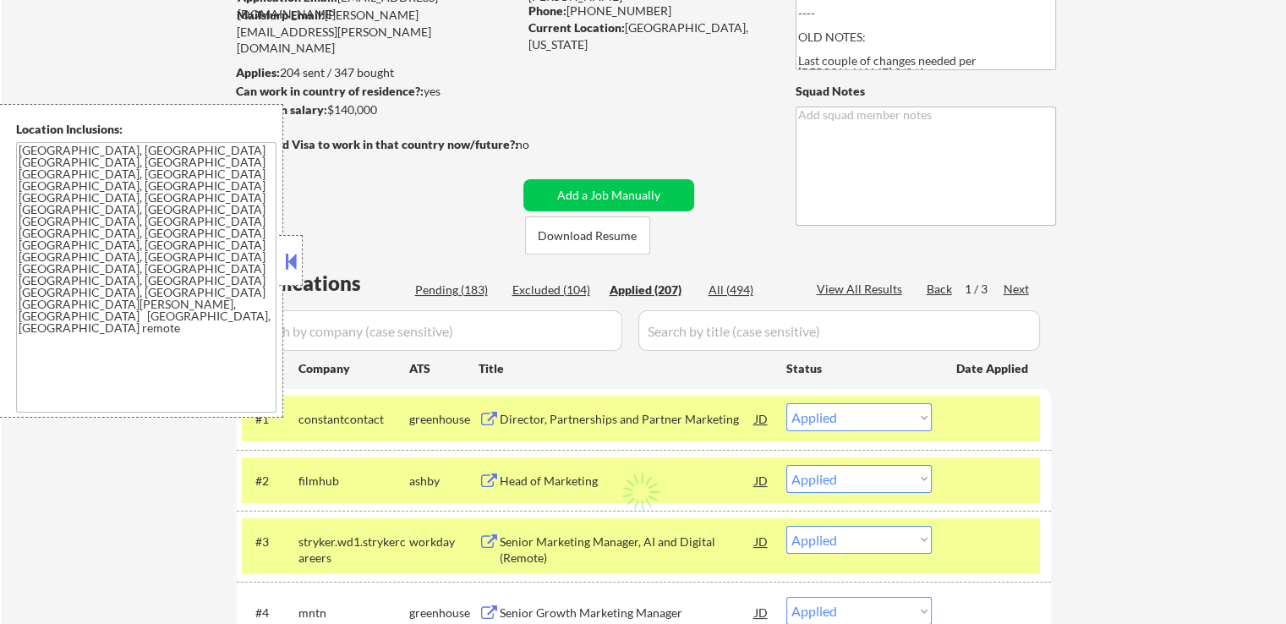
select select ""applied""
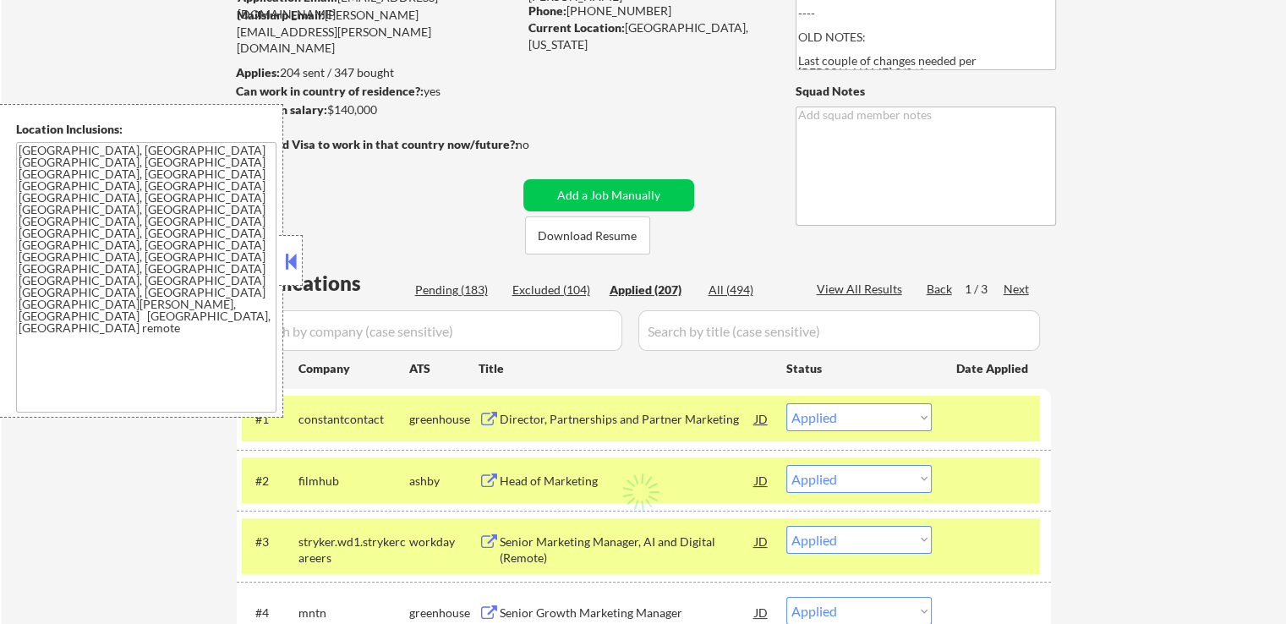
select select ""applied""
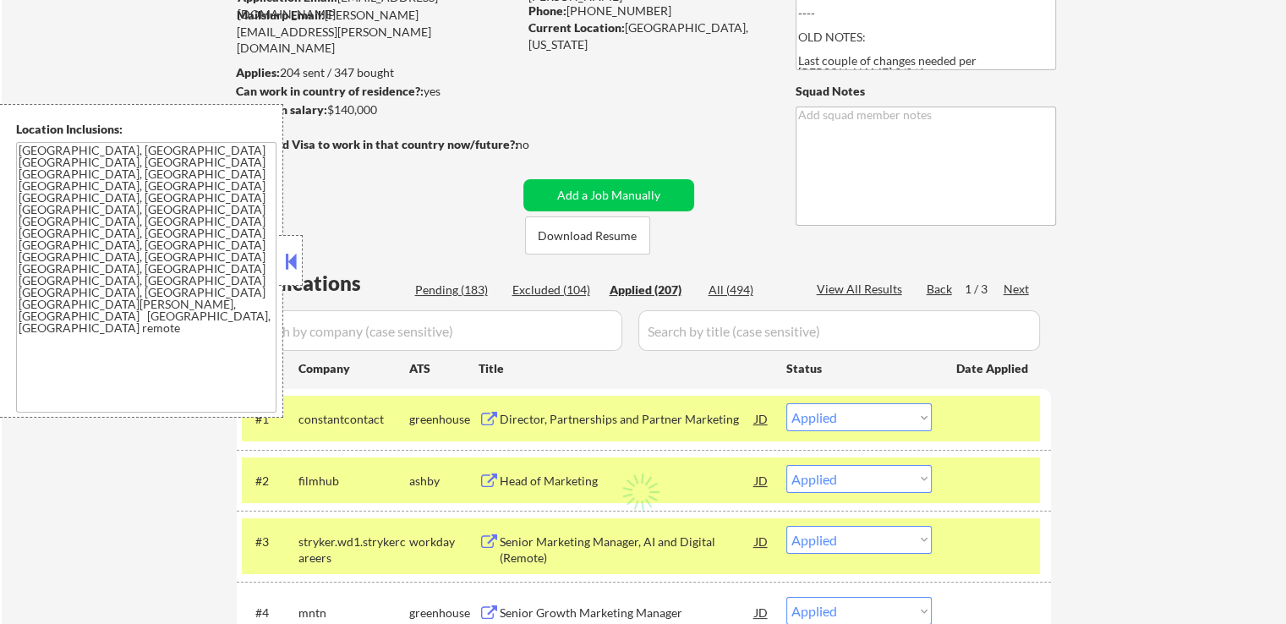
select select ""applied""
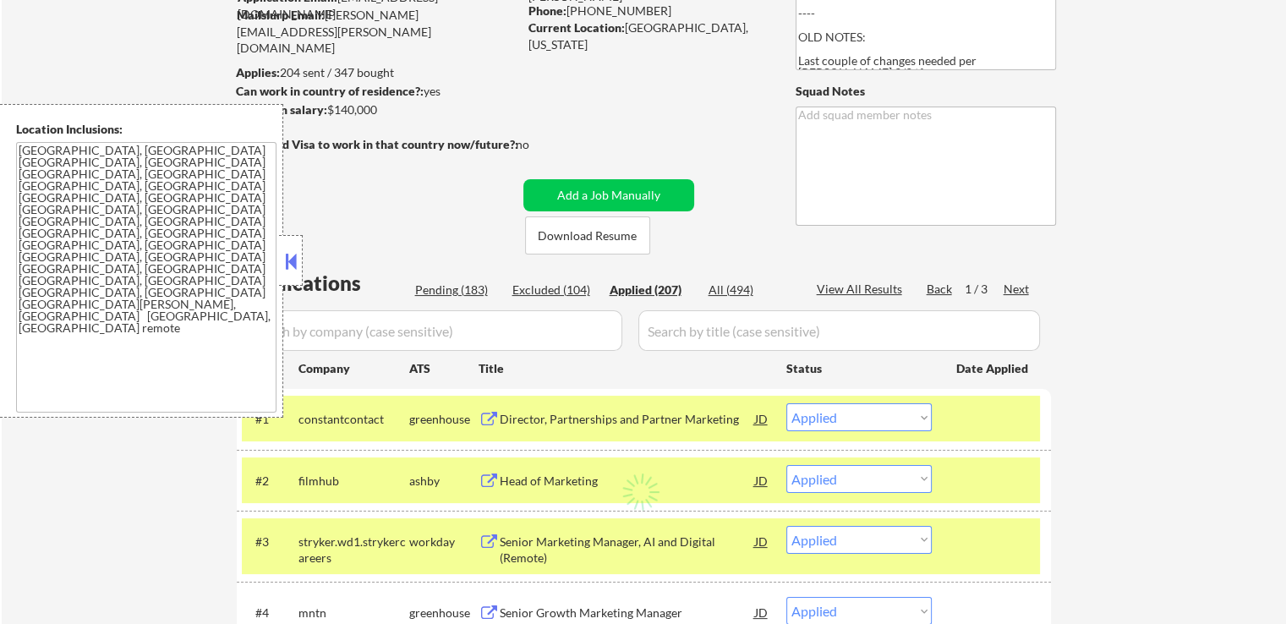
select select ""applied""
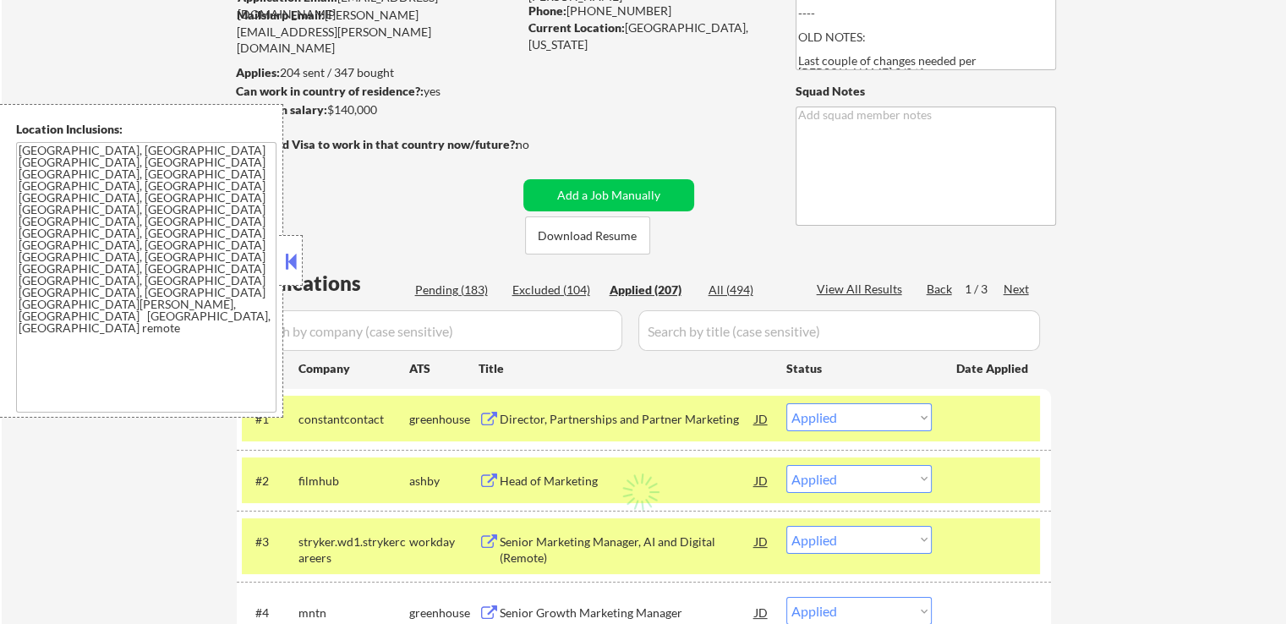
select select ""applied""
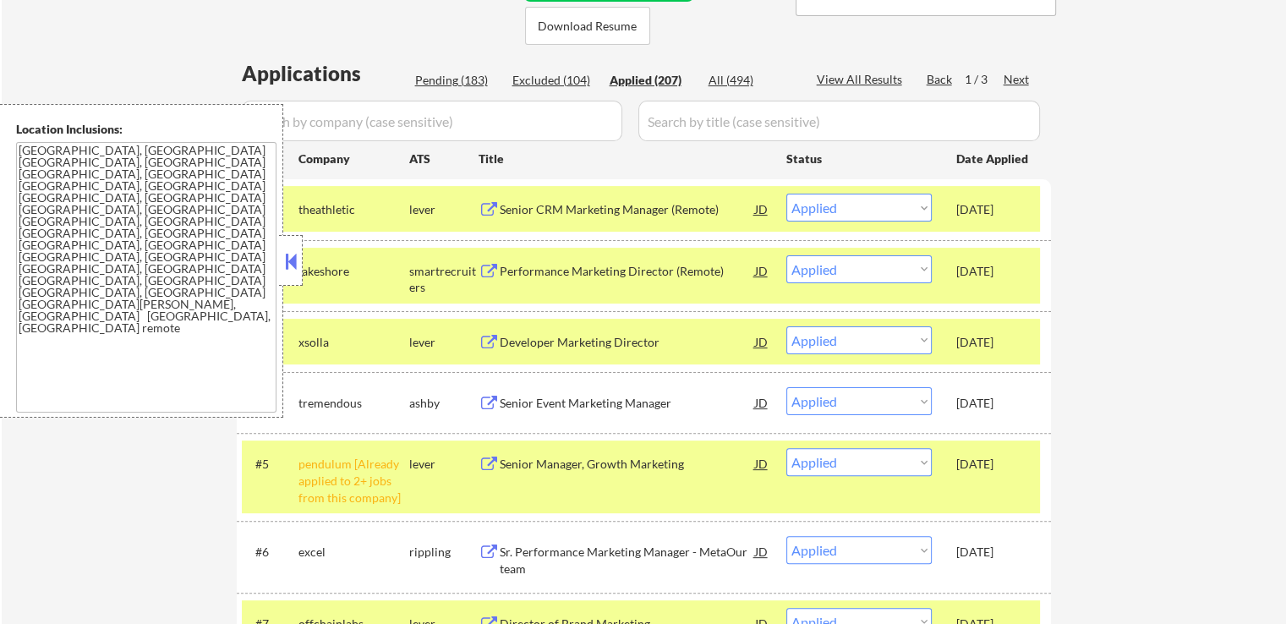
scroll to position [338, 0]
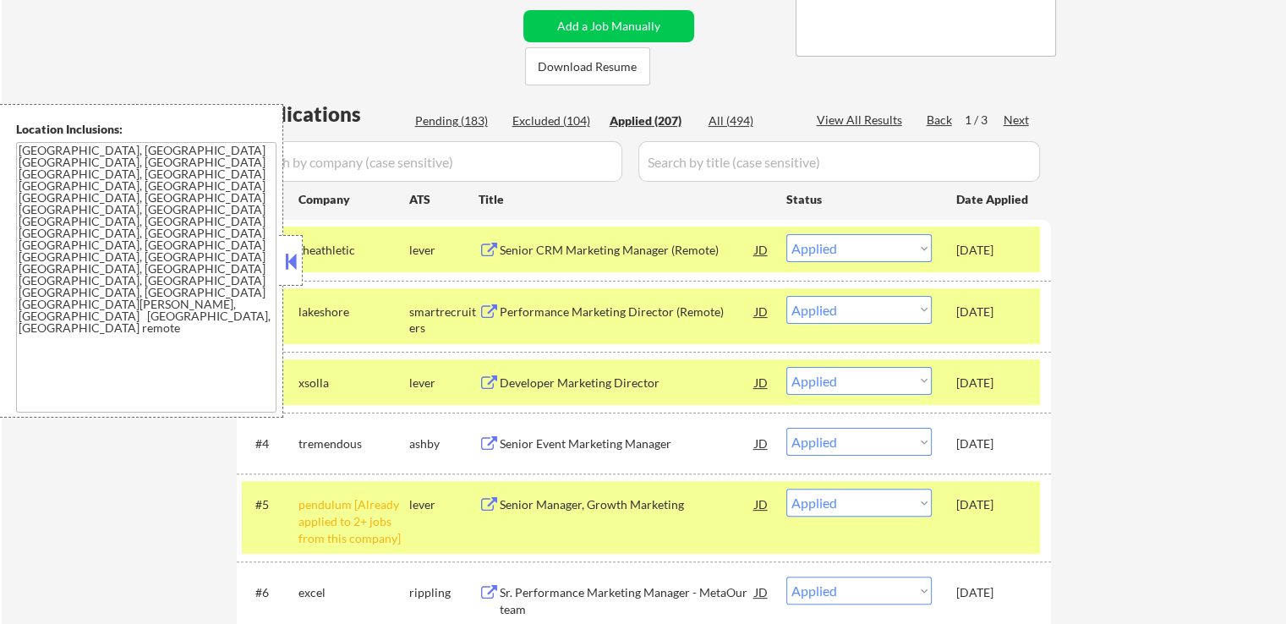
click at [449, 112] on div "Pending (183)" at bounding box center [457, 120] width 85 height 17
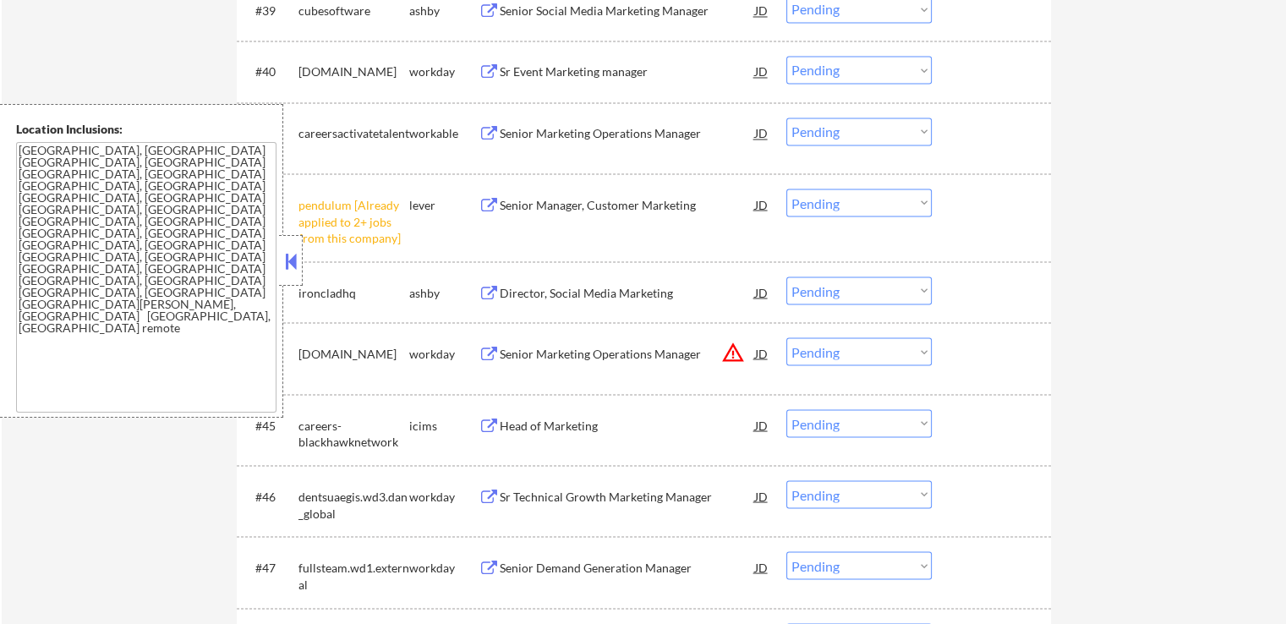
scroll to position [3043, 0]
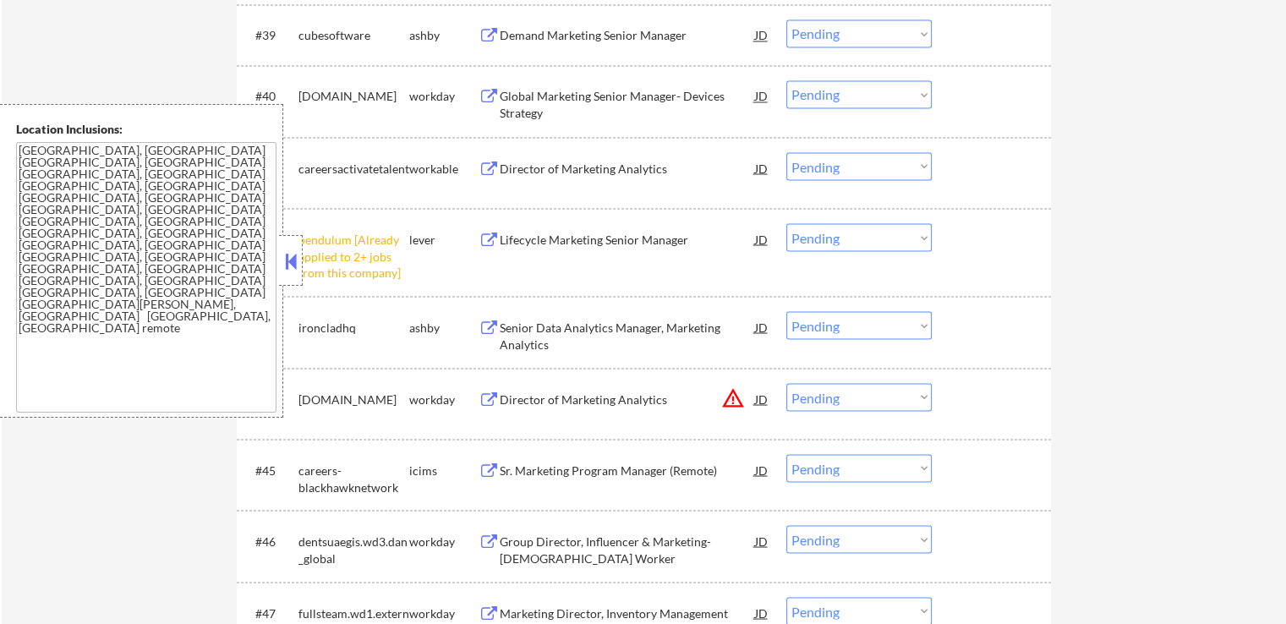
click at [514, 41] on div "Demand Marketing Senior Manager" at bounding box center [627, 35] width 255 height 17
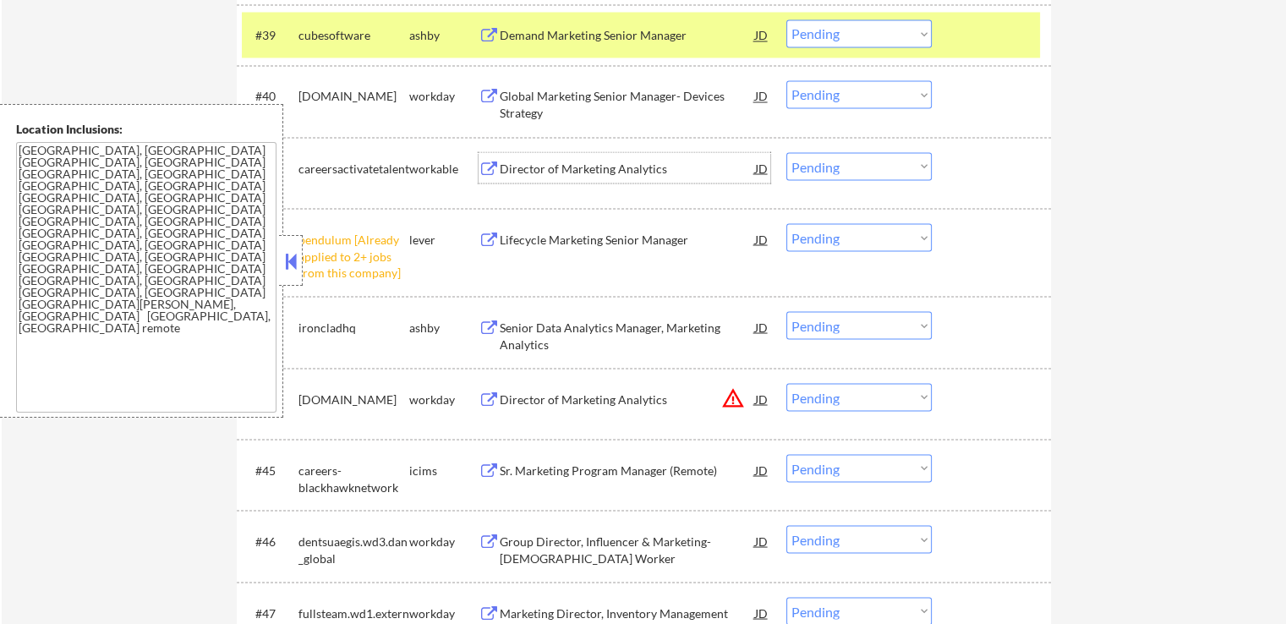
click at [511, 153] on div "Director of Marketing Analytics" at bounding box center [627, 167] width 255 height 30
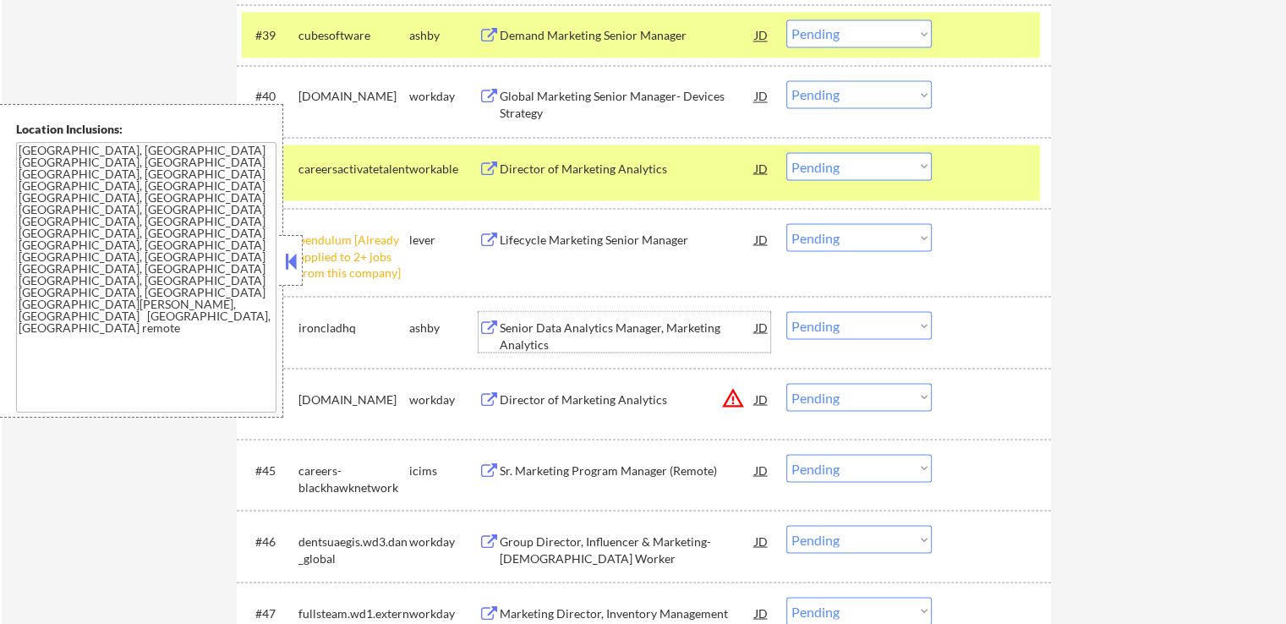
click at [502, 326] on div "Senior Data Analytics Manager, Marketing Analytics" at bounding box center [627, 335] width 255 height 33
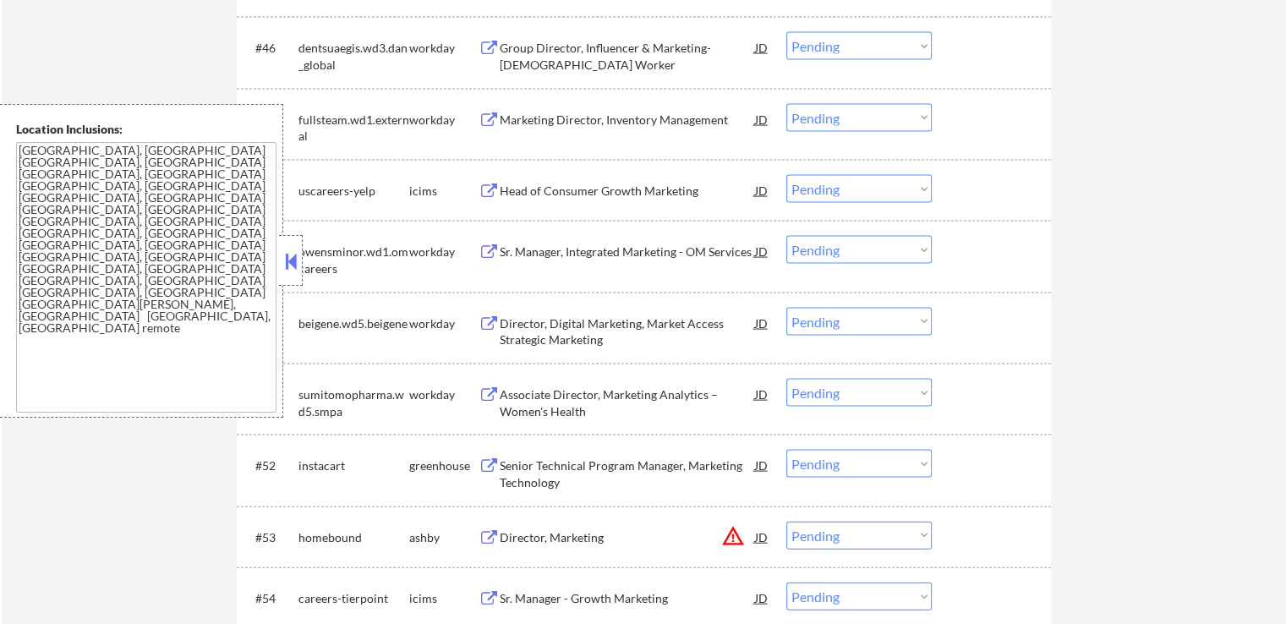
scroll to position [3635, 0]
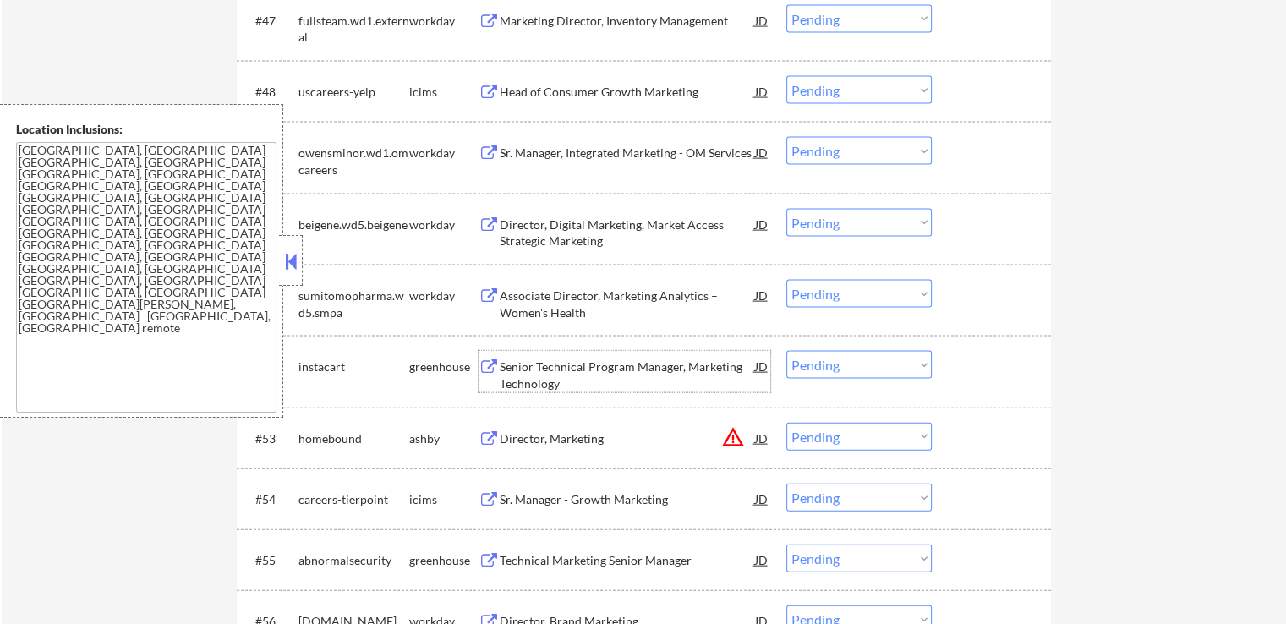
click at [507, 369] on div "Senior Technical Program Manager, Marketing Technology" at bounding box center [627, 374] width 255 height 33
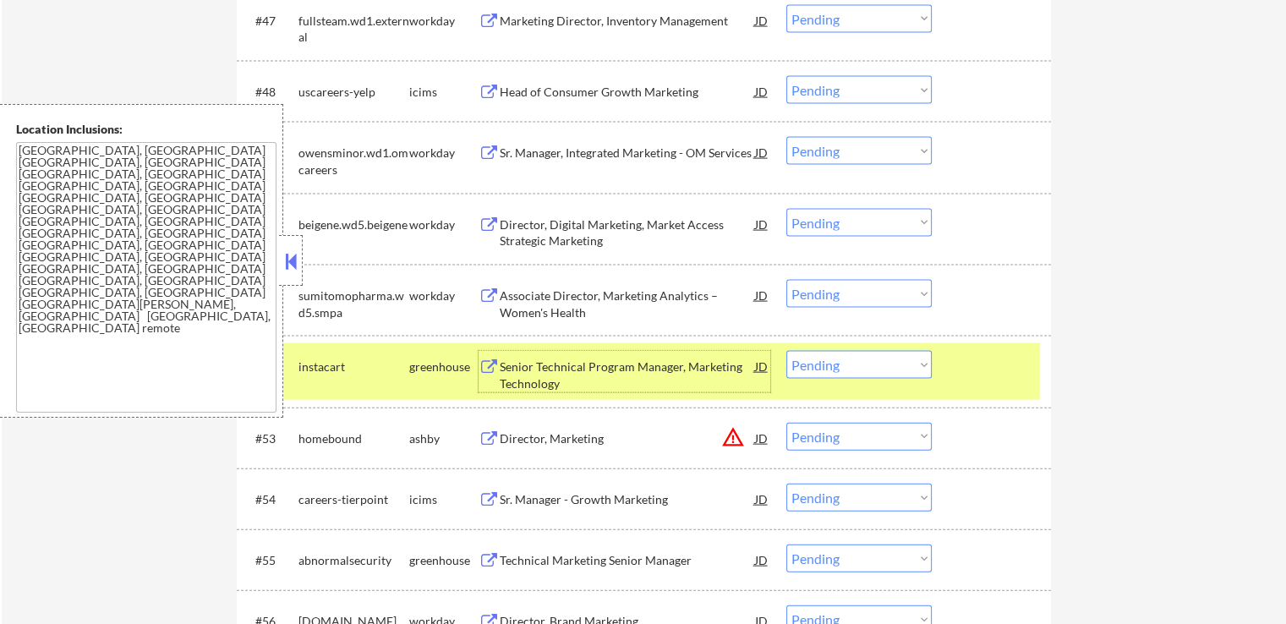
click at [834, 364] on select "Choose an option... Pending Applied Excluded (Questions) Excluded (Expired) Exc…" at bounding box center [858, 365] width 145 height 28
click at [786, 351] on select "Choose an option... Pending Applied Excluded (Questions) Excluded (Expired) Exc…" at bounding box center [858, 365] width 145 height 28
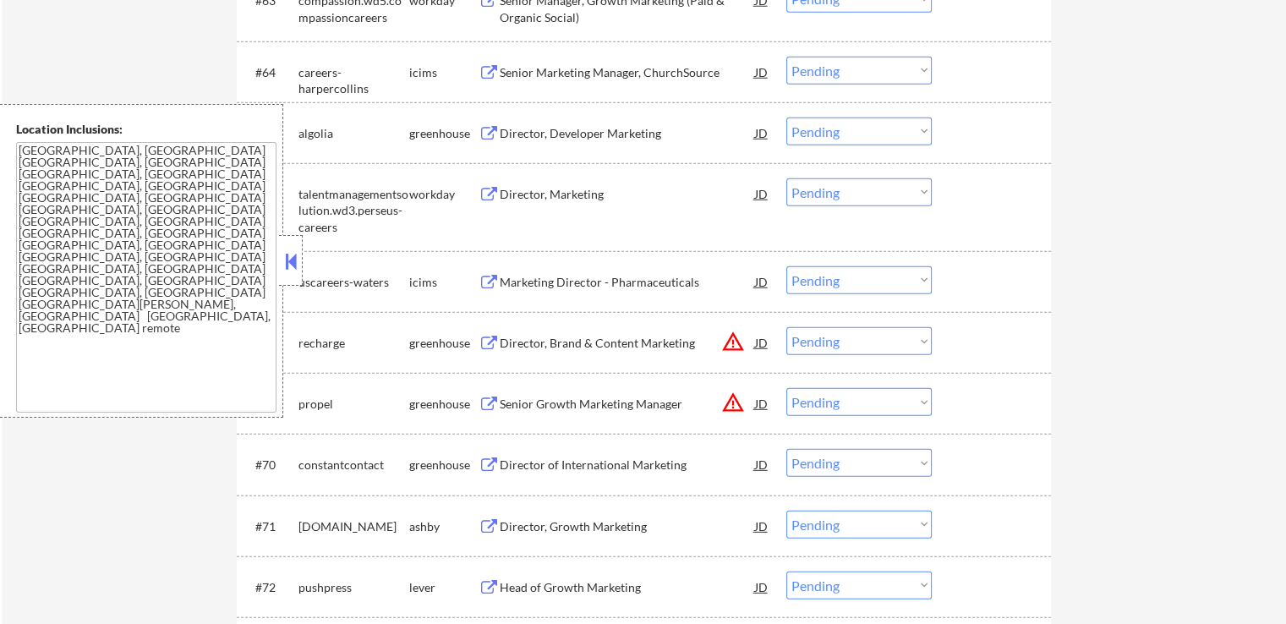
scroll to position [4734, 0]
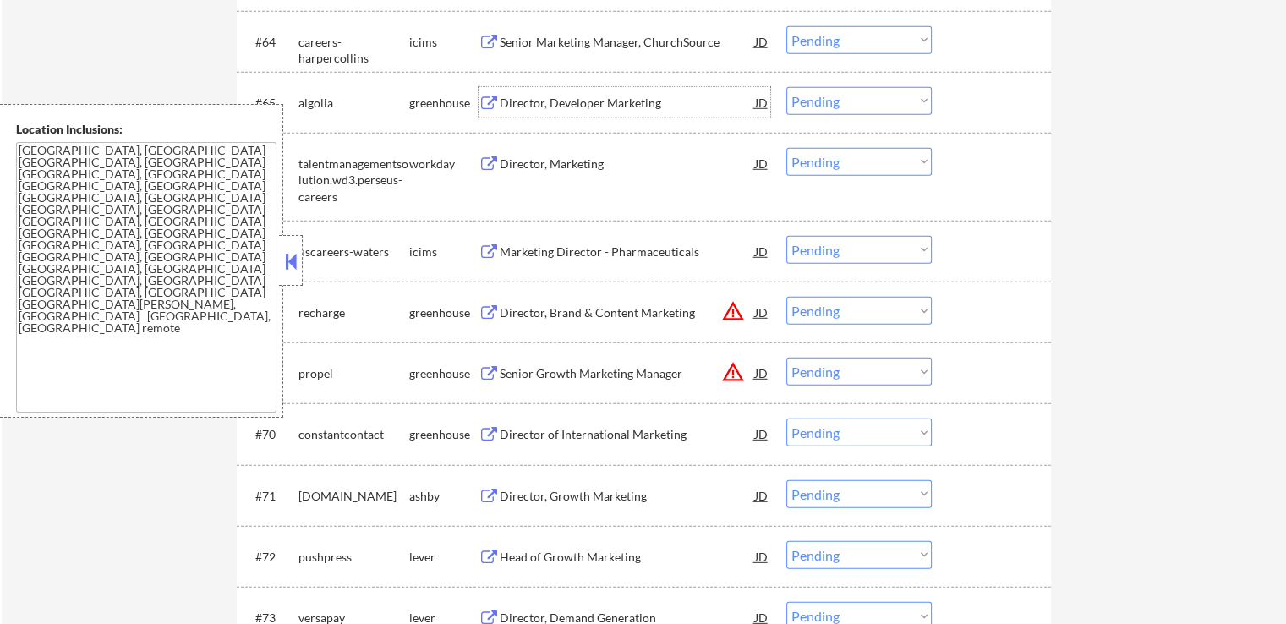
click at [524, 102] on div "Director, Developer Marketing" at bounding box center [627, 103] width 255 height 17
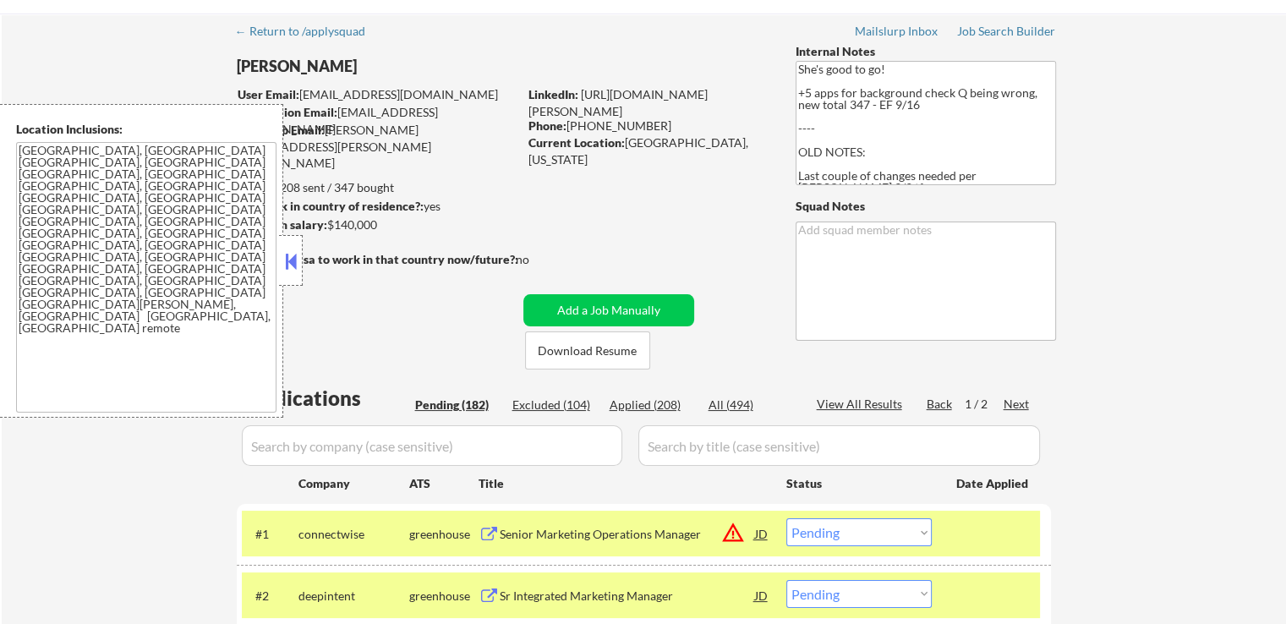
scroll to position [85, 0]
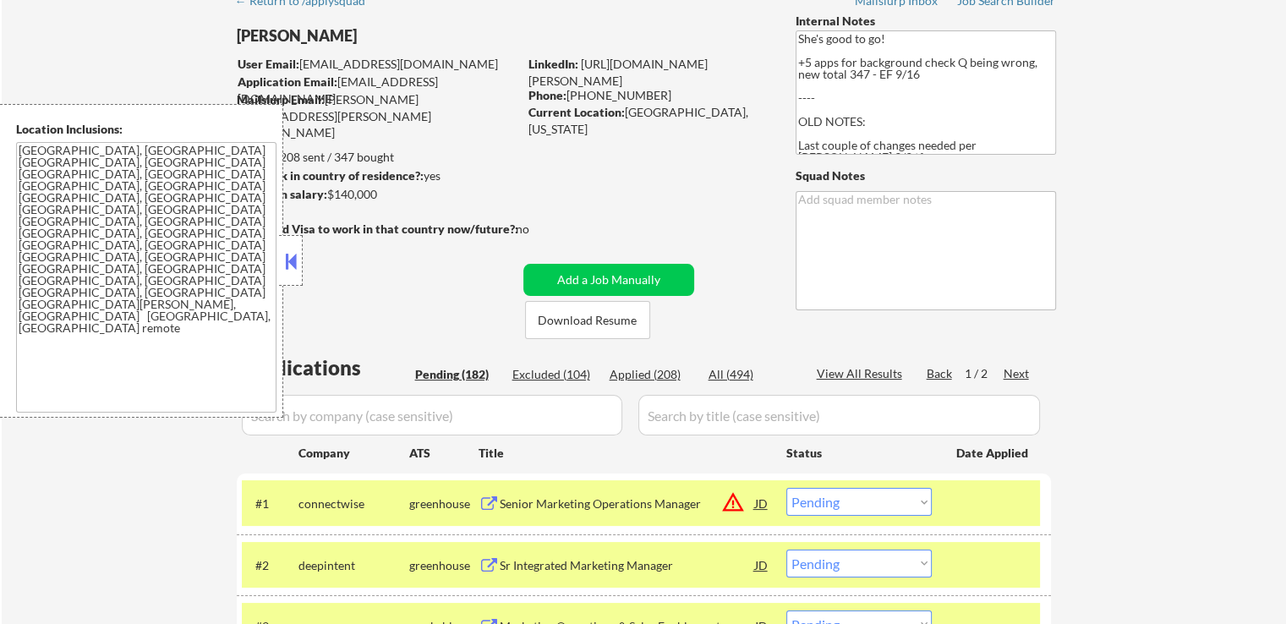
click at [287, 265] on button at bounding box center [291, 261] width 19 height 25
